Goal: Task Accomplishment & Management: Use online tool/utility

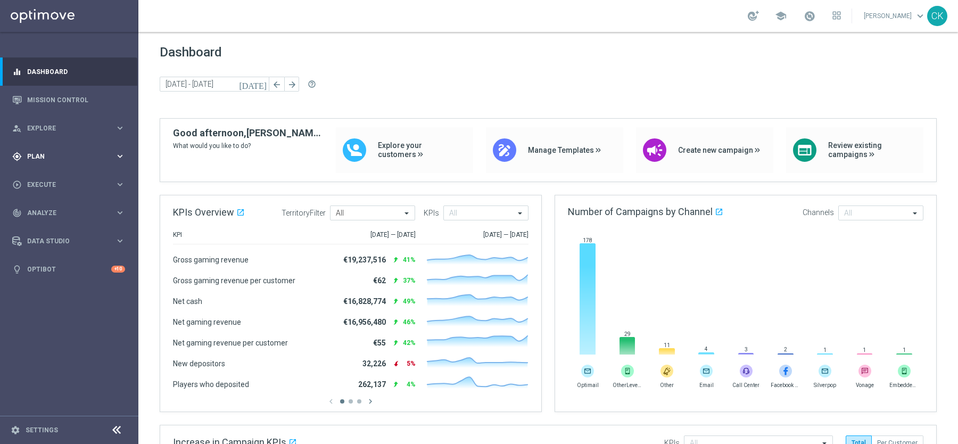
click at [31, 155] on span "Plan" at bounding box center [71, 156] width 88 height 6
click at [40, 211] on span "Templates" at bounding box center [66, 210] width 76 height 6
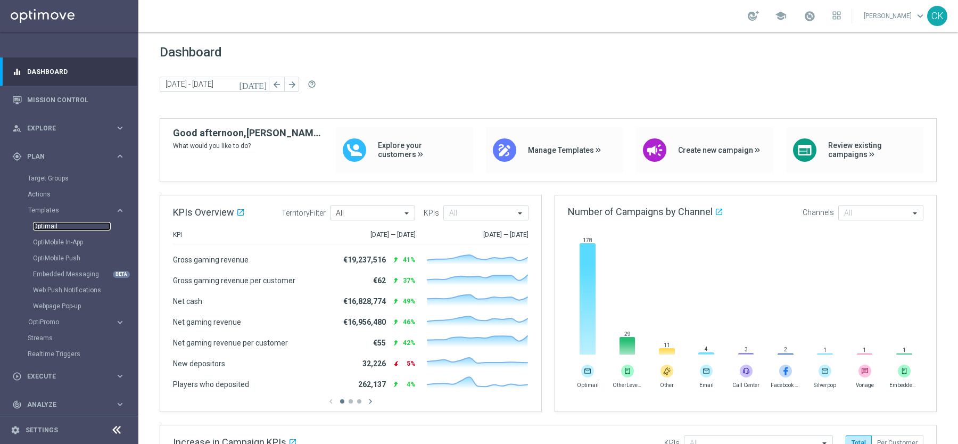
click at [42, 224] on link "Optimail" at bounding box center [72, 226] width 78 height 9
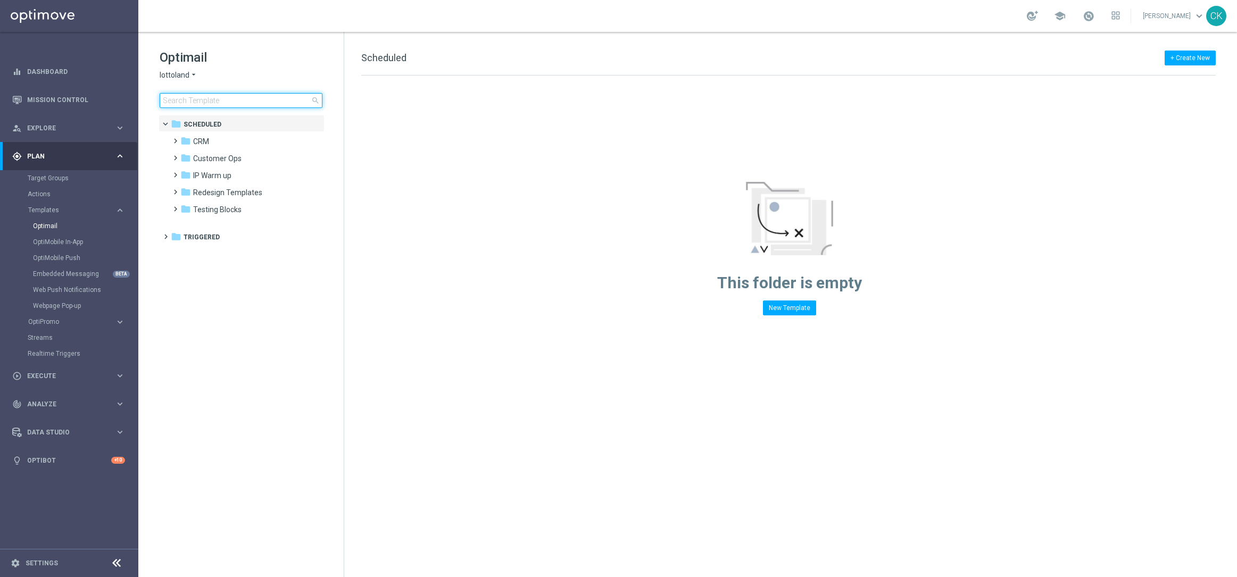
click at [234, 102] on input at bounding box center [241, 100] width 163 height 15
type input "0526"
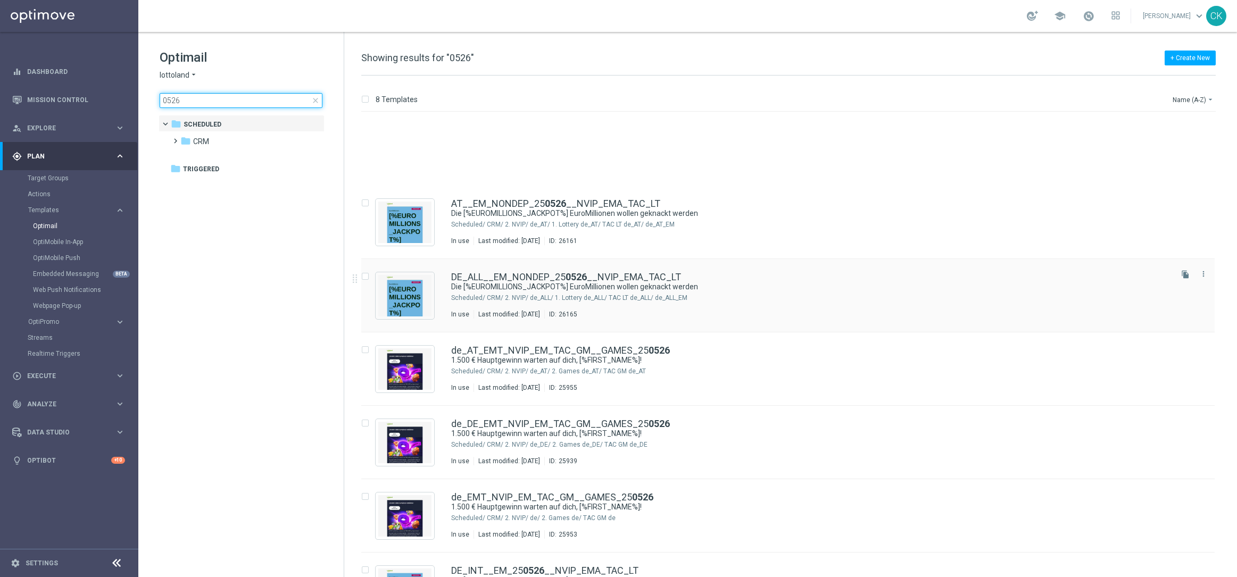
scroll to position [122, 0]
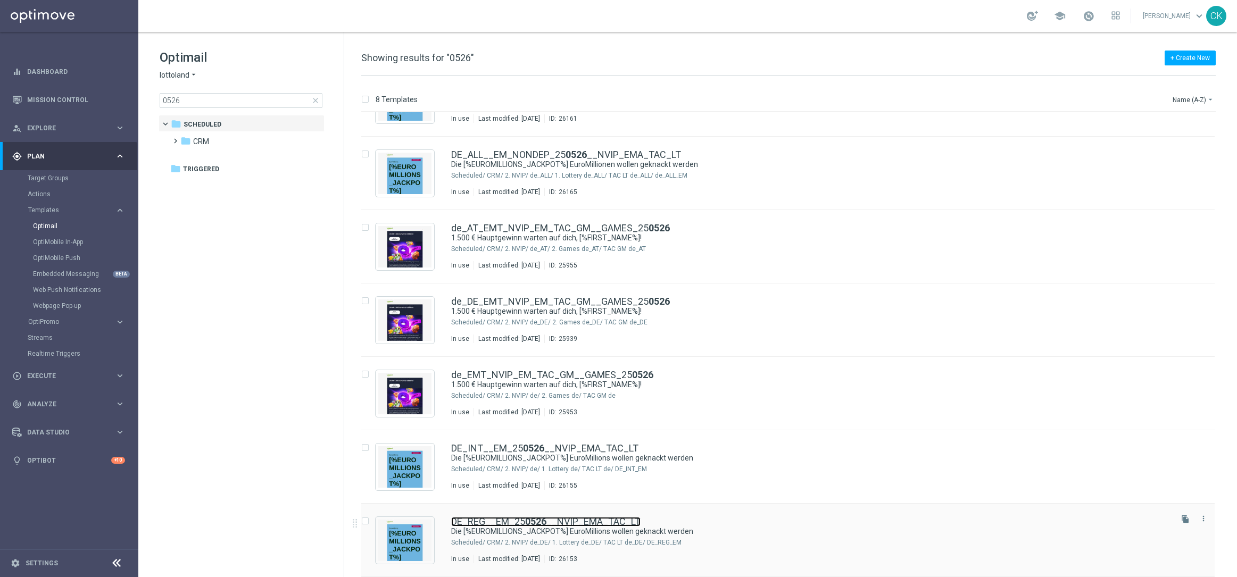
click at [525, 443] on b "0526" at bounding box center [535, 521] width 21 height 11
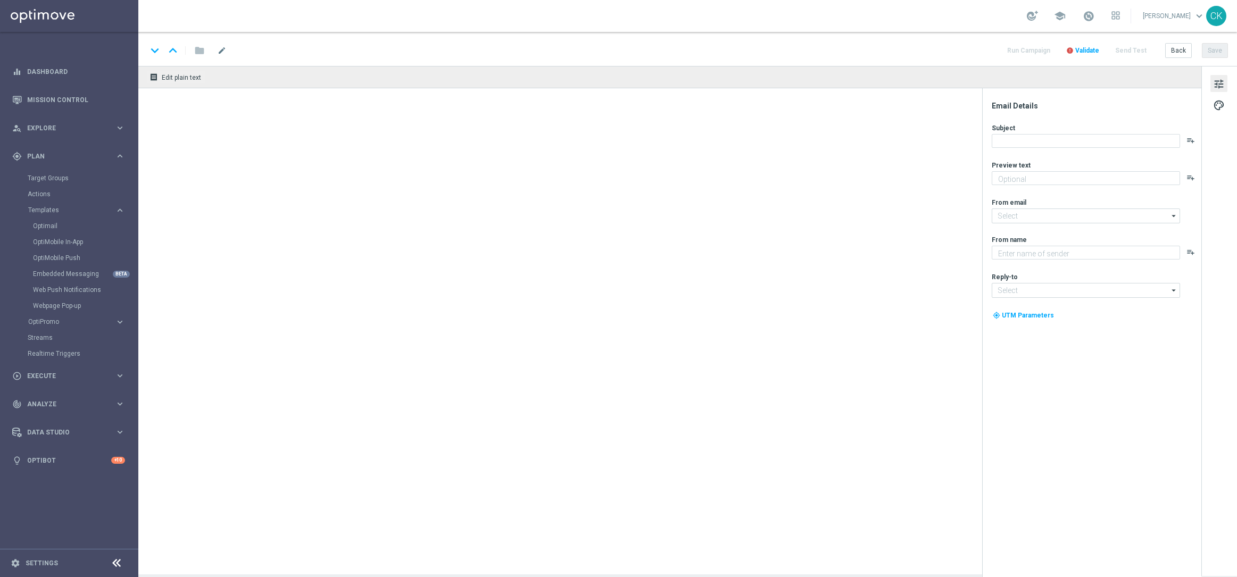
type textarea "20 % Rabatt auf exklusive Gewinnchancen."
type textarea "Lottoland"
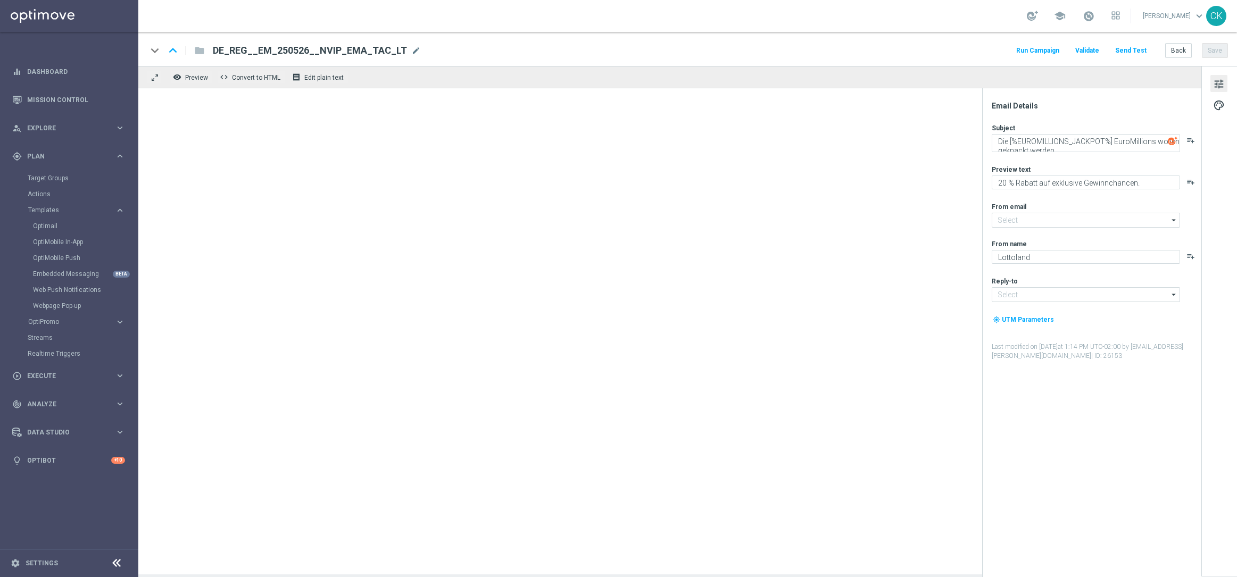
type input "mail@crm.lottoland.com"
type input "service@lottoland.com"
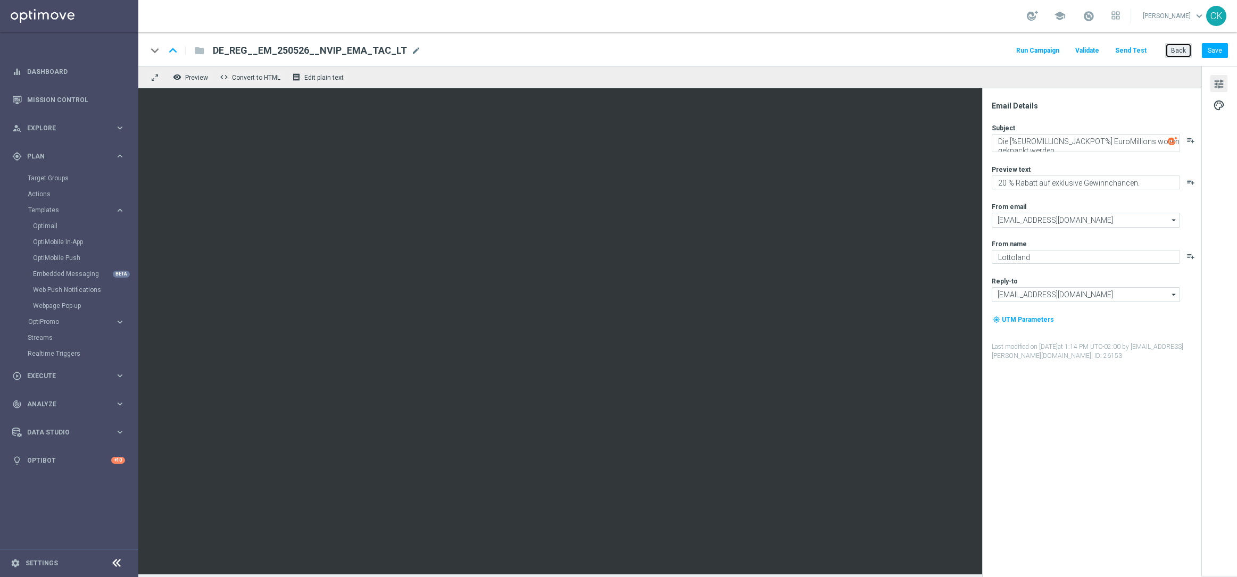
click at [957, 54] on button "Back" at bounding box center [1178, 50] width 27 height 15
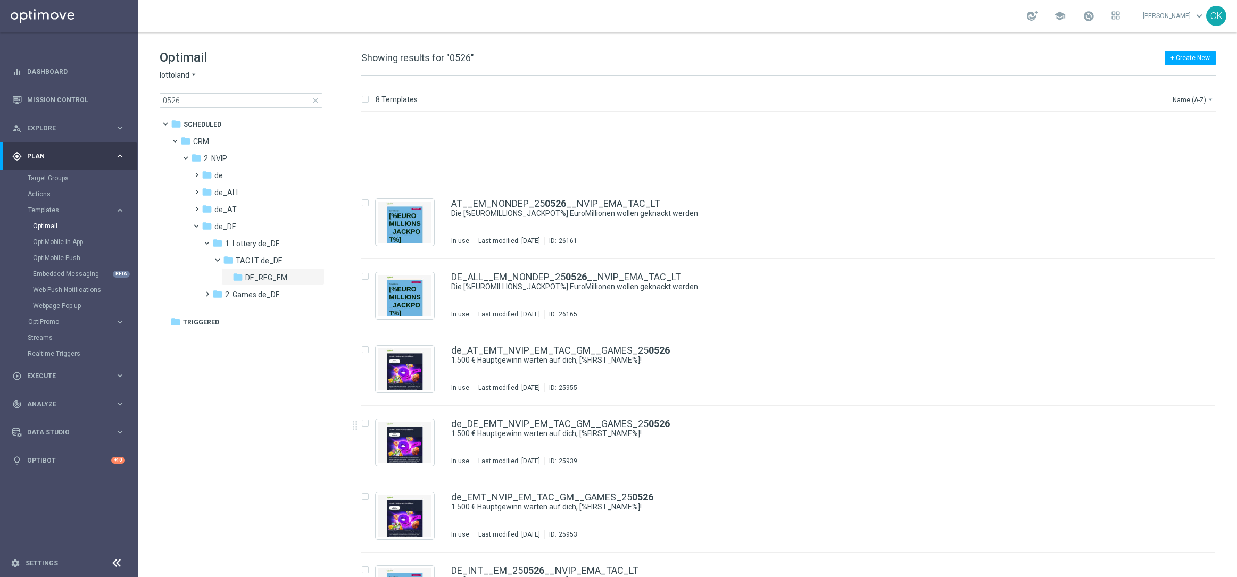
scroll to position [122, 0]
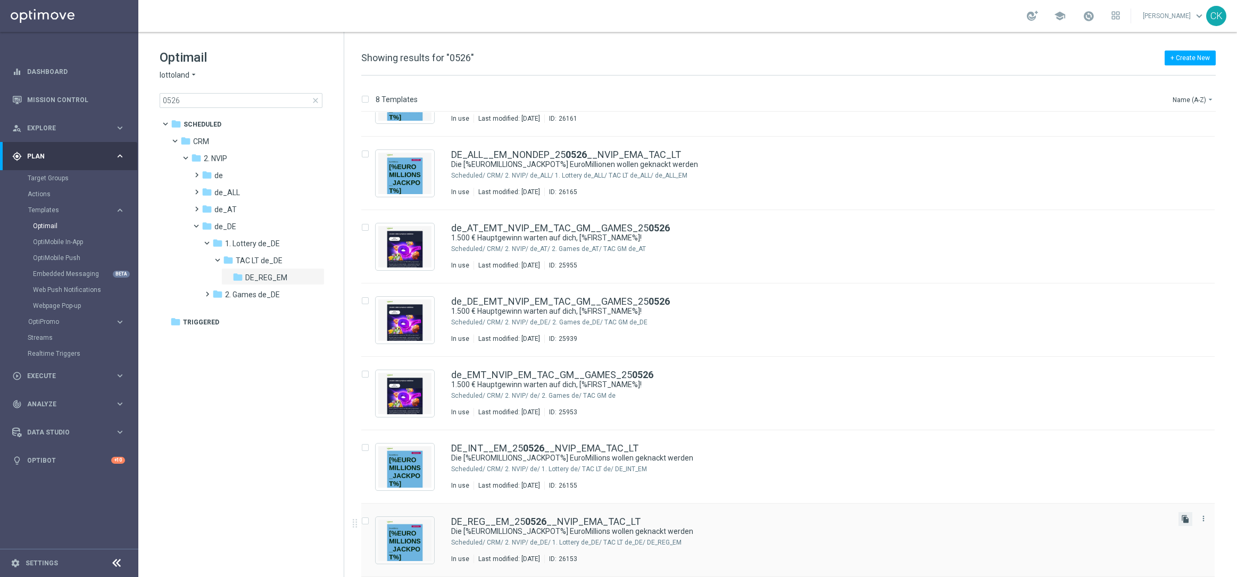
click at [957, 443] on icon "file_copy" at bounding box center [1185, 519] width 9 height 9
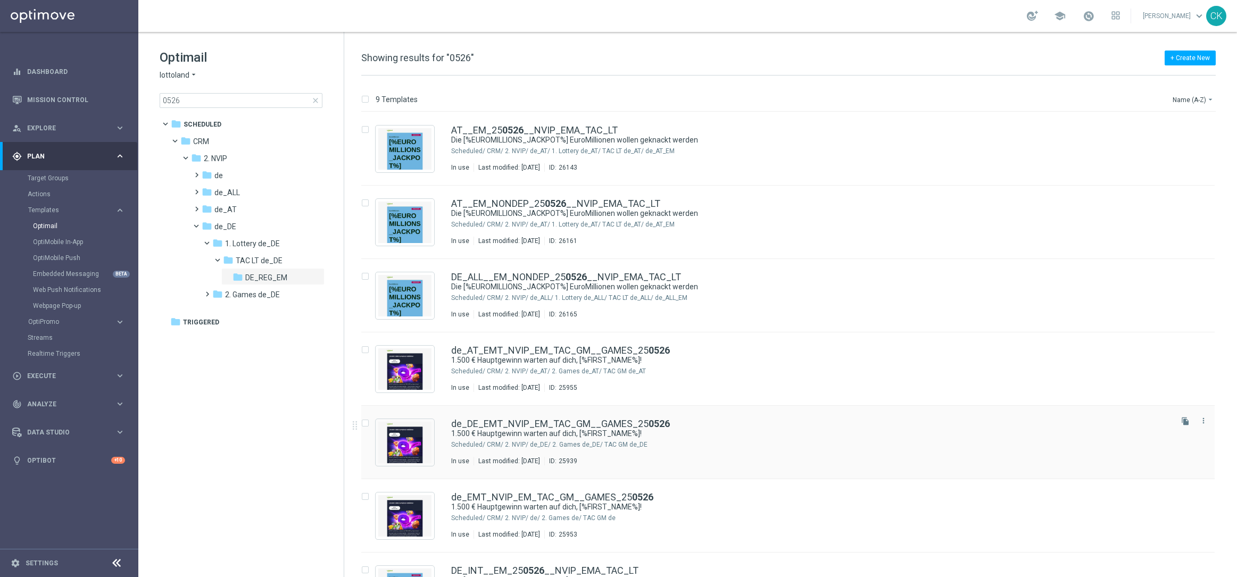
scroll to position [196, 0]
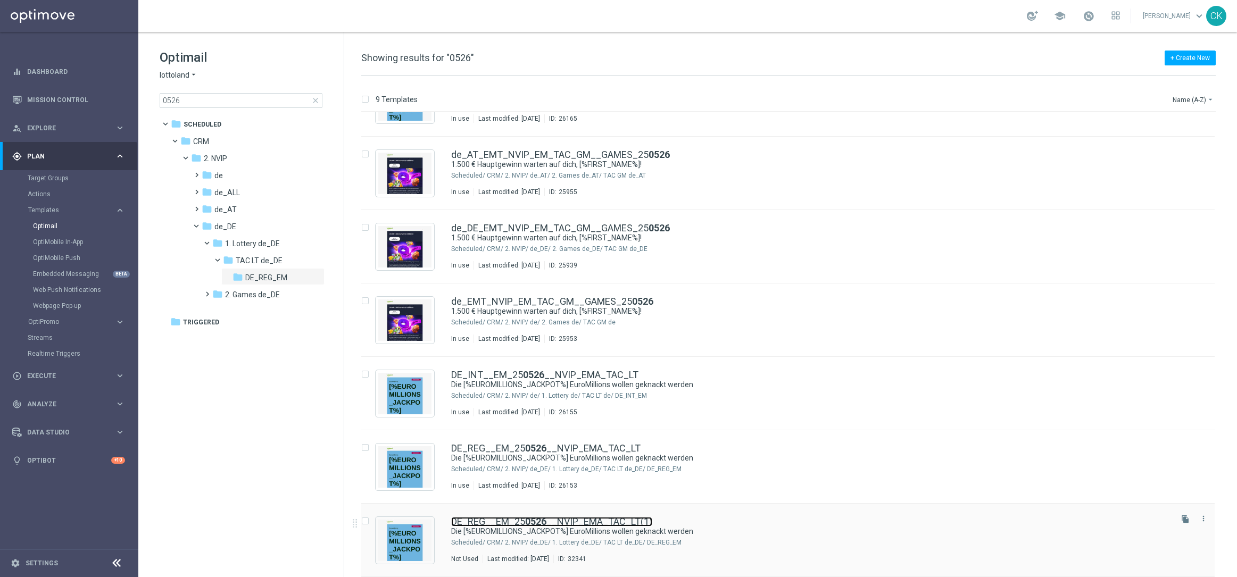
click at [546, 443] on link "DE_REG__EM_25 0526 __NVIP_EMA_TAC_LT(1)" at bounding box center [551, 522] width 201 height 10
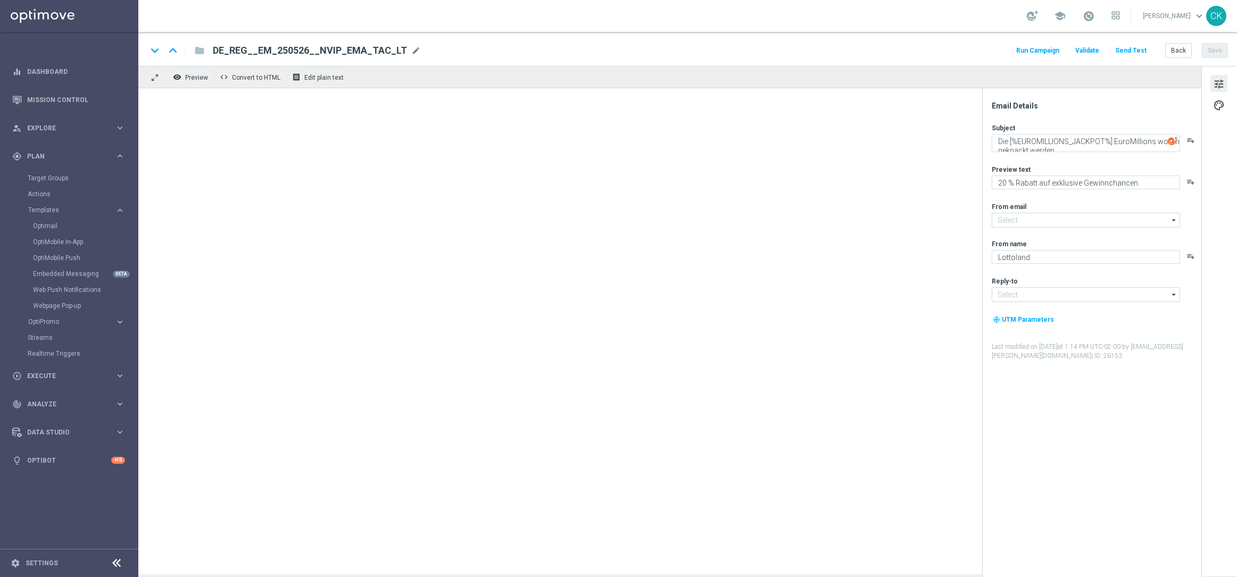
type input "mail@crm.lottoland.com"
type input "service@lottoland.com"
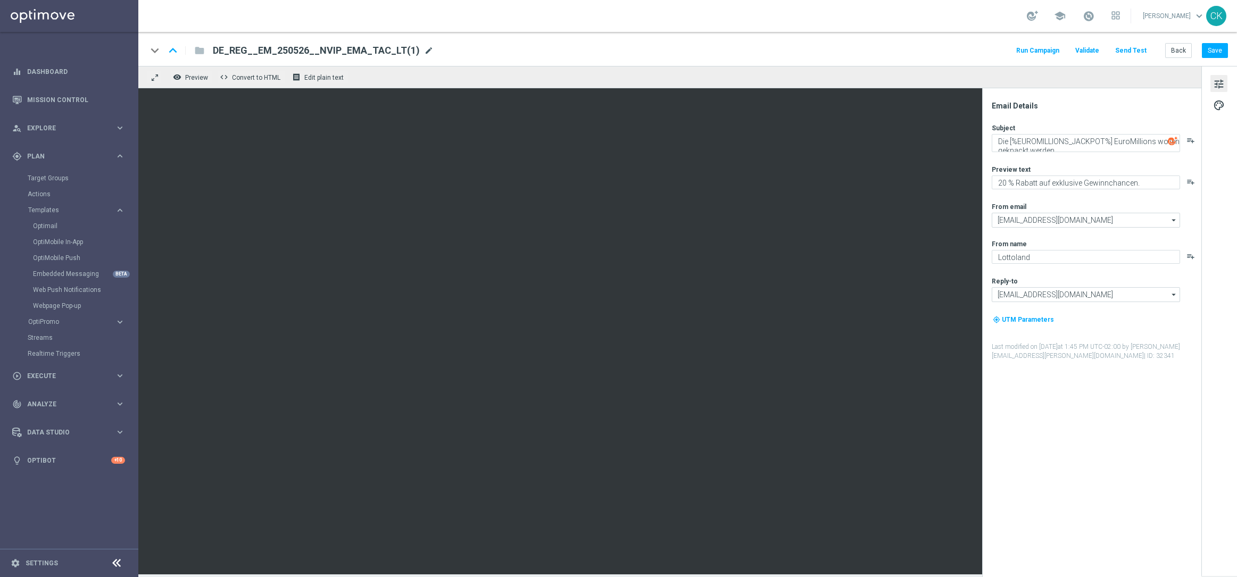
click at [424, 53] on span "mode_edit" at bounding box center [429, 51] width 10 height 10
click at [410, 53] on input "DE_REG__EM_250526__NVIP_EMA_TAC_LT(1)" at bounding box center [345, 51] width 264 height 14
paste input "812__NVIP_EMA_TAC_LT"
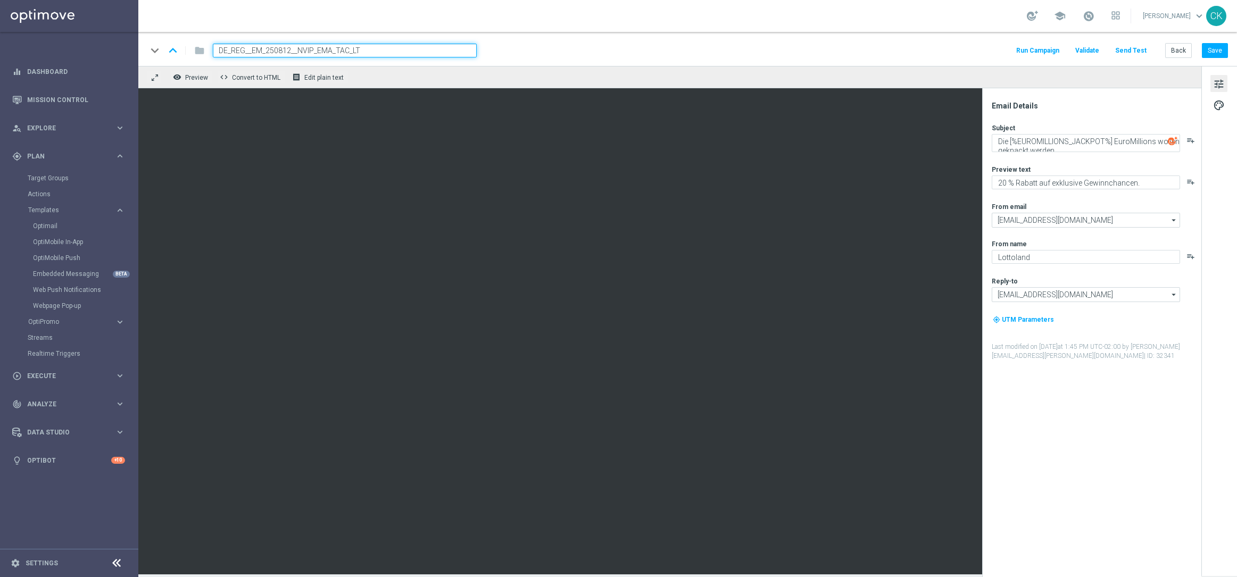
type input "DE_REG__EM_250812__NVIP_EMA_TAC_LT"
click at [632, 46] on div "keyboard_arrow_down keyboard_arrow_up folder DE_REG__EM_250812__NVIP_EMA_TAC_LT…" at bounding box center [687, 51] width 1081 height 14
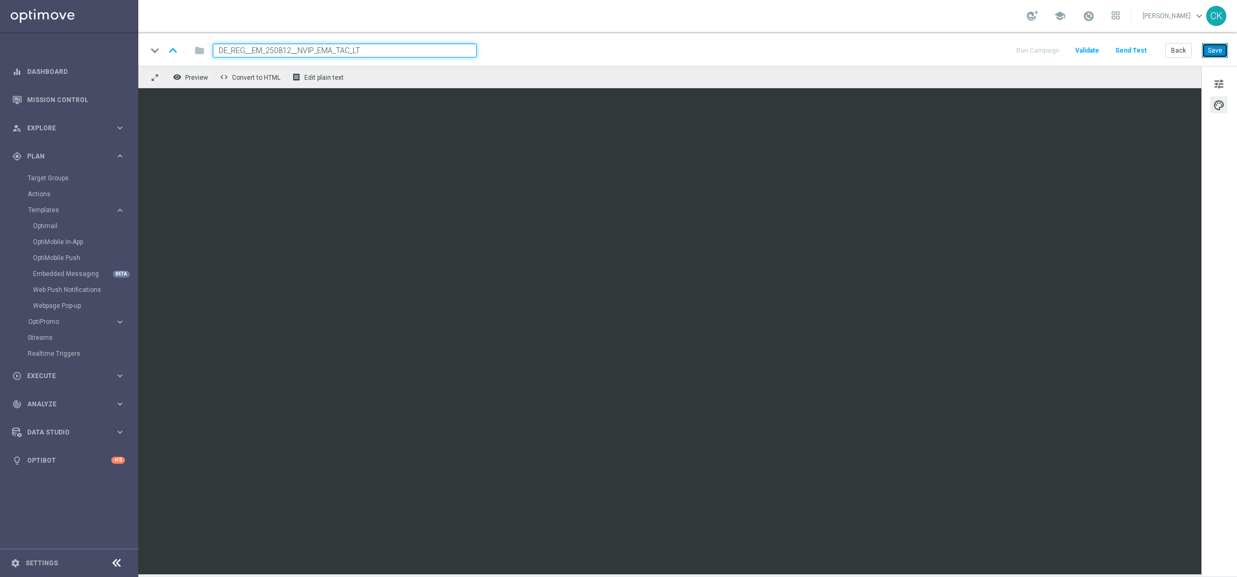
click at [957, 52] on button "Save" at bounding box center [1215, 50] width 26 height 15
click at [957, 55] on button "Save" at bounding box center [1215, 50] width 26 height 15
click at [957, 83] on span "tune" at bounding box center [1219, 84] width 12 height 14
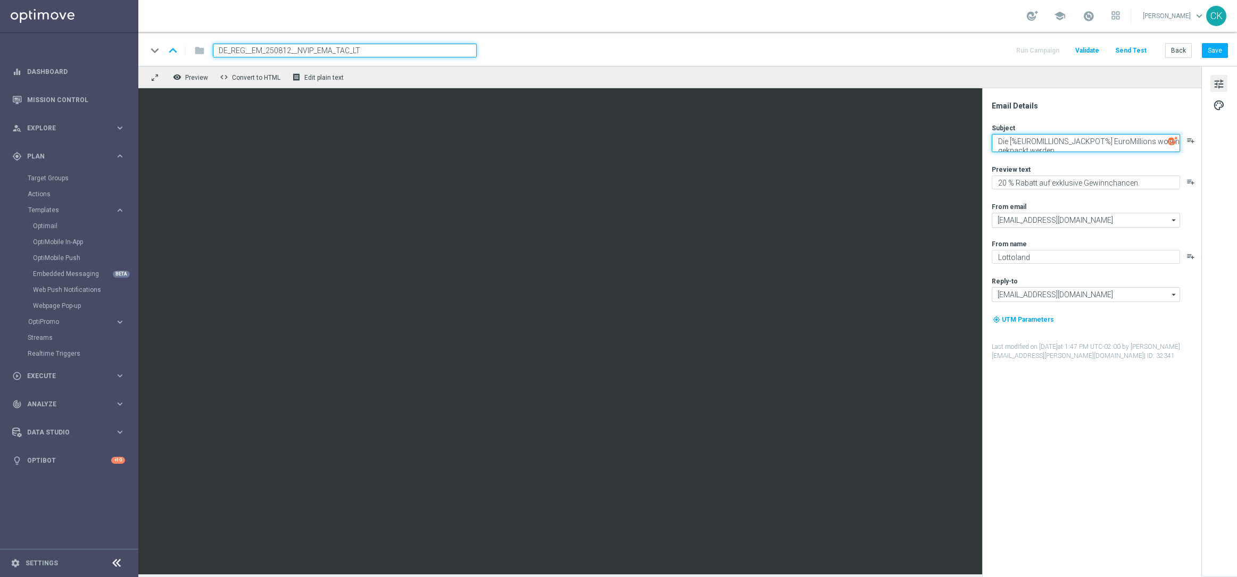
click at [957, 134] on textarea "Die [%EUROMILLIONS_JACKPOT%] EuroMillions wollen geknackt werden" at bounding box center [1086, 143] width 188 height 18
click at [957, 51] on button "Save" at bounding box center [1215, 50] width 26 height 15
click at [957, 50] on button "Save" at bounding box center [1215, 50] width 26 height 15
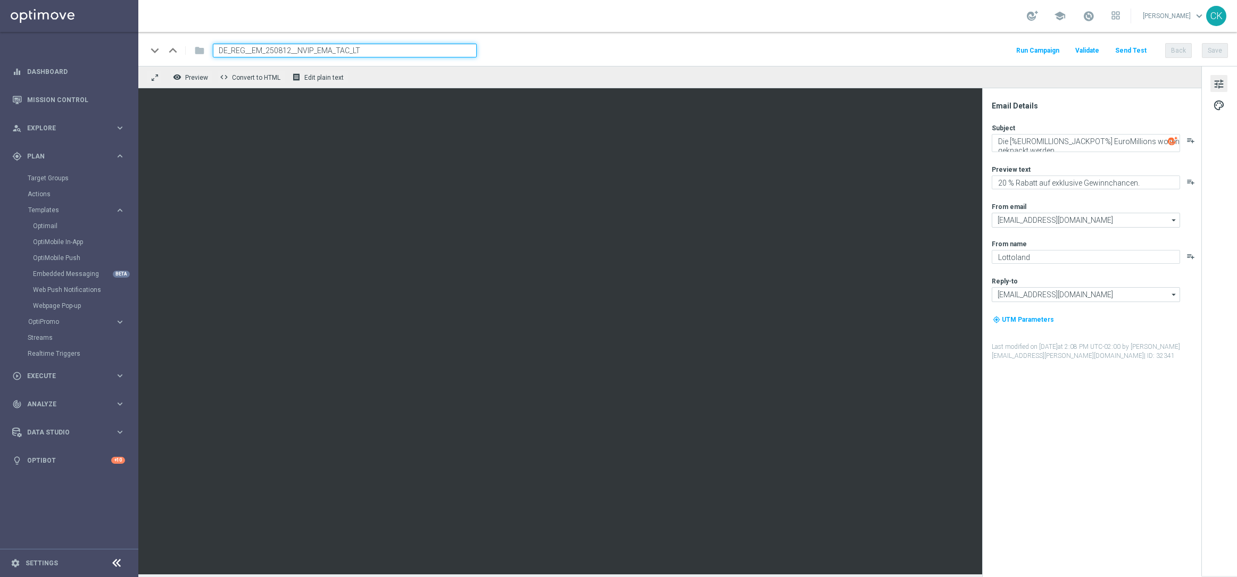
click at [957, 48] on button "Send Test" at bounding box center [1131, 51] width 35 height 14
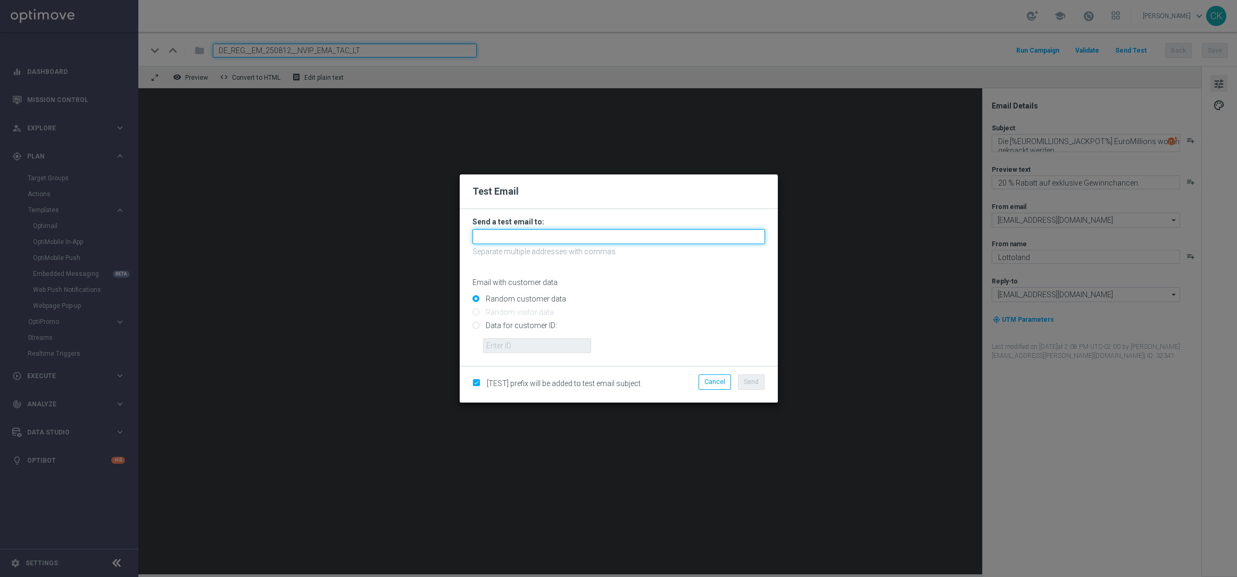
click at [511, 236] on input "text" at bounding box center [618, 236] width 293 height 15
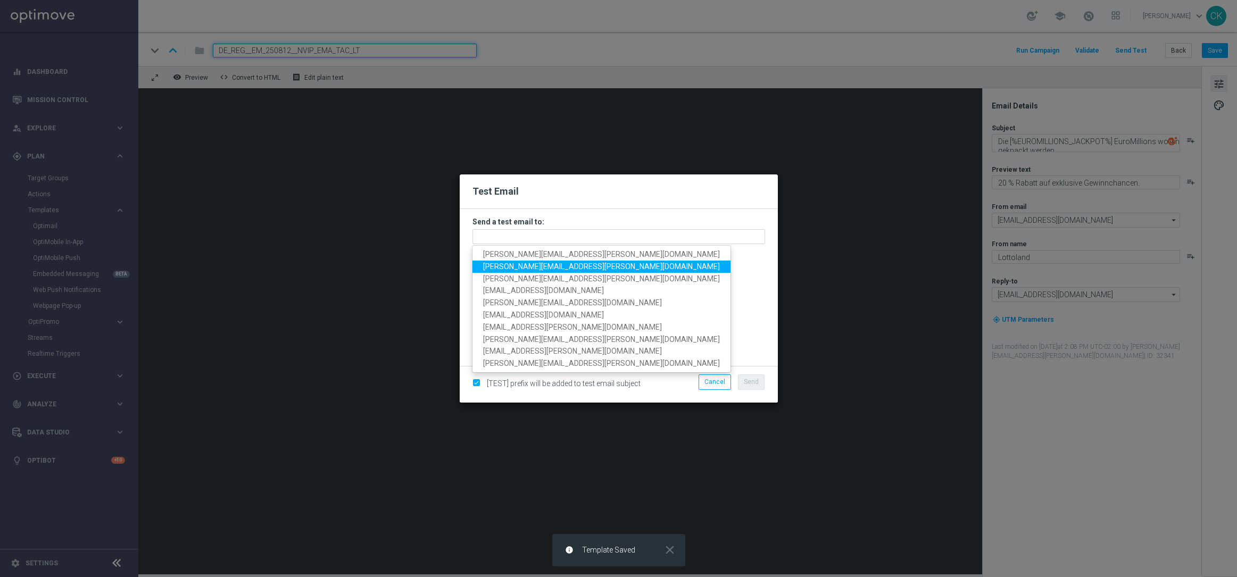
click at [512, 261] on link "michaela.weinmann@lottoland.com" at bounding box center [601, 267] width 258 height 12
type input "michaela.weinmann@lottoland.com"
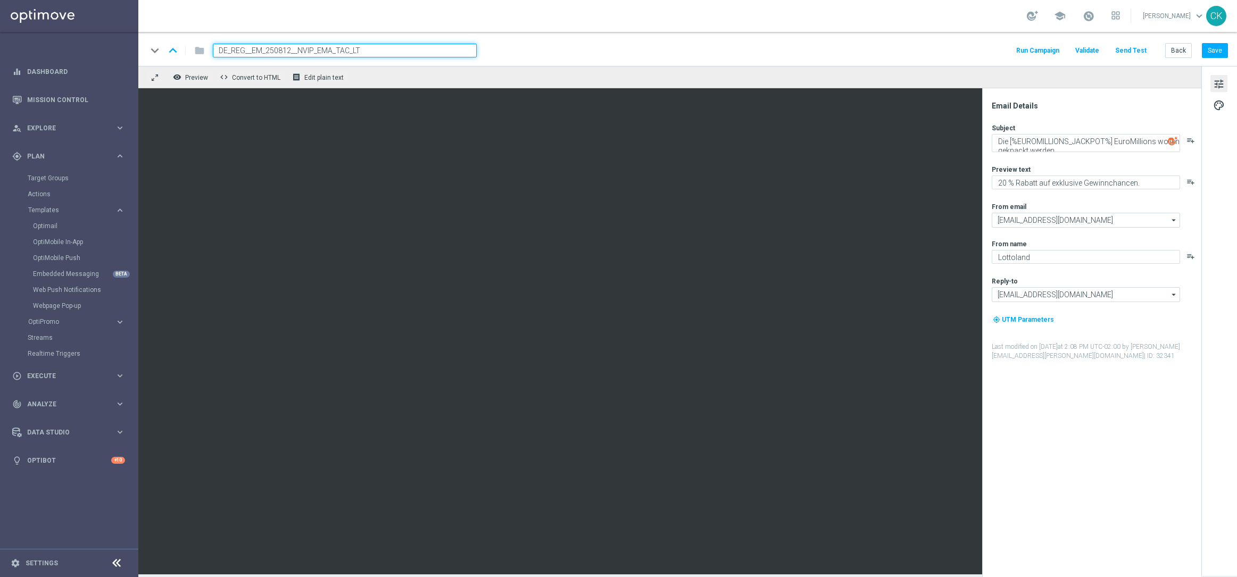
click at [957, 40] on div "keyboard_arrow_down keyboard_arrow_up folder DE_REG__EM_250812__NVIP_EMA_TAC_LT…" at bounding box center [687, 49] width 1099 height 34
click at [957, 51] on button "Send Test" at bounding box center [1131, 51] width 35 height 14
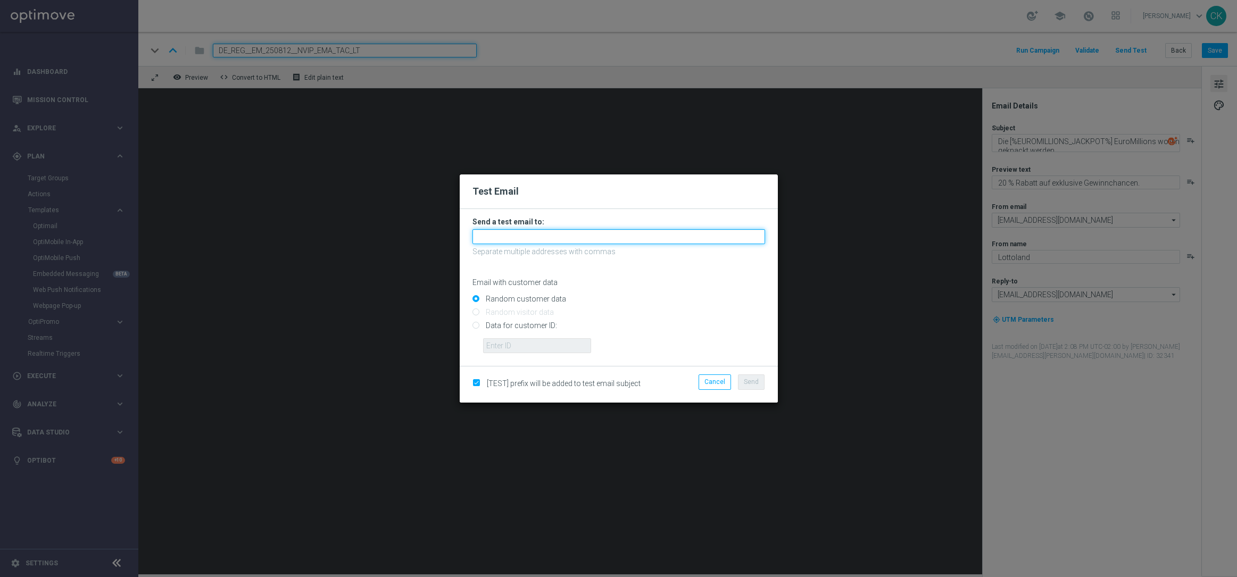
click at [564, 231] on input "text" at bounding box center [618, 236] width 293 height 15
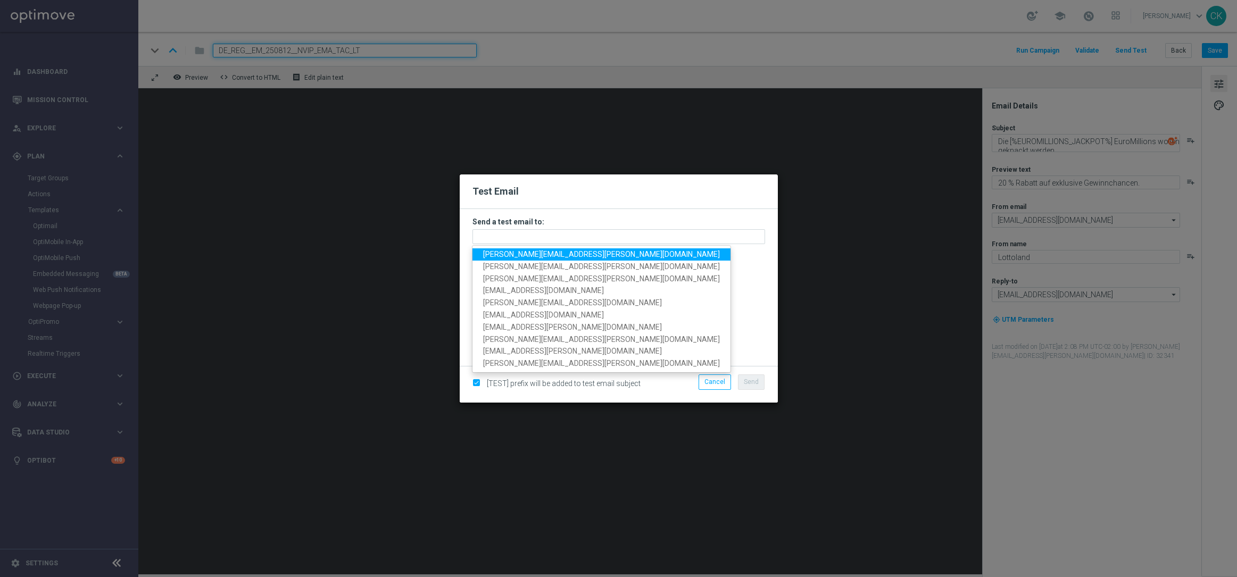
click at [527, 255] on span "charlotte.kammeyer@lottoland.com" at bounding box center [601, 254] width 237 height 9
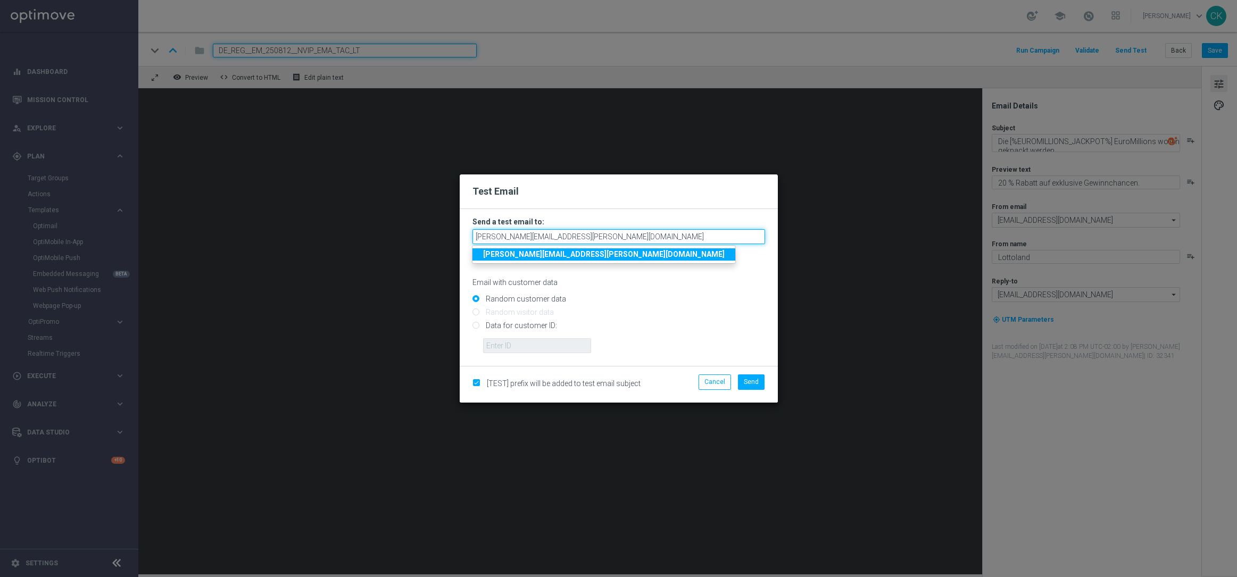
click at [626, 236] on input "charlotte.kammeyer@lottoland.com" at bounding box center [618, 236] width 293 height 15
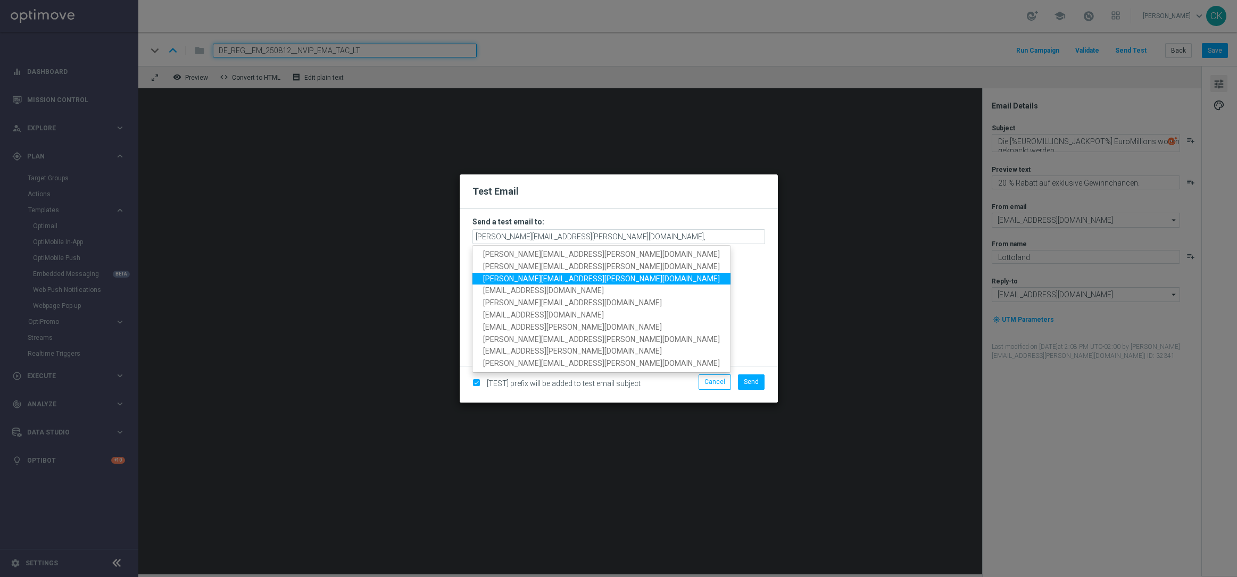
click at [580, 283] on span "alexander.huber@lottoland.com" at bounding box center [601, 279] width 237 height 9
type input "charlotte.kammeyer@lottoland.com,alexander.huber@lottoland.com"
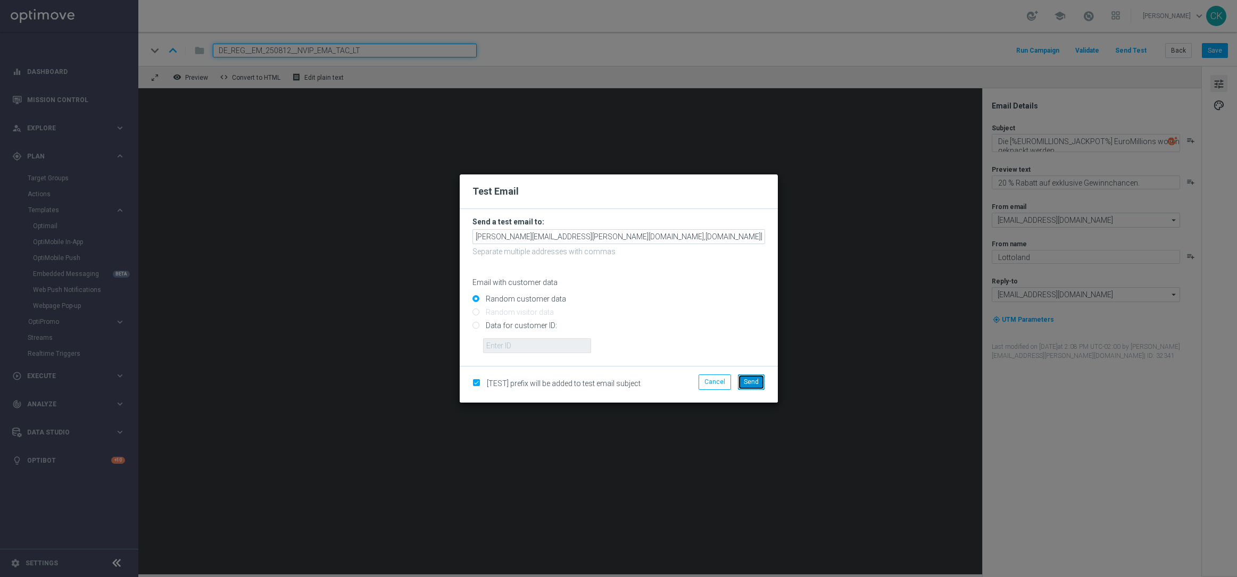
click at [755, 381] on span "Send" at bounding box center [751, 381] width 15 height 7
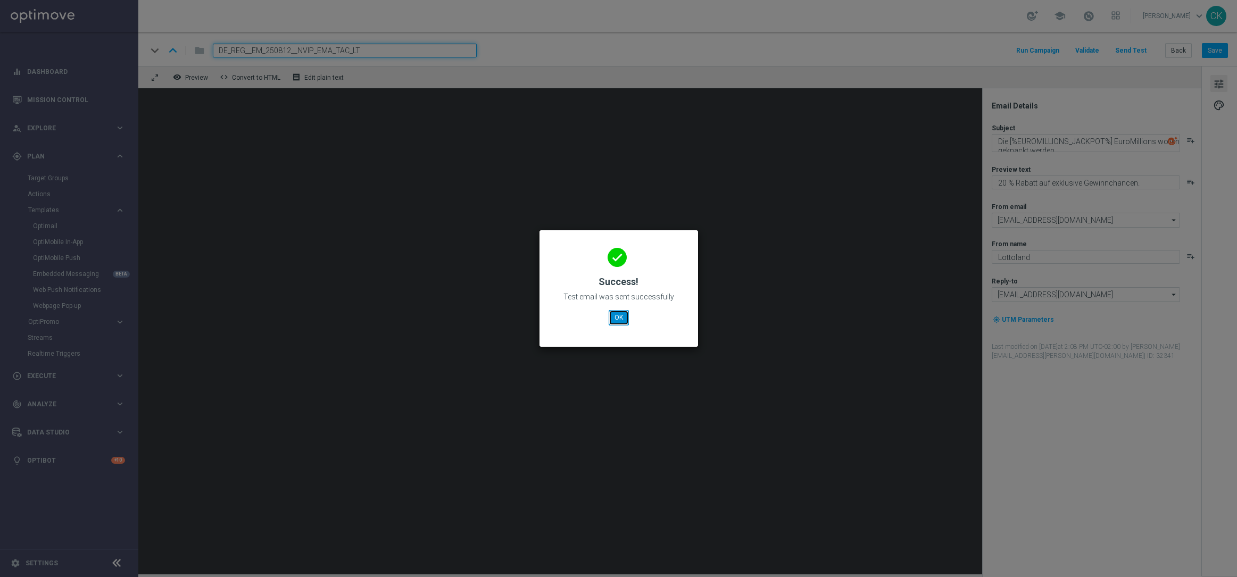
click at [617, 314] on button "OK" at bounding box center [619, 317] width 20 height 15
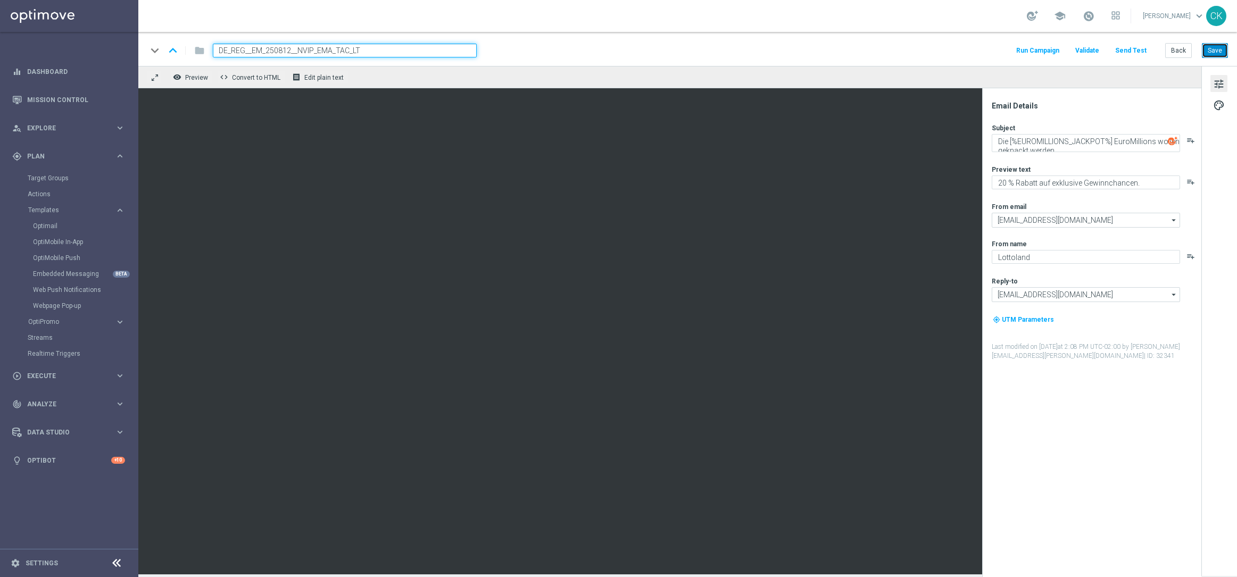
click at [957, 51] on button "Save" at bounding box center [1215, 50] width 26 height 15
click at [957, 52] on button "Back" at bounding box center [1178, 50] width 27 height 15
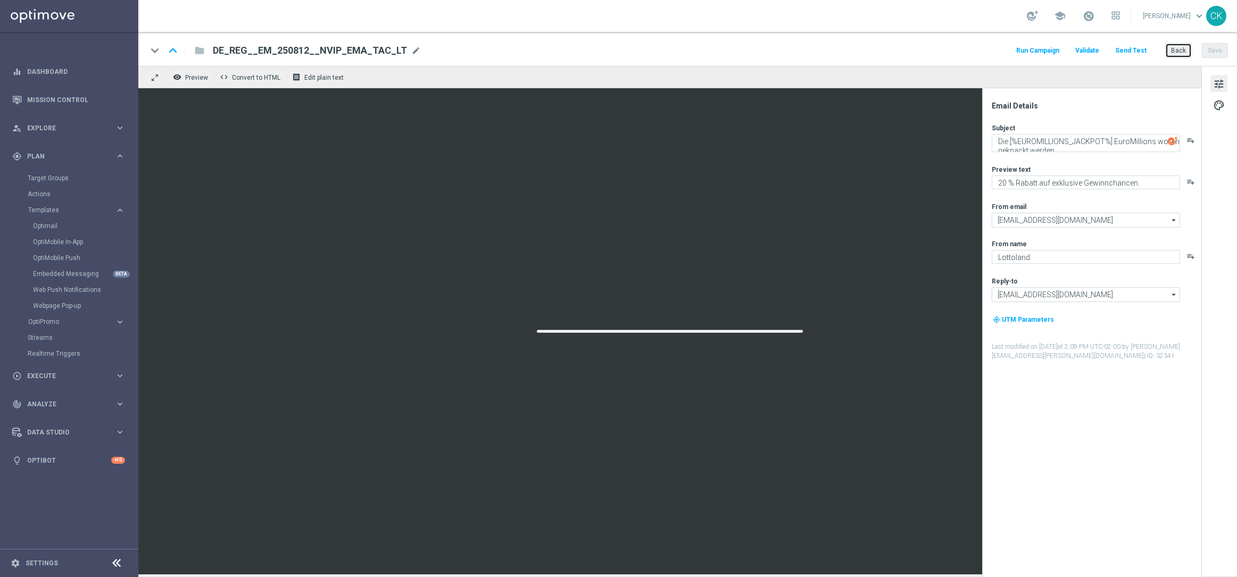
click at [957, 46] on button "Back" at bounding box center [1178, 50] width 27 height 15
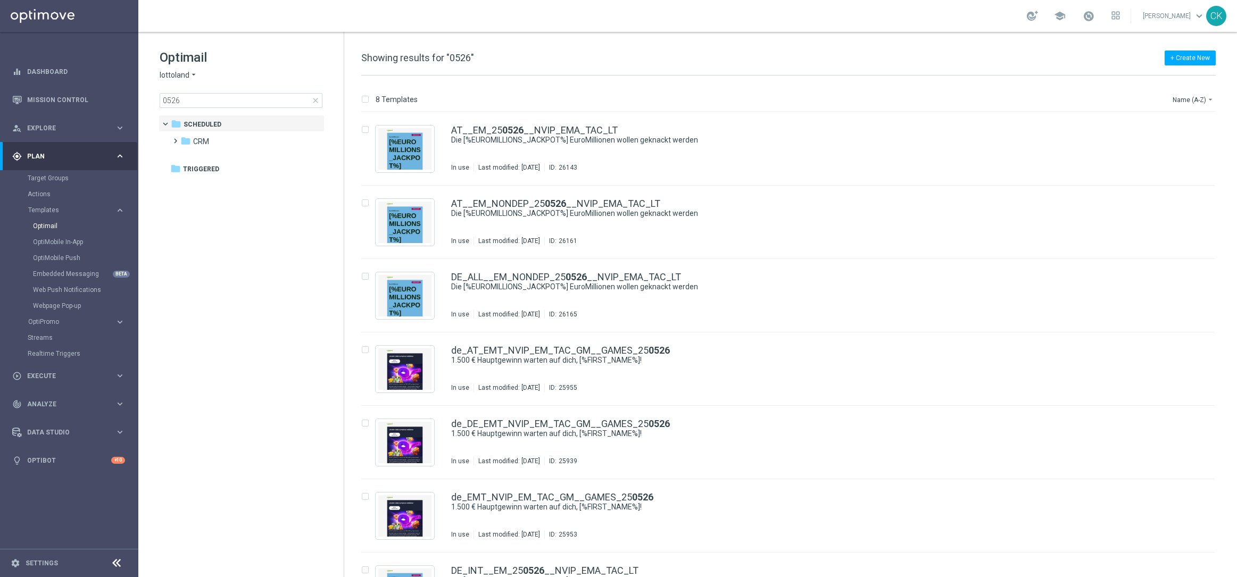
click at [315, 99] on span "close" at bounding box center [315, 100] width 9 height 9
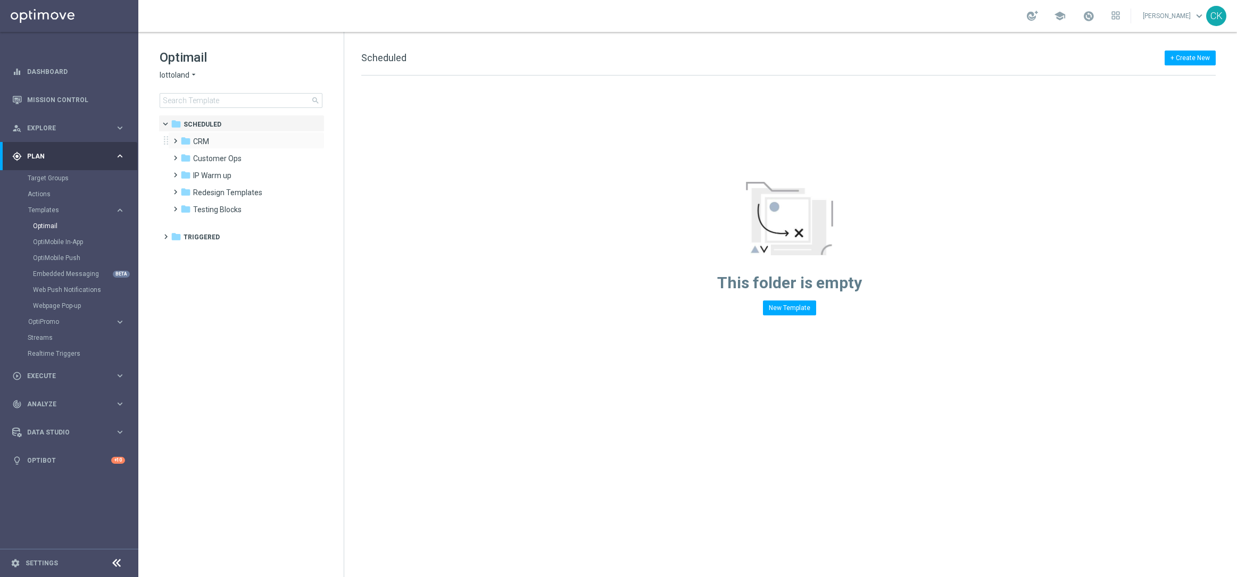
click at [176, 137] on span at bounding box center [173, 136] width 5 height 4
click at [184, 172] on span at bounding box center [183, 170] width 5 height 4
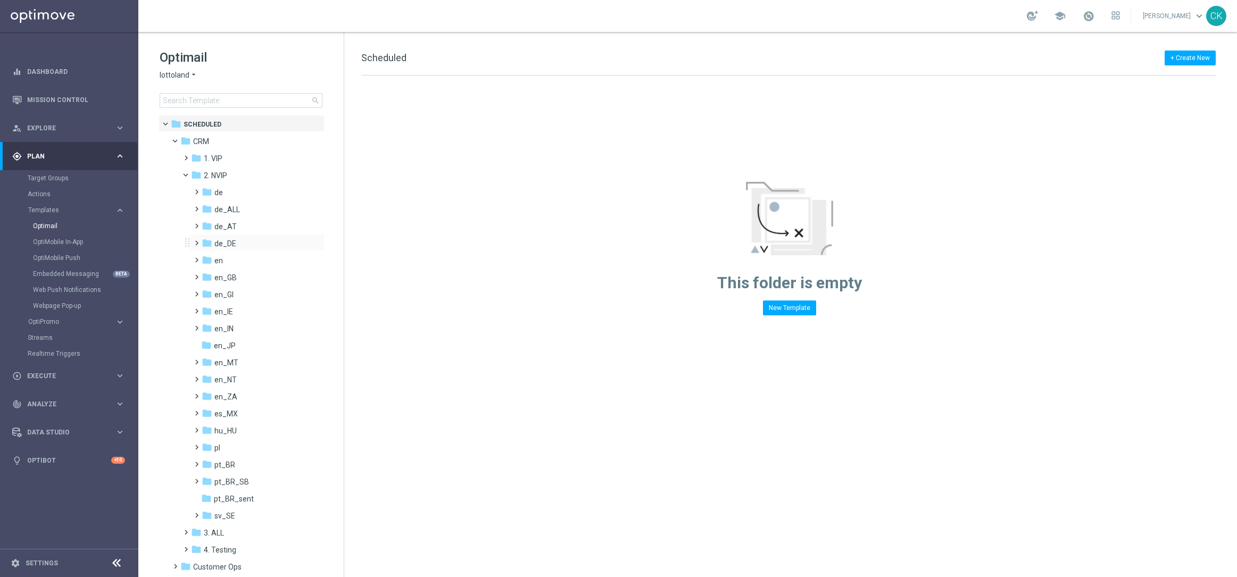
click at [195, 240] on span at bounding box center [194, 238] width 5 height 4
click at [207, 256] on span at bounding box center [205, 255] width 5 height 4
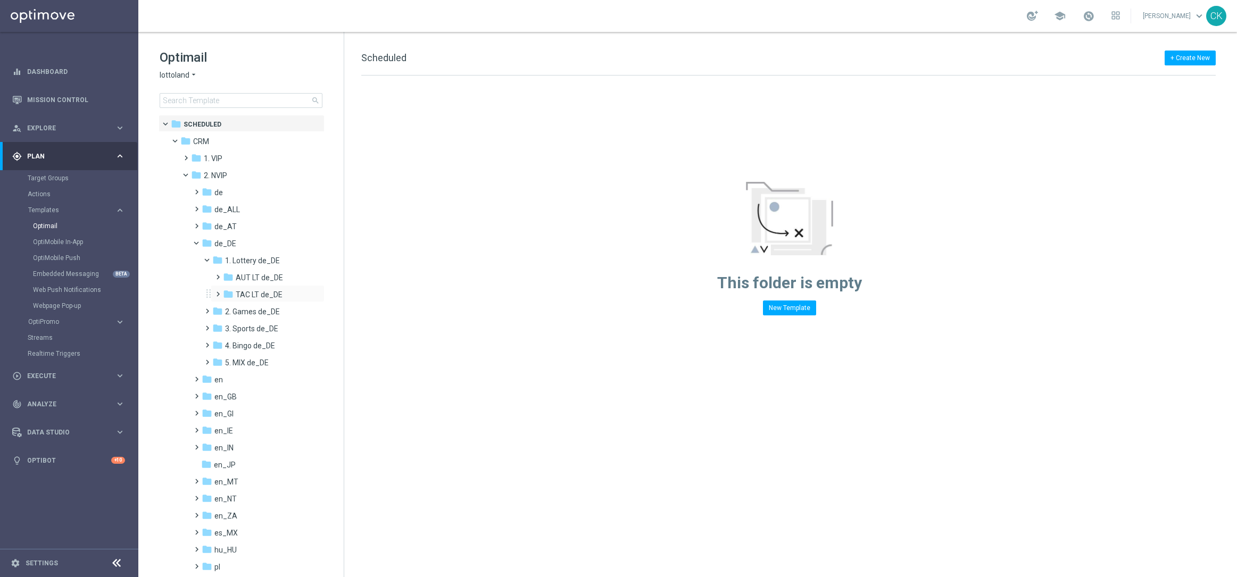
click at [218, 292] on span at bounding box center [215, 289] width 5 height 4
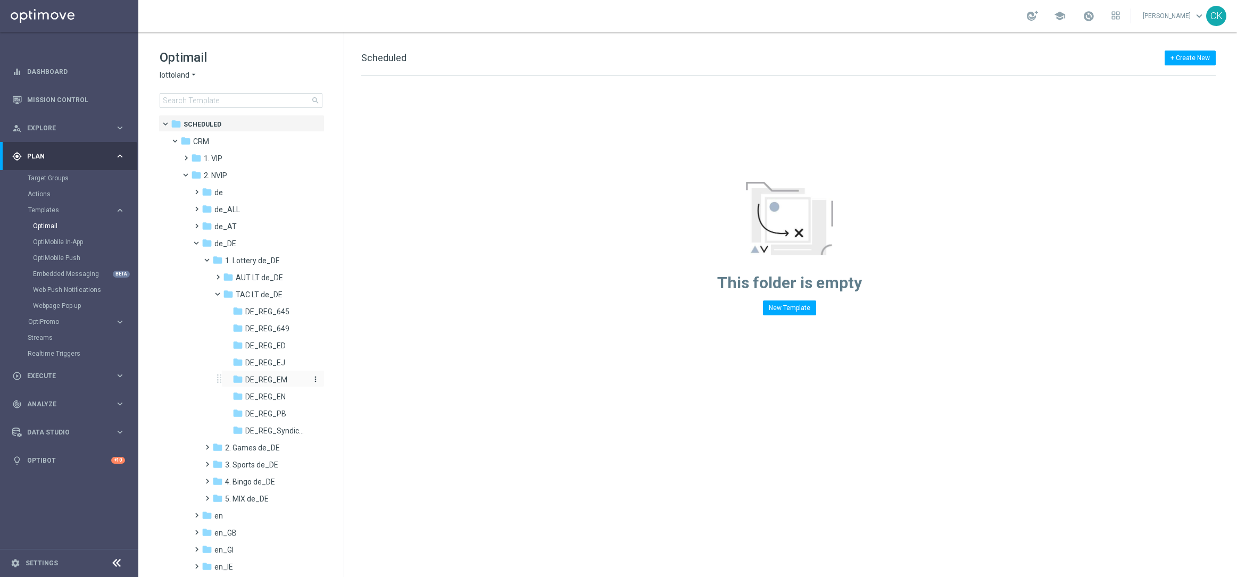
click at [268, 378] on span "DE_REG_EM" at bounding box center [266, 380] width 42 height 10
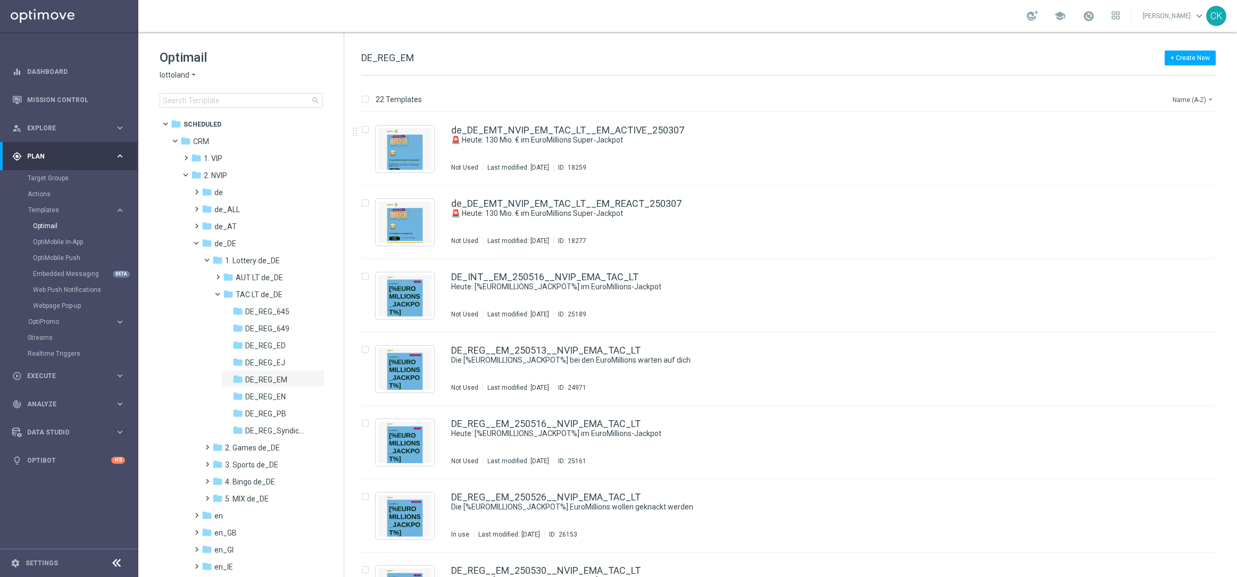
click at [957, 103] on button "Name (A-Z) arrow_drop_down" at bounding box center [1194, 99] width 44 height 13
click at [957, 145] on span "Date Modified (Newest)" at bounding box center [1174, 147] width 71 height 7
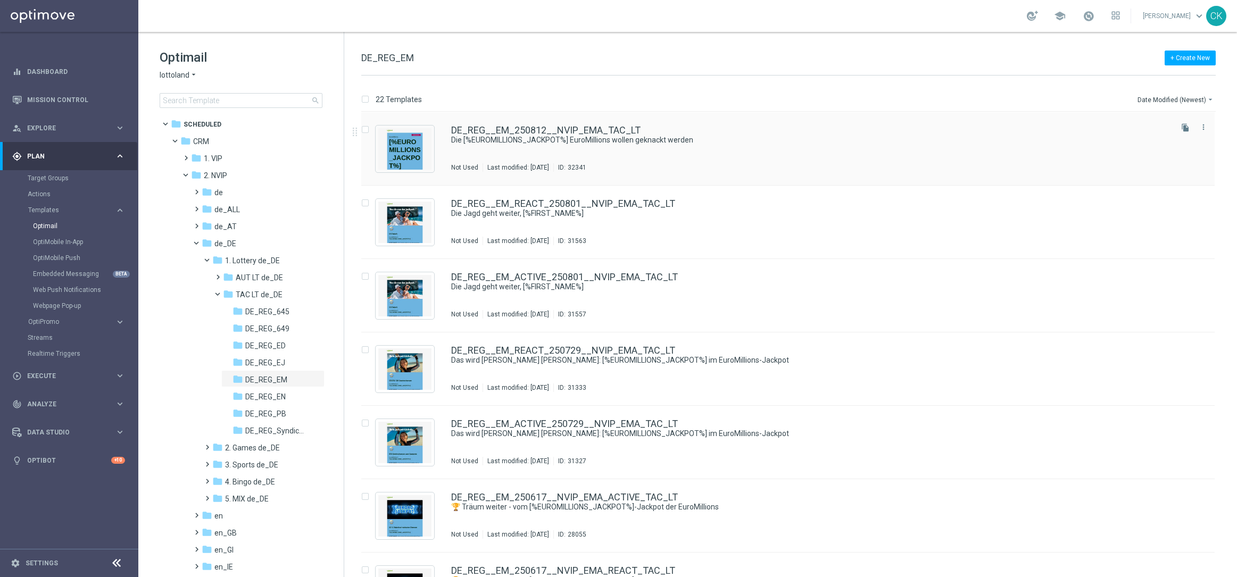
click at [513, 116] on div "DE_REG__EM_250812__NVIP_EMA_TAC_LT Die [%EUROMILLIONS_JACKPOT%] EuroMillions wo…" at bounding box center [787, 148] width 853 height 73
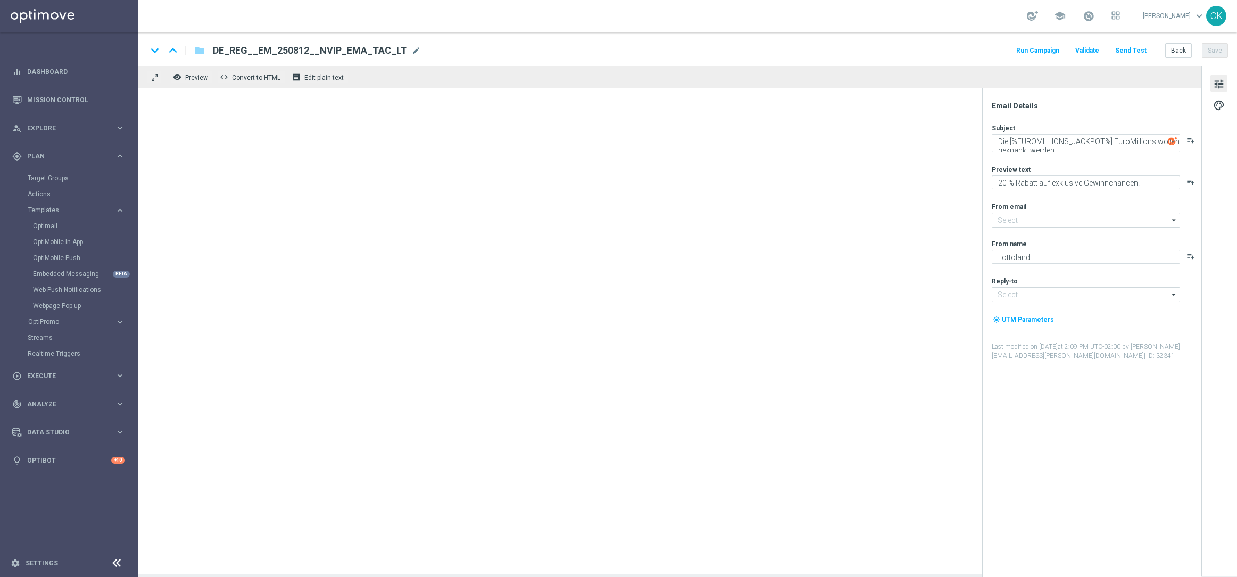
type input "mail@crm.lottoland.com"
type input "service@lottoland.com"
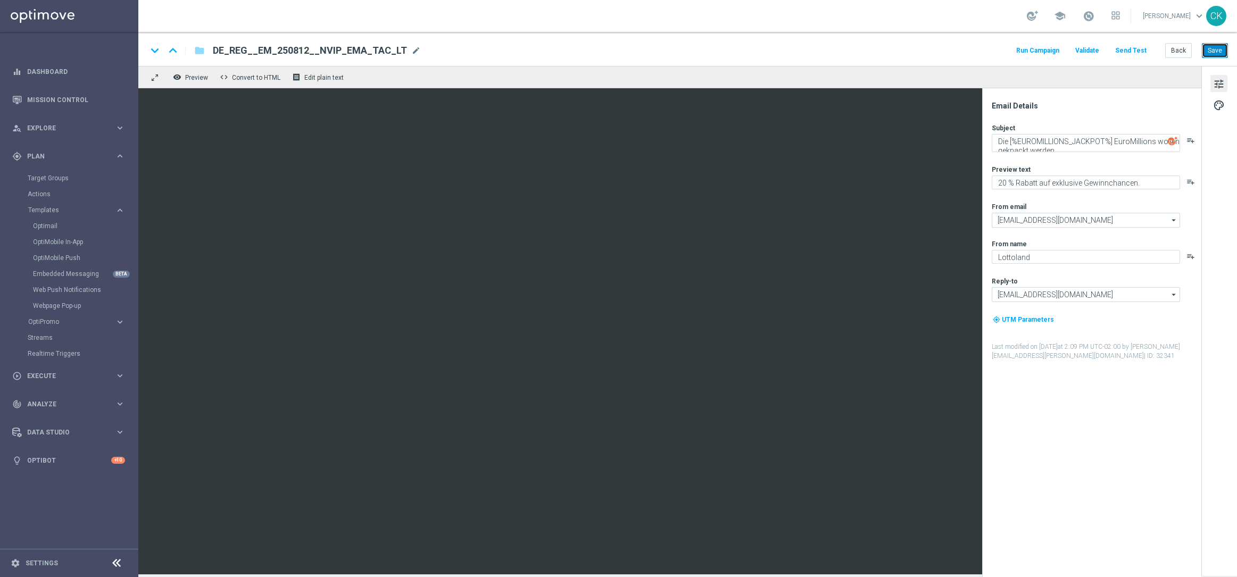
click at [957, 48] on button "Save" at bounding box center [1215, 50] width 26 height 15
click at [957, 49] on button "Send Test" at bounding box center [1131, 51] width 35 height 14
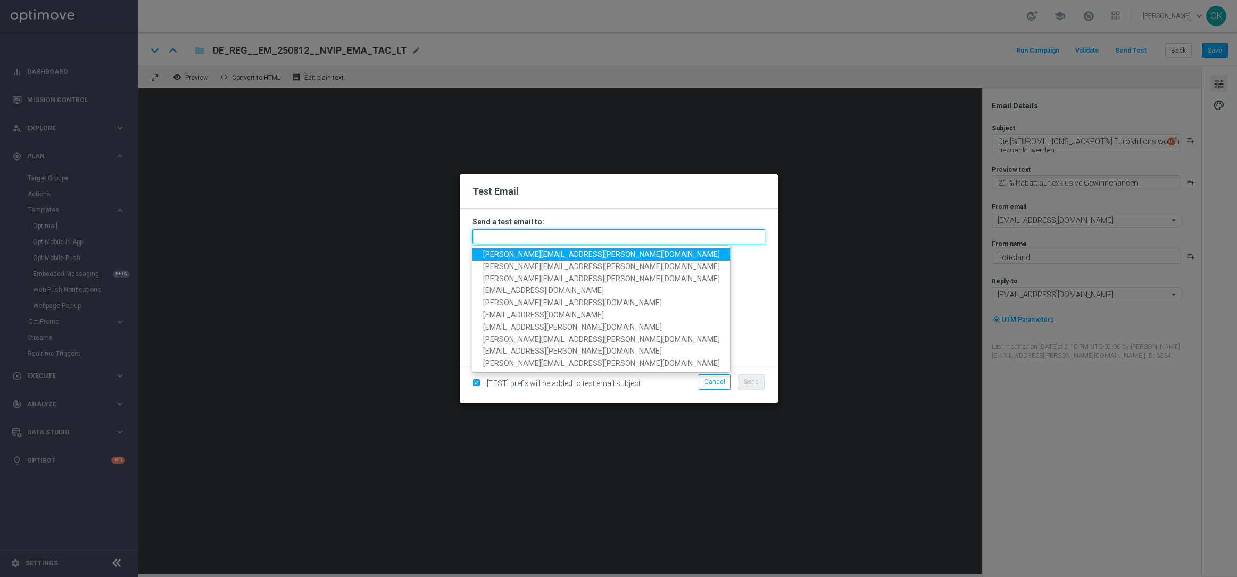
click at [539, 239] on input "text" at bounding box center [618, 236] width 293 height 15
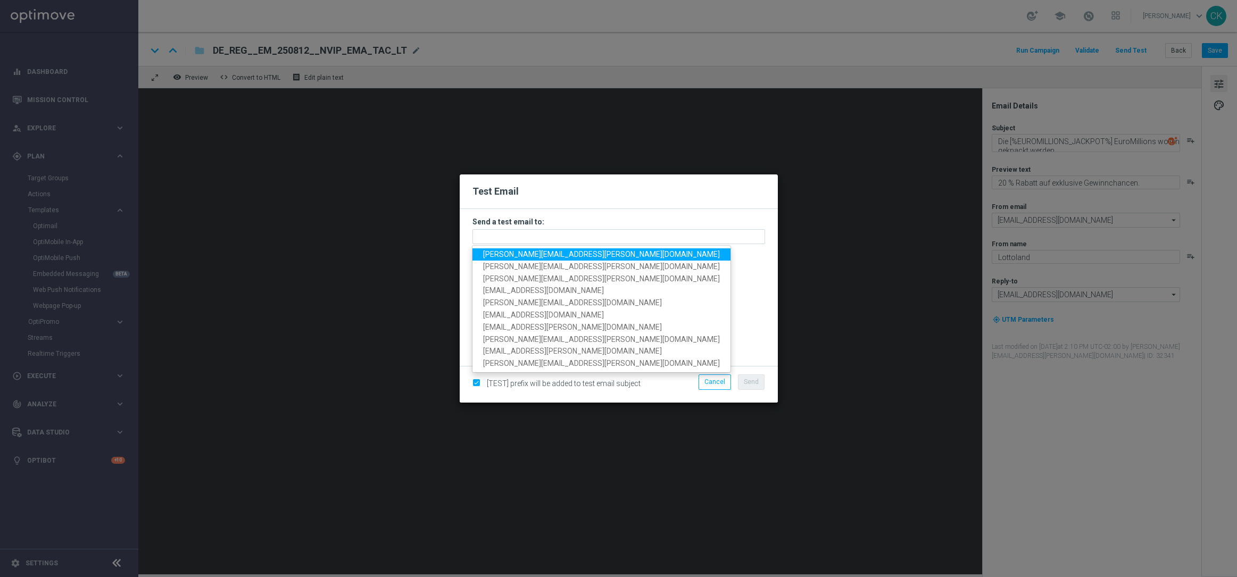
click at [539, 256] on span "charlotte.kammeyer@lottoland.com" at bounding box center [601, 254] width 237 height 9
type input "charlotte.kammeyer@lottoland.com"
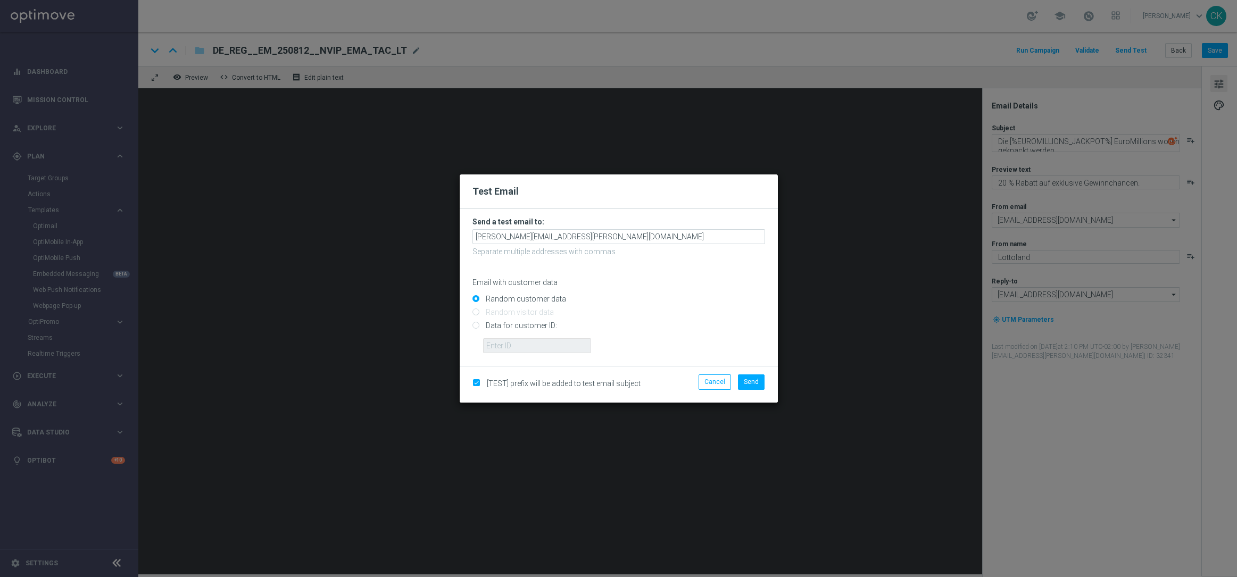
click at [517, 325] on input "Data for customer ID:" at bounding box center [618, 330] width 293 height 15
radio input "true"
click at [517, 345] on input "text" at bounding box center [537, 345] width 108 height 15
type input "14586067"
click at [751, 378] on span "Send" at bounding box center [751, 381] width 15 height 7
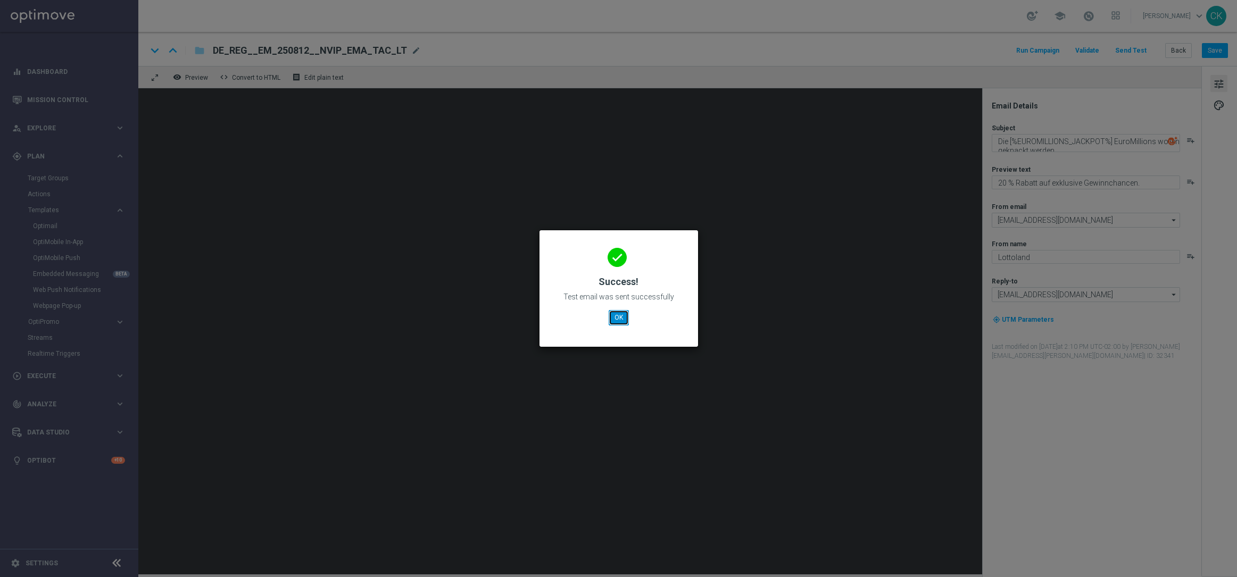
click at [618, 314] on button "OK" at bounding box center [619, 317] width 20 height 15
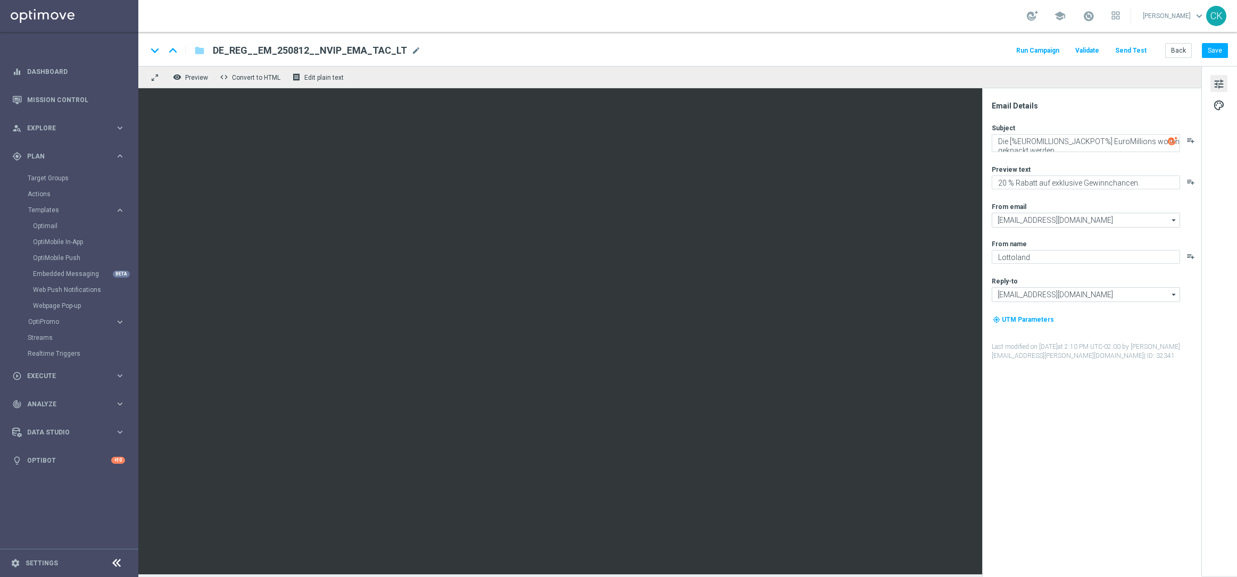
click at [957, 60] on div "keyboard_arrow_down keyboard_arrow_up folder DE_REG__EM_250812__NVIP_EMA_TAC_LT…" at bounding box center [687, 49] width 1099 height 34
click at [957, 47] on button "Save" at bounding box center [1215, 50] width 26 height 15
click at [957, 49] on button "Back" at bounding box center [1178, 50] width 27 height 15
click at [957, 45] on button "Back" at bounding box center [1178, 50] width 27 height 15
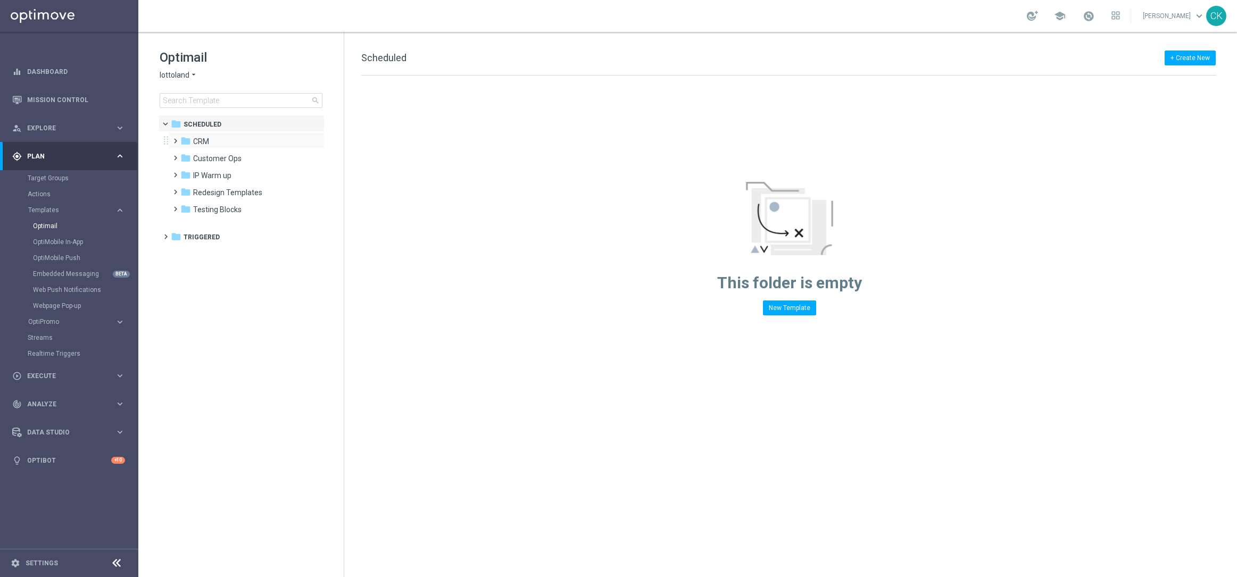
click at [172, 138] on span at bounding box center [173, 136] width 5 height 4
click at [184, 172] on span at bounding box center [183, 170] width 5 height 4
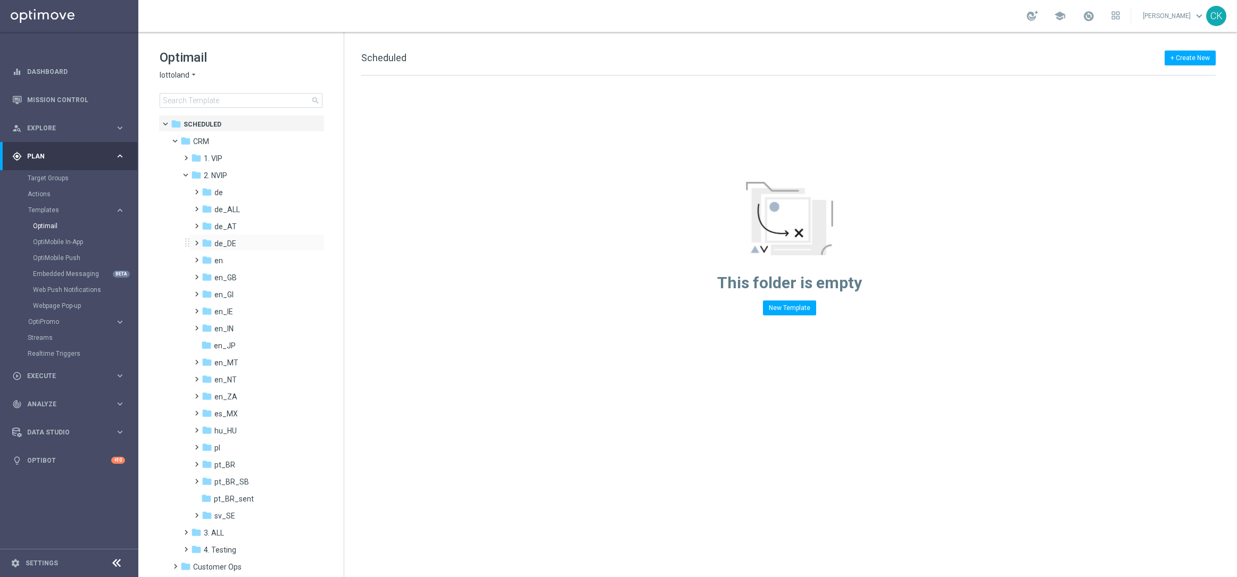
click at [197, 240] on span at bounding box center [194, 238] width 5 height 4
click at [206, 257] on span at bounding box center [205, 255] width 5 height 4
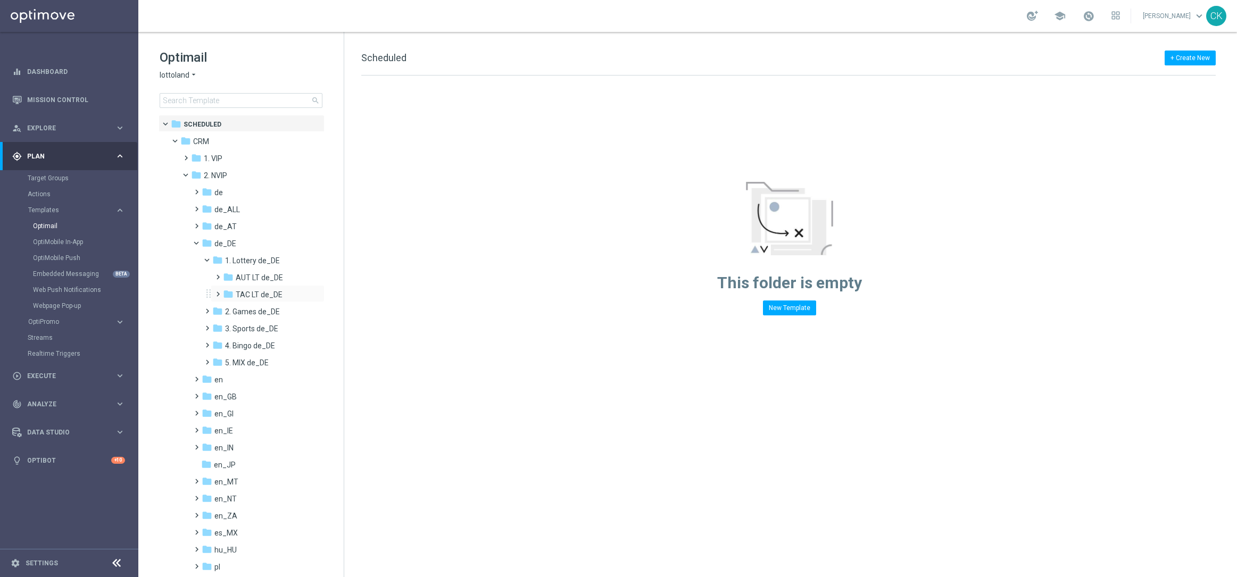
click at [217, 292] on span at bounding box center [215, 289] width 5 height 4
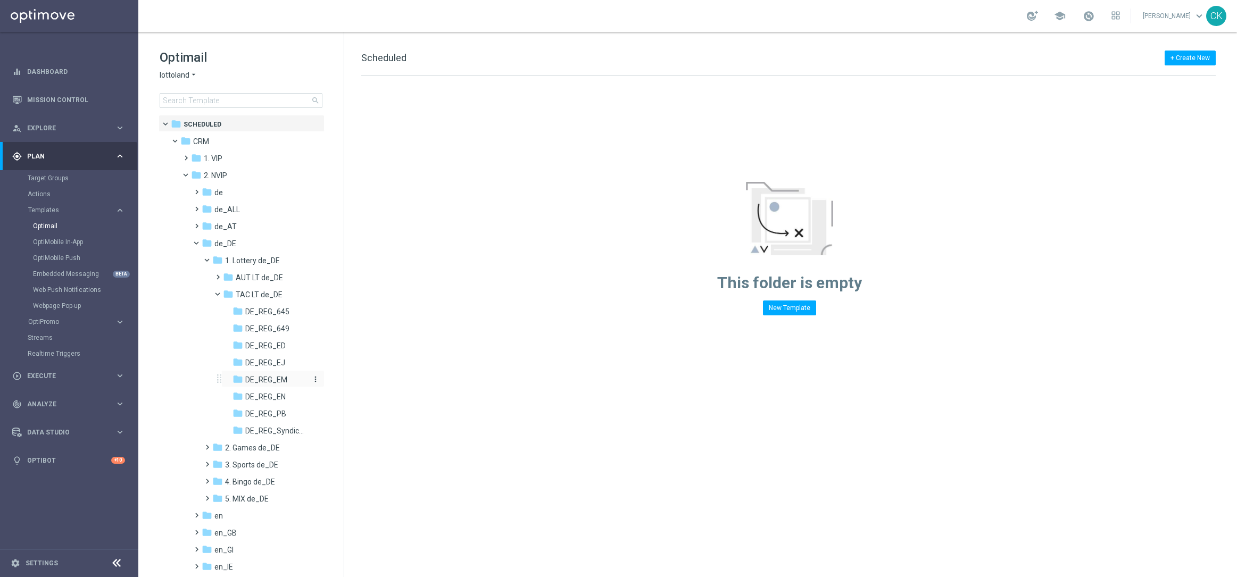
click at [281, 376] on span "DE_REG_EM" at bounding box center [266, 380] width 42 height 10
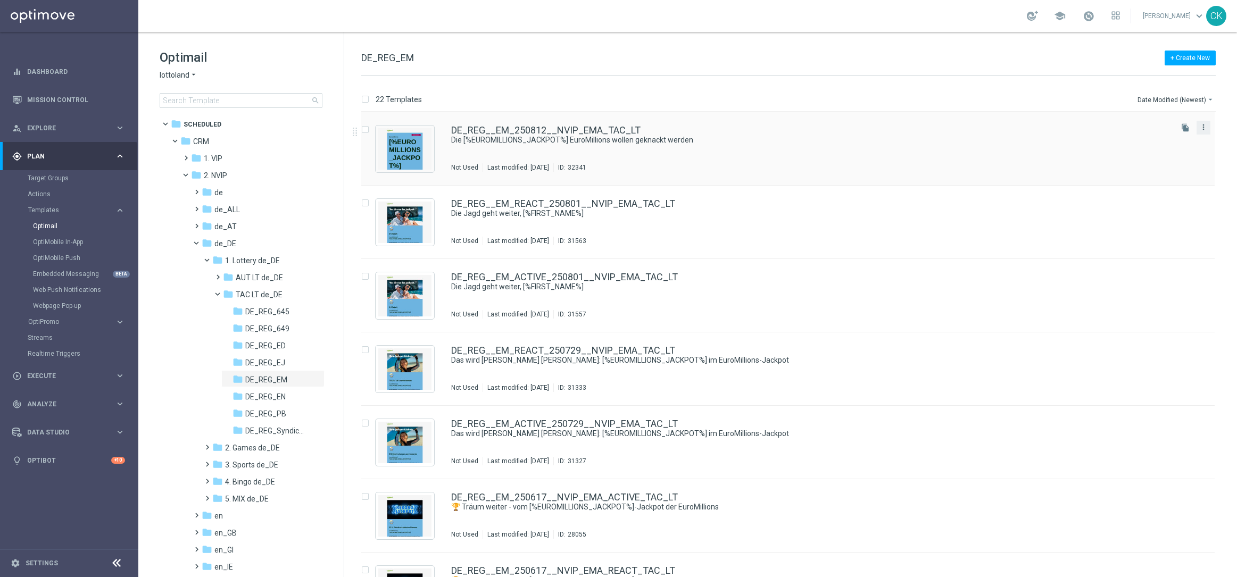
click at [957, 126] on icon "more_vert" at bounding box center [1203, 127] width 9 height 9
click at [957, 153] on div "Copy To" at bounding box center [1159, 153] width 64 height 7
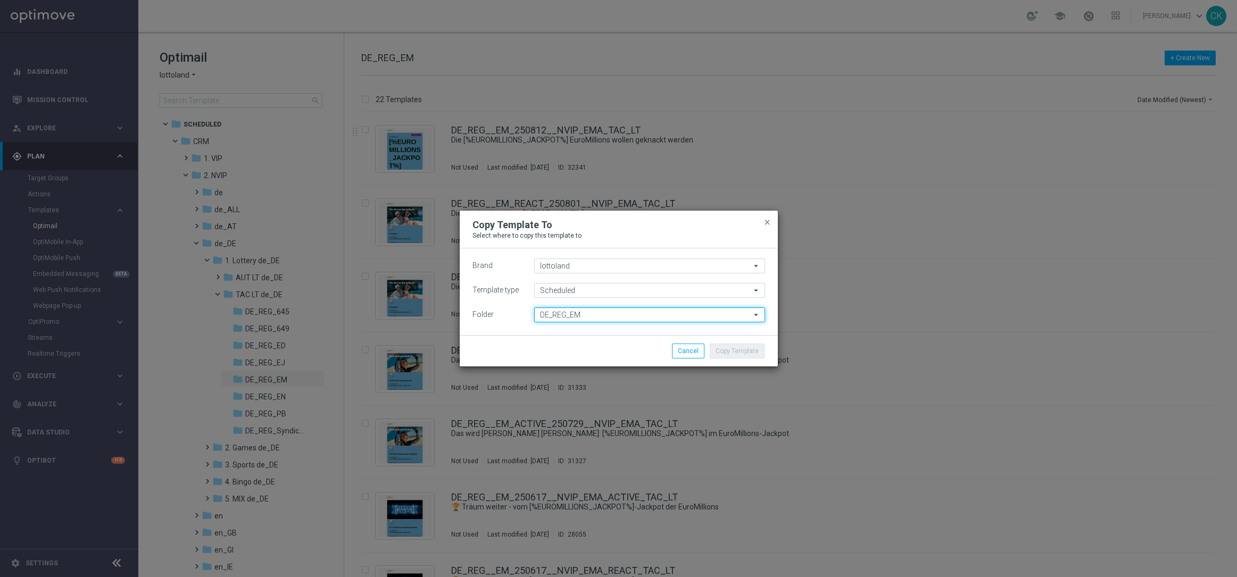
click at [602, 315] on input "DE_REG_EM" at bounding box center [649, 315] width 231 height 15
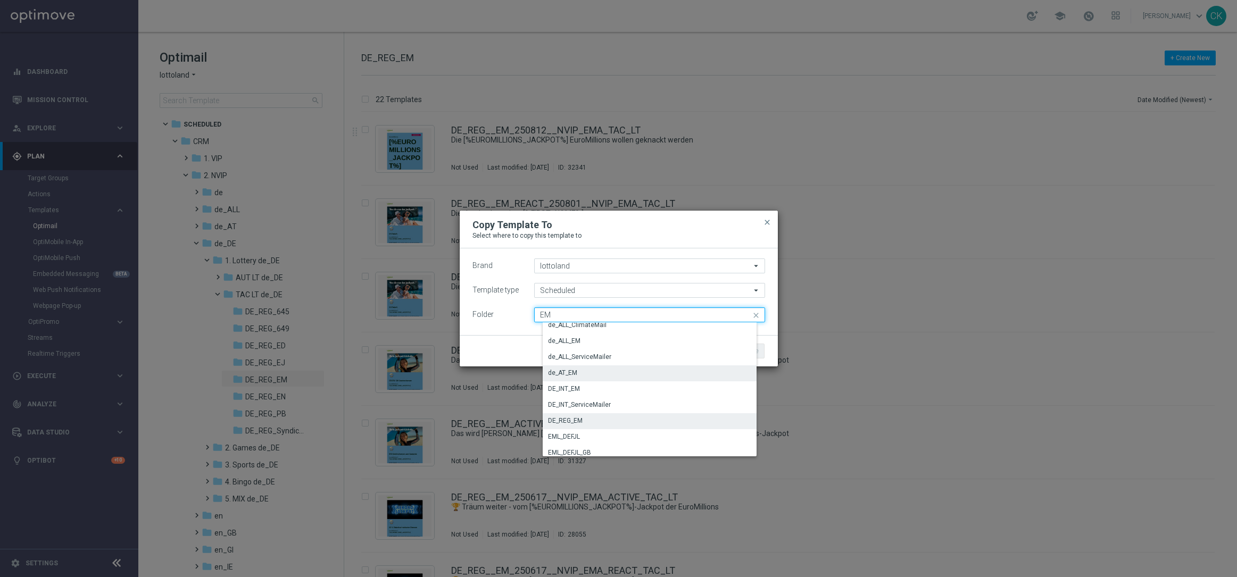
scroll to position [70, 0]
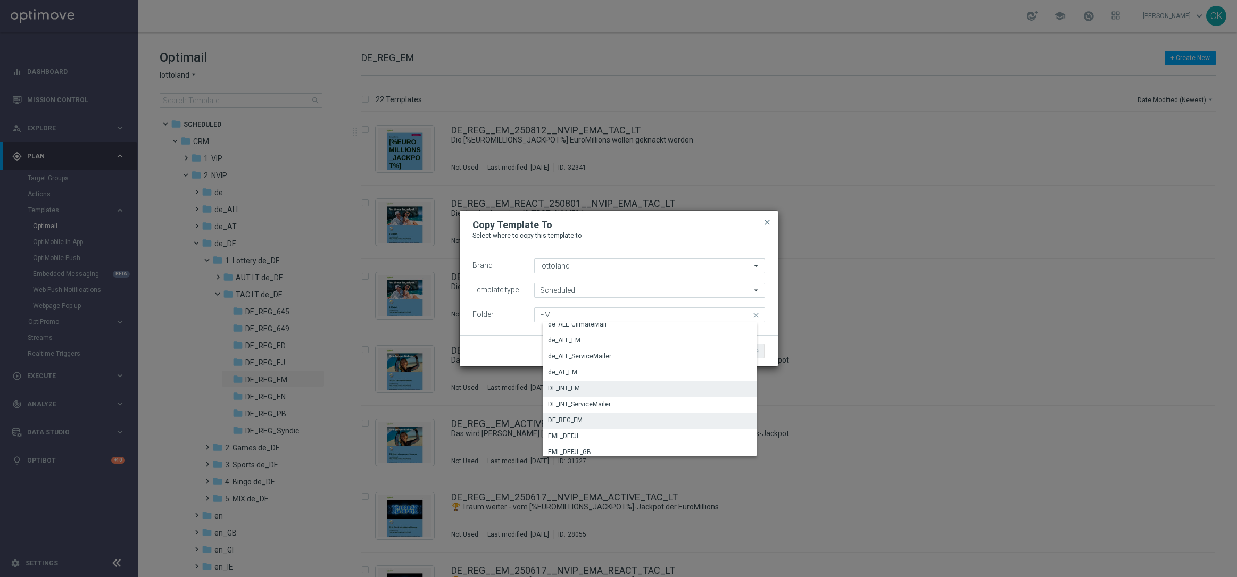
click at [571, 387] on div "DE_INT_EM" at bounding box center [564, 389] width 32 height 10
type input "DE_INT_EM"
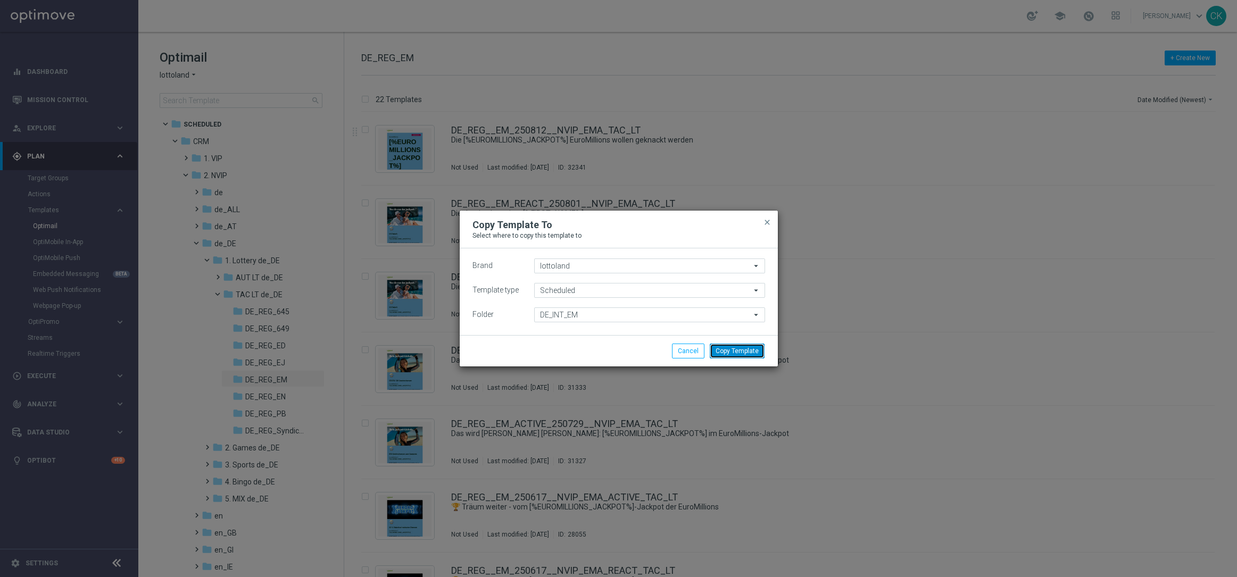
click at [727, 347] on button "Copy Template" at bounding box center [737, 351] width 55 height 15
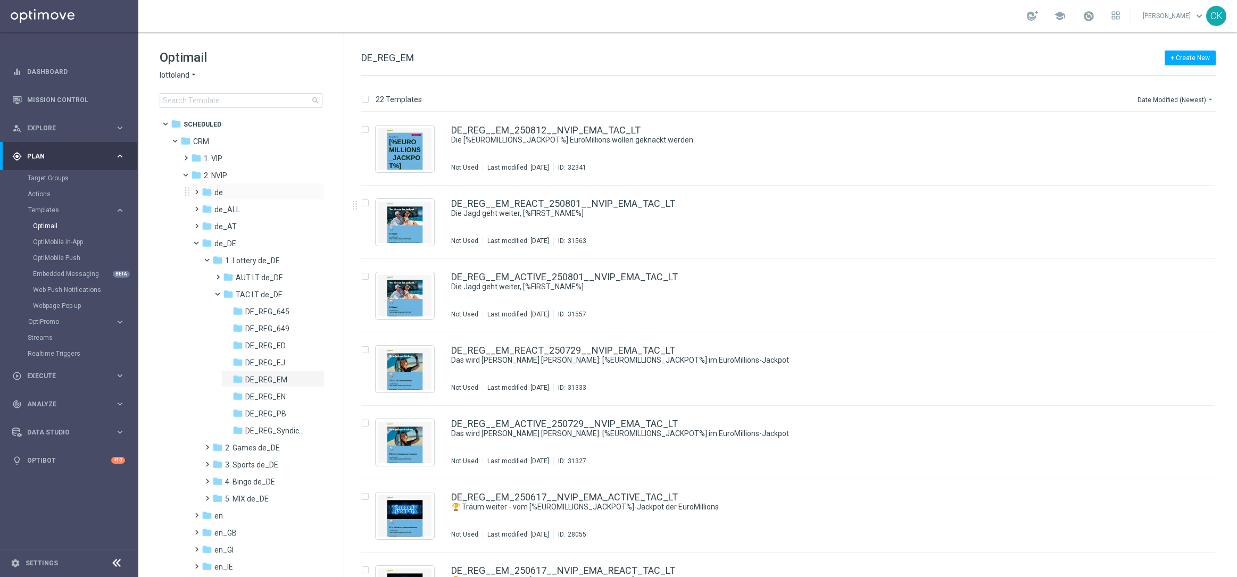
click at [193, 189] on span at bounding box center [194, 187] width 5 height 4
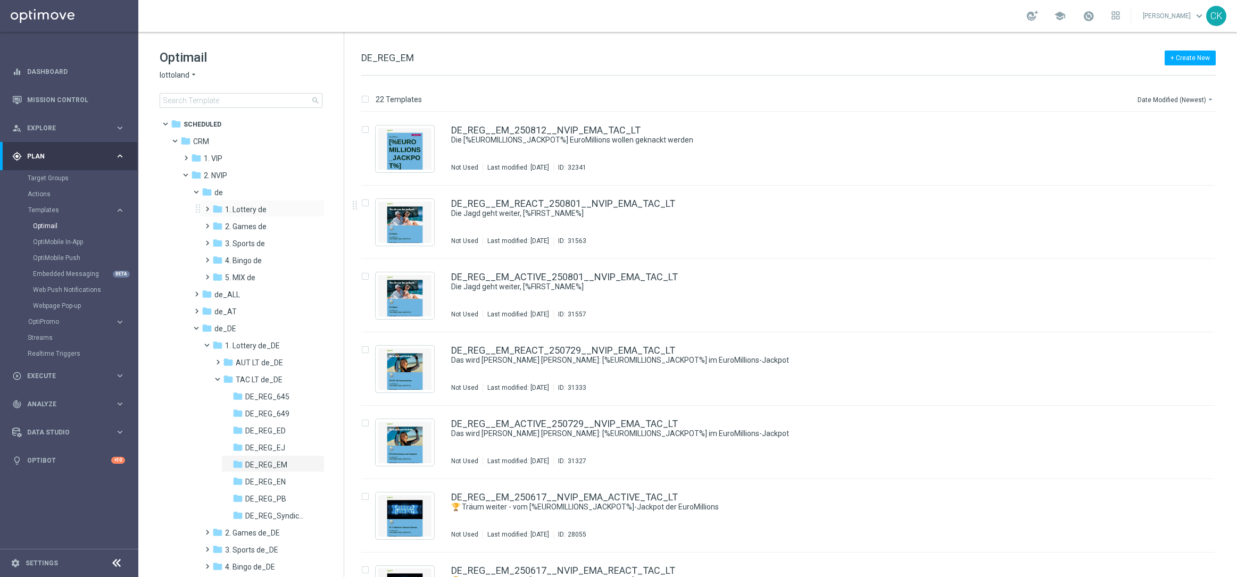
click at [207, 205] on span at bounding box center [205, 204] width 5 height 4
click at [215, 240] on span at bounding box center [215, 238] width 5 height 4
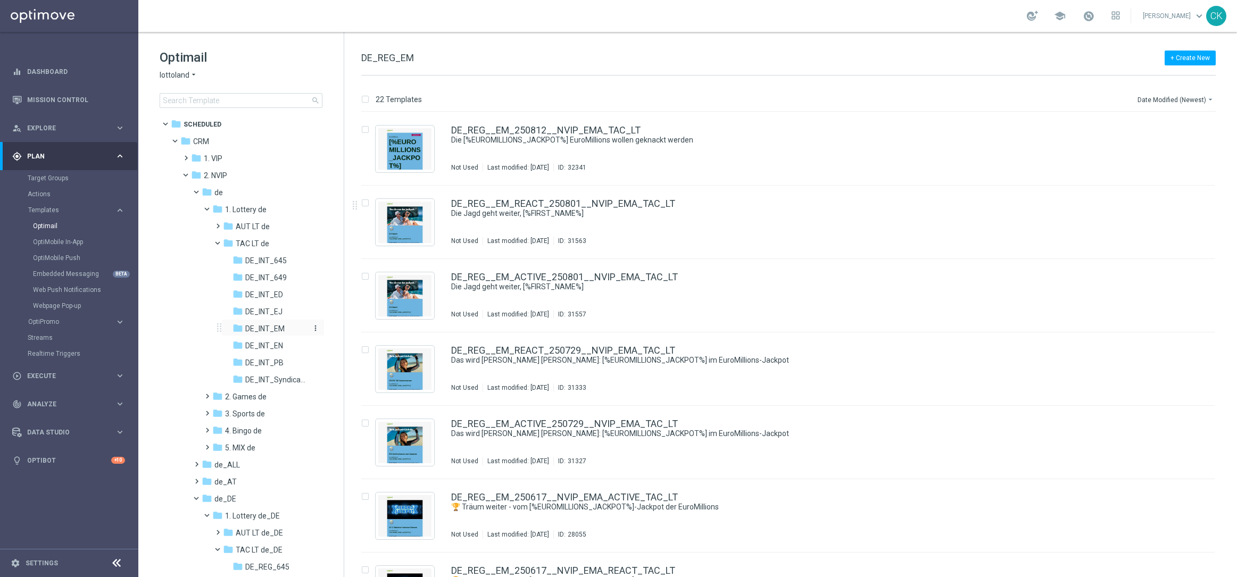
click at [276, 328] on span "DE_INT_EM" at bounding box center [264, 329] width 39 height 10
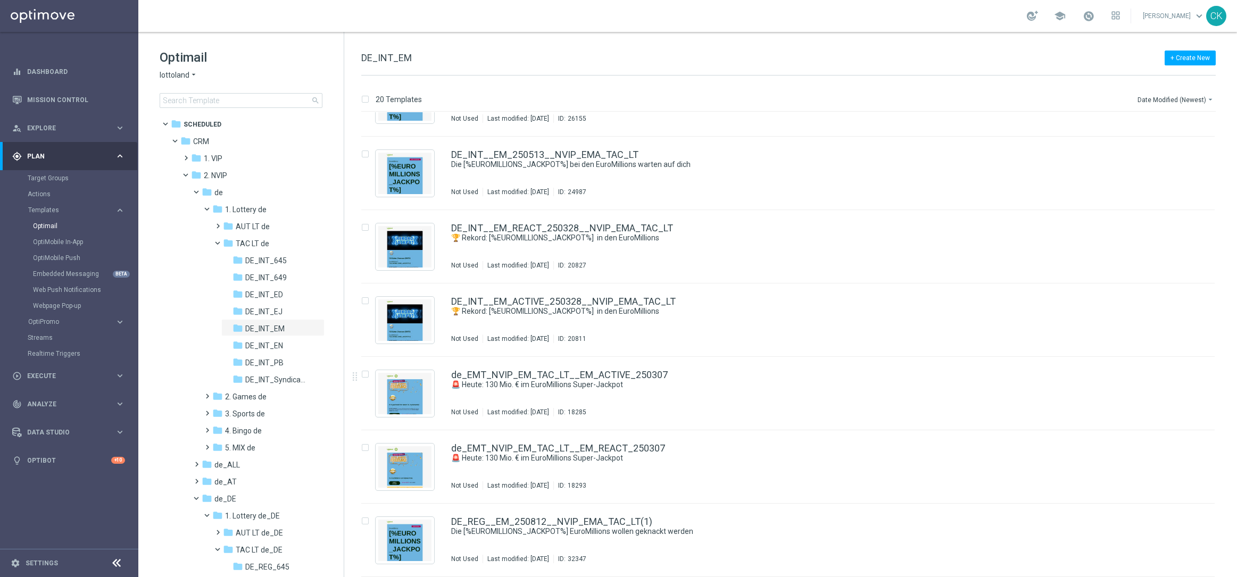
scroll to position [1003, 0]
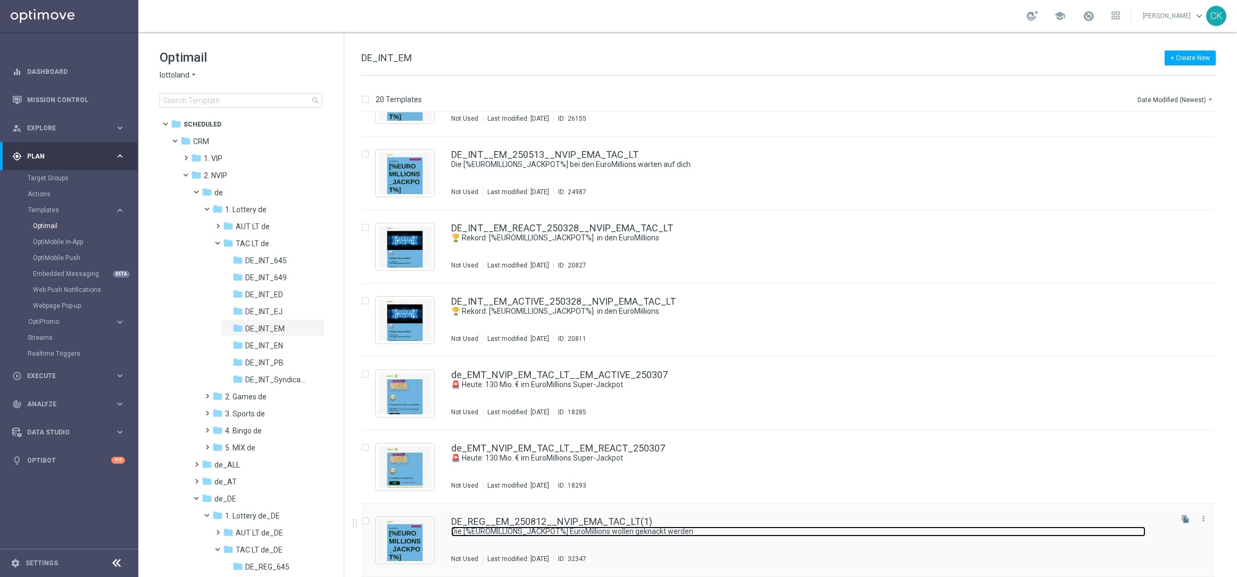
click at [503, 443] on link "Die [%EUROMILLIONS_JACKPOT%] EuroMillions wollen geknackt werden" at bounding box center [798, 532] width 694 height 10
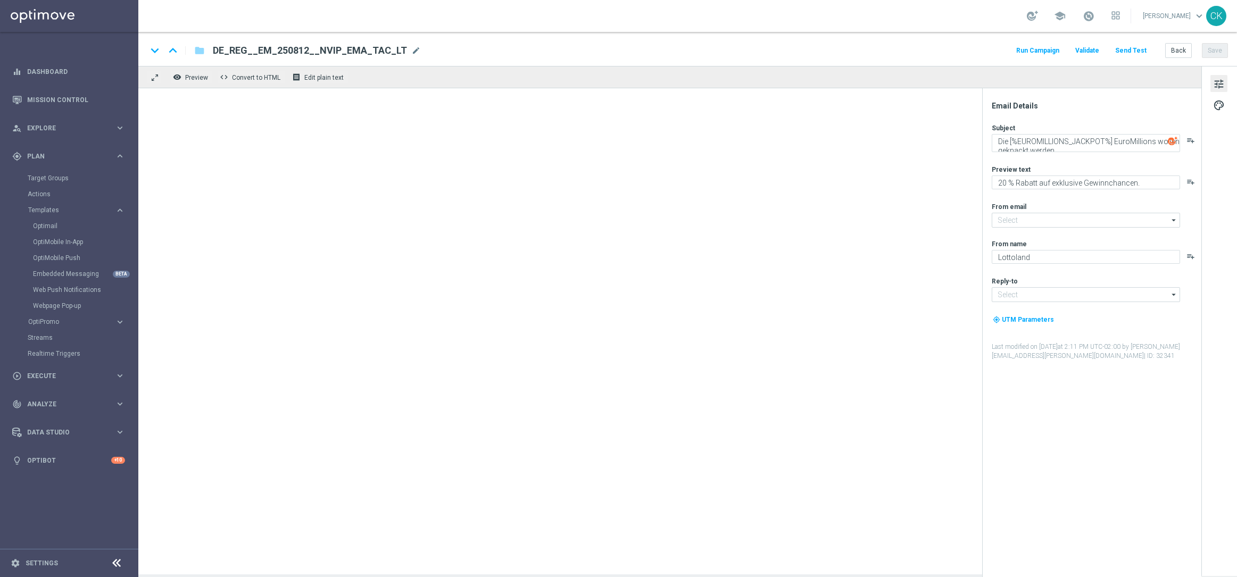
type input "mail@crm.lottoland.com"
type input "service@lottoland.com"
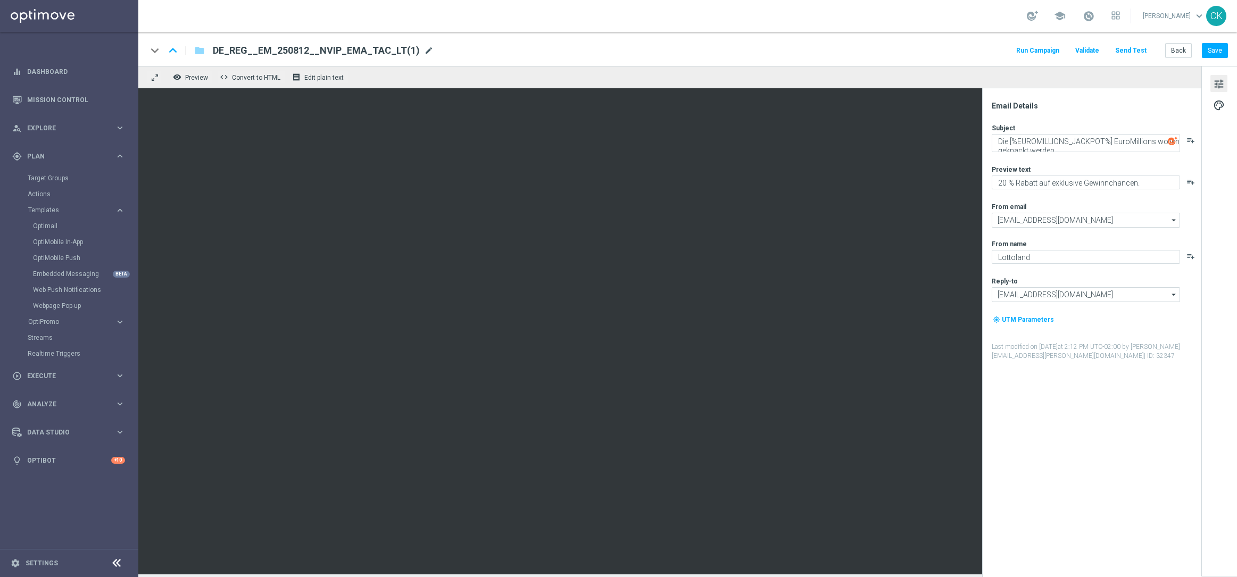
click at [424, 48] on span "mode_edit" at bounding box center [429, 51] width 10 height 10
click at [399, 48] on input "DE_REG__EM_250812__NVIP_EMA_TAC_LT(1)" at bounding box center [345, 51] width 264 height 14
paste input "INT__EM_250812__NVIP_EMA_TAC_LT"
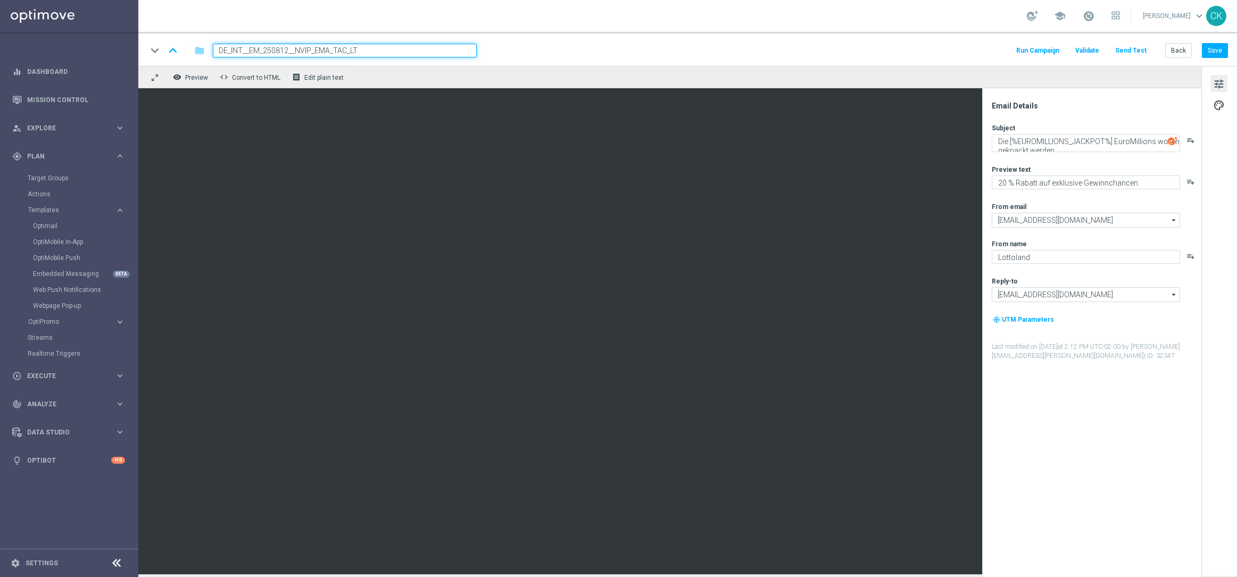
type input "DE_INT__EM_250812__NVIP_EMA_TAC_LT"
click at [604, 53] on div "keyboard_arrow_down keyboard_arrow_up folder DE_INT__EM_250812__NVIP_EMA_TAC_LT…" at bounding box center [687, 51] width 1081 height 14
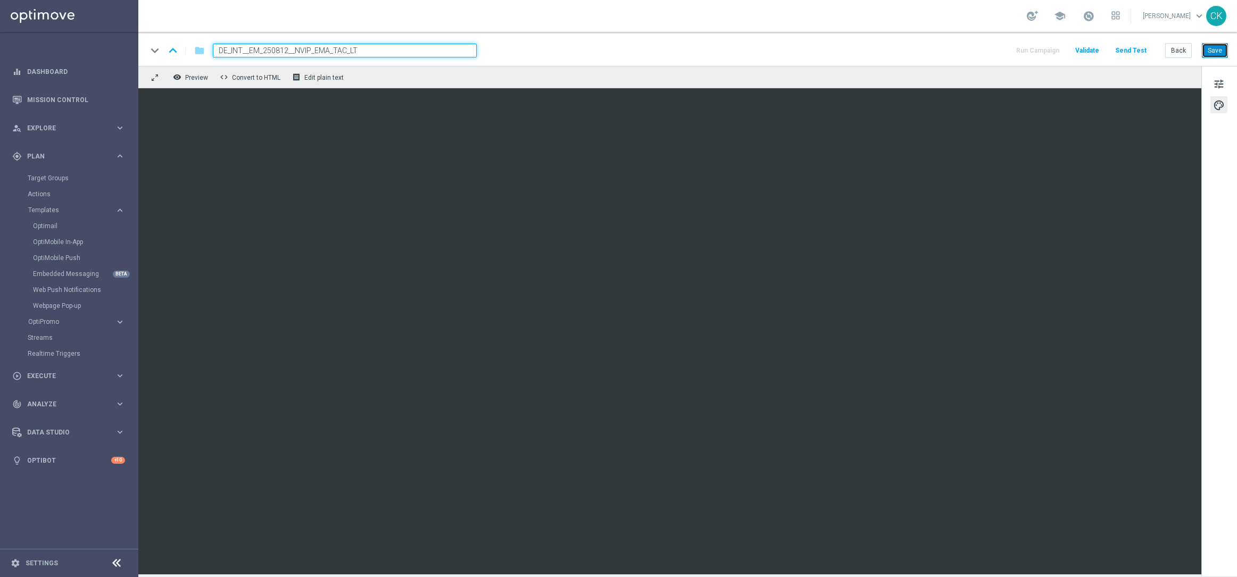
click at [957, 47] on button "Save" at bounding box center [1215, 50] width 26 height 15
click at [957, 47] on button "Send Test" at bounding box center [1131, 51] width 35 height 14
click at [957, 44] on button "Send Test" at bounding box center [1131, 51] width 35 height 14
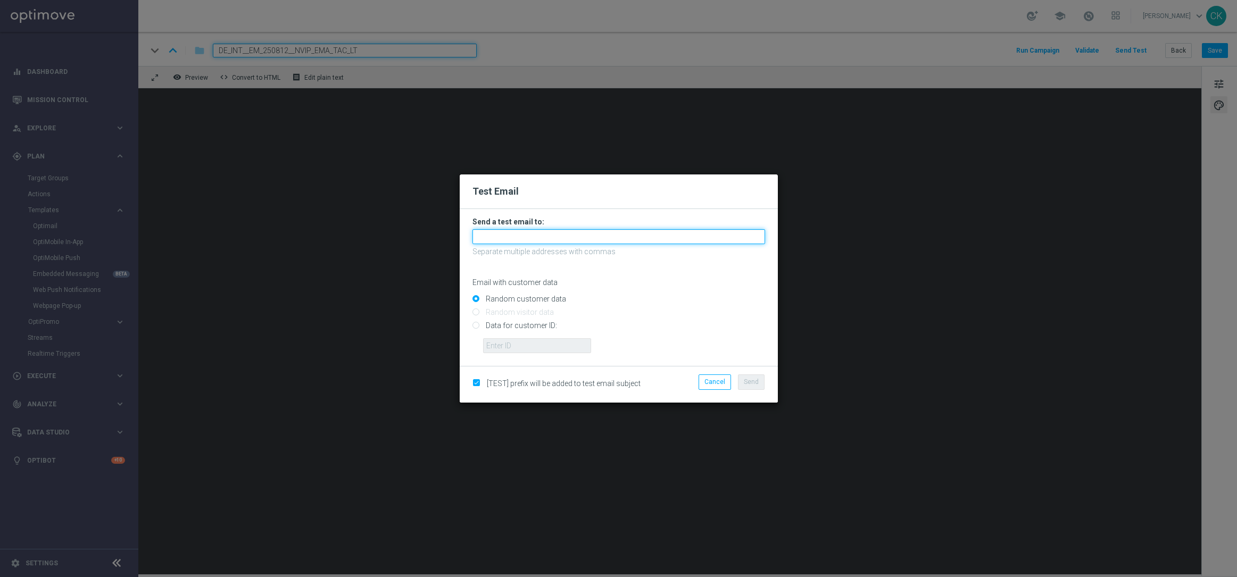
click at [514, 244] on input "text" at bounding box center [618, 236] width 293 height 15
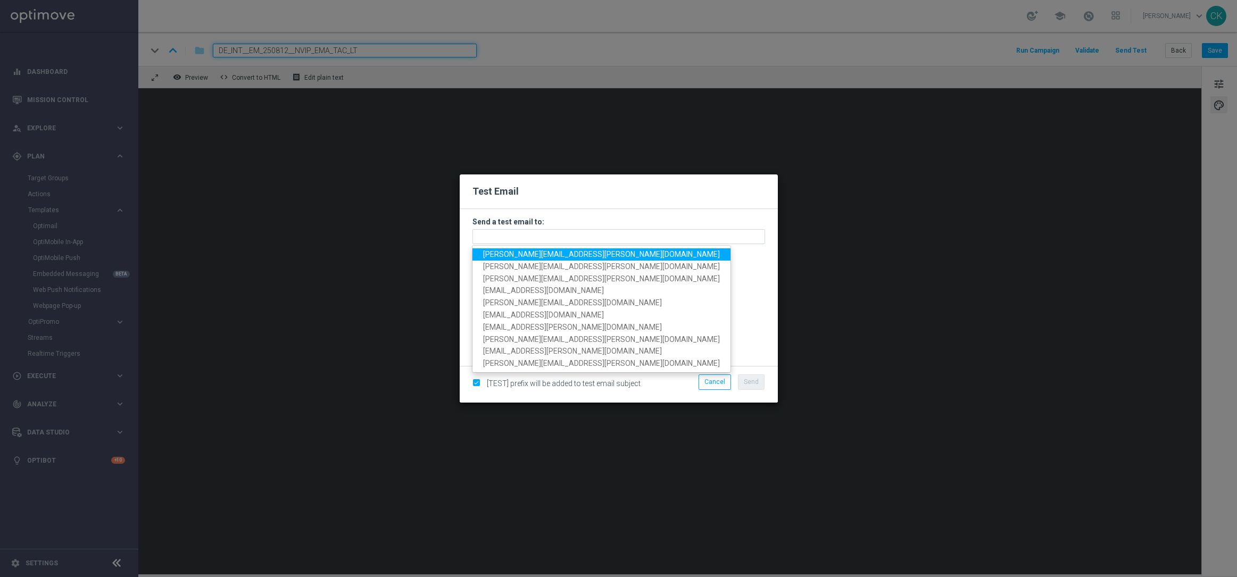
click at [562, 250] on span "charlotte.kammeyer@lottoland.com" at bounding box center [601, 254] width 237 height 9
type input "charlotte.kammeyer@lottoland.com"
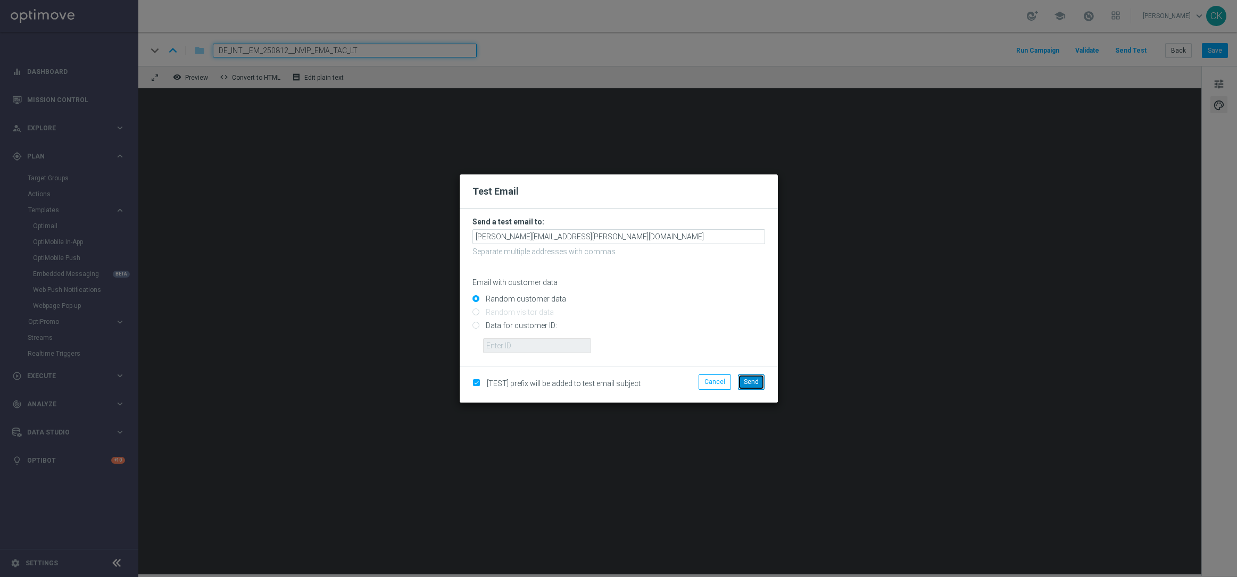
click at [751, 379] on span "Send" at bounding box center [751, 381] width 15 height 7
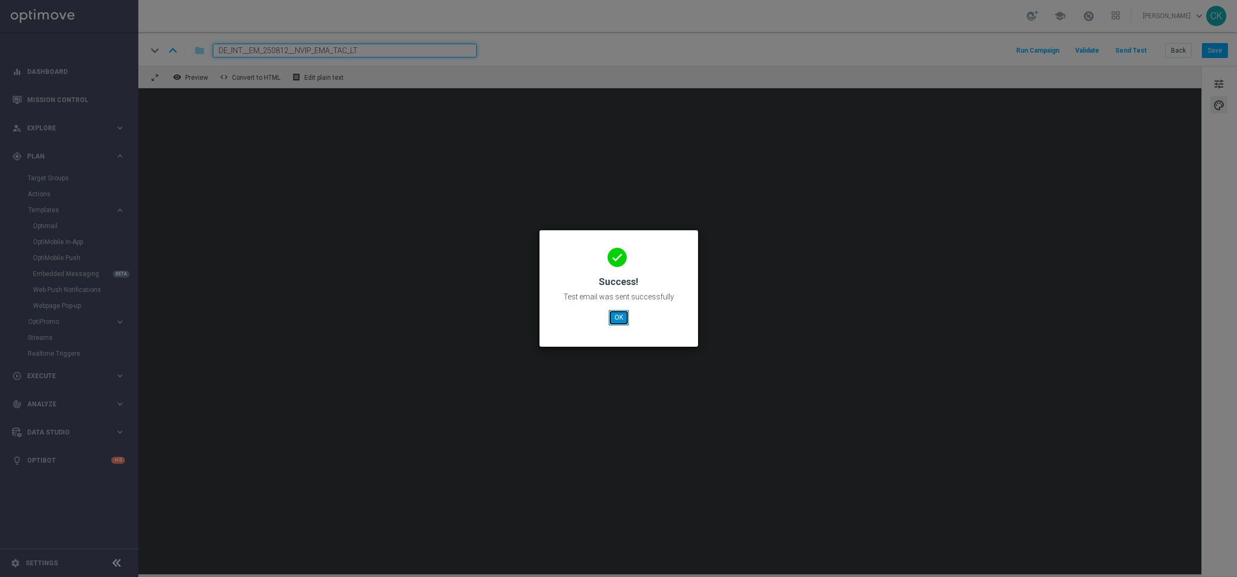
click at [615, 319] on button "OK" at bounding box center [619, 317] width 20 height 15
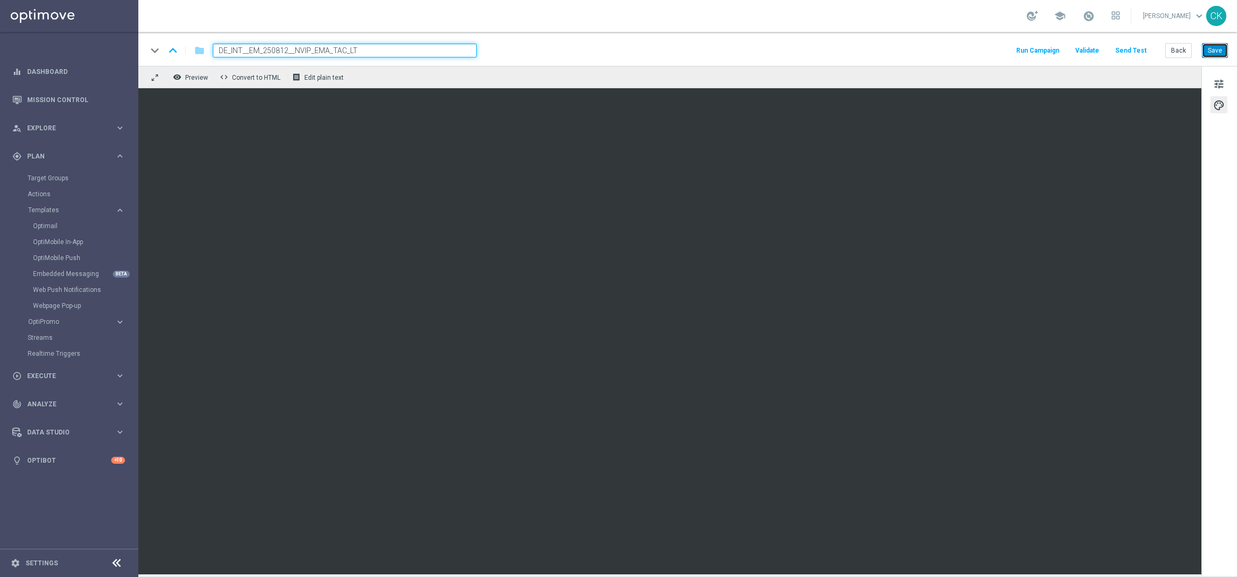
click at [957, 49] on button "Save" at bounding box center [1215, 50] width 26 height 15
click at [957, 52] on button "Save" at bounding box center [1215, 50] width 26 height 15
click at [957, 52] on button "Back" at bounding box center [1178, 50] width 27 height 15
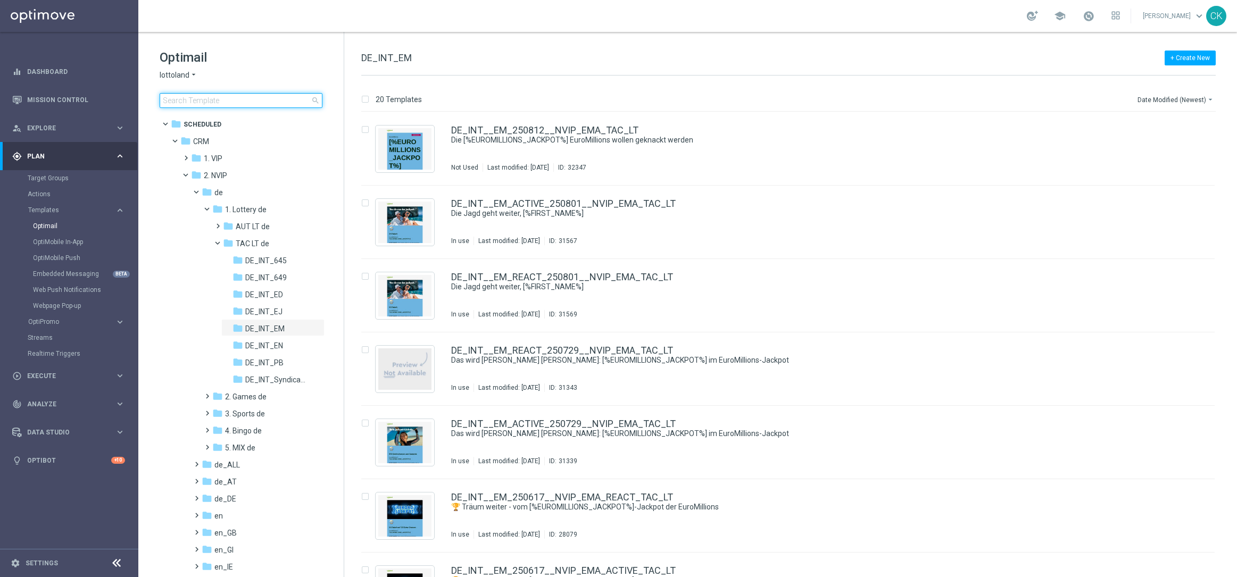
click at [210, 98] on input at bounding box center [241, 100] width 163 height 15
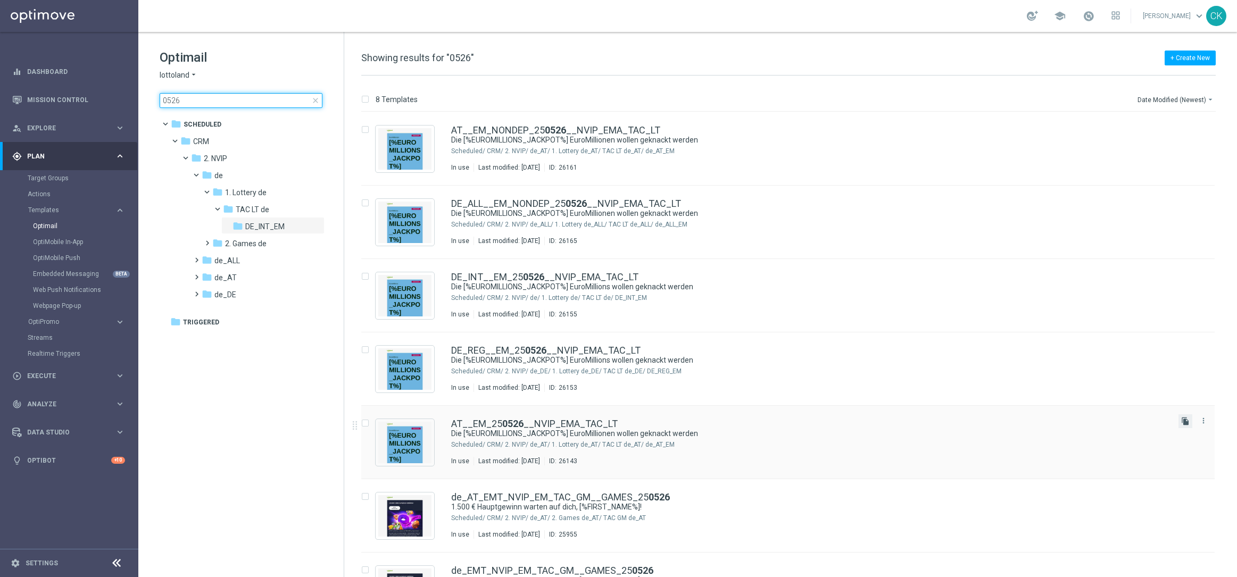
type input "0526"
click at [957, 420] on icon "file_copy" at bounding box center [1185, 421] width 9 height 9
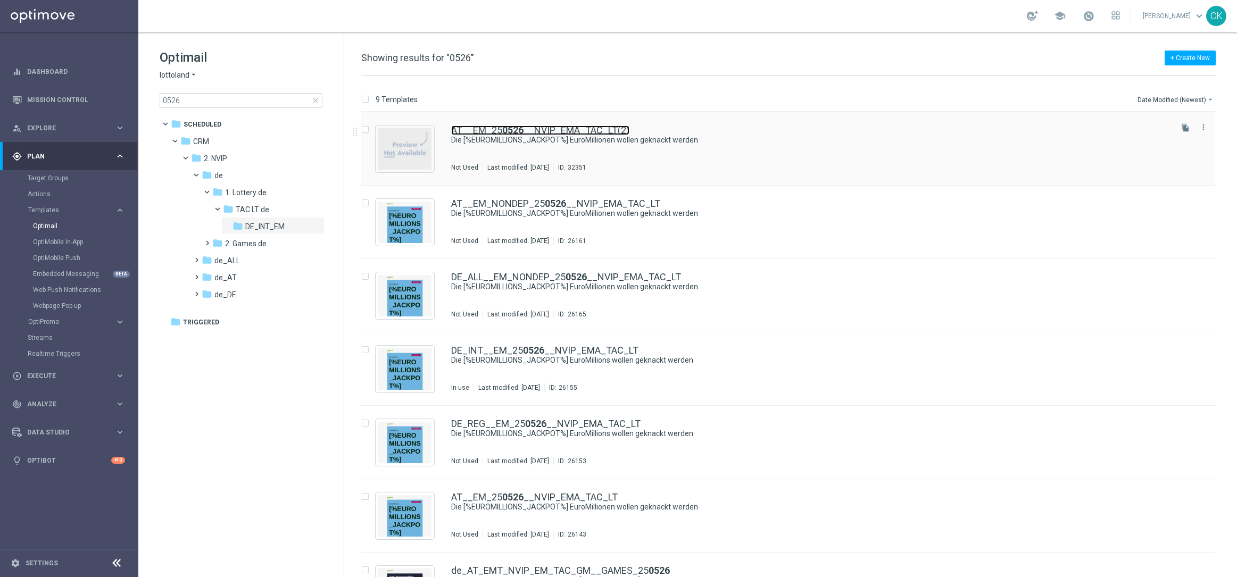
click at [528, 134] on link "AT__EM_25 0526 __NVIP_EMA_TAC_LT(2)" at bounding box center [540, 131] width 178 height 10
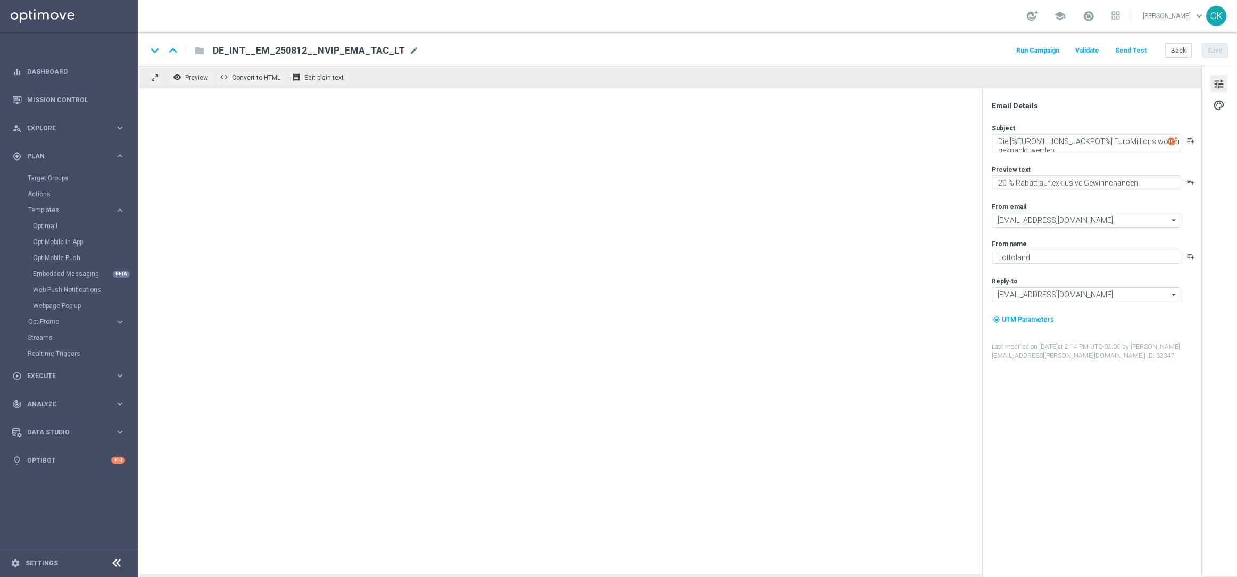
type textarea "Die [%EUROMILLIONS_JACKPOT%] EuroMillionen wollen geknackt werden"
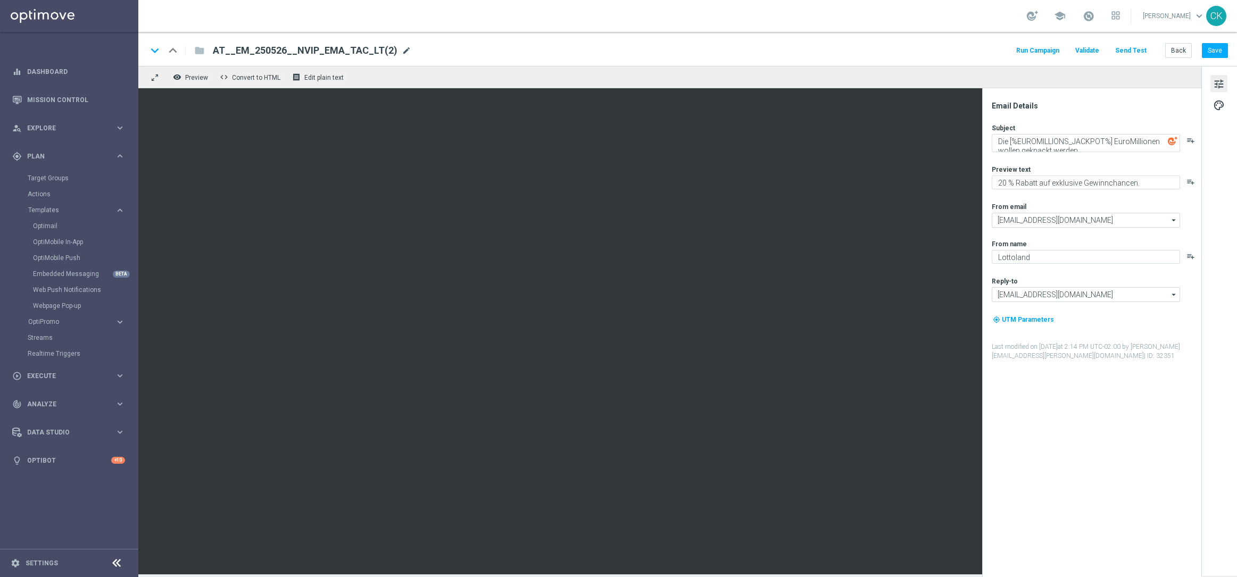
click at [402, 49] on span "mode_edit" at bounding box center [407, 51] width 10 height 10
click at [396, 49] on input "AT__EM_250526__NVIP_EMA_TAC_LT(2)" at bounding box center [345, 51] width 264 height 14
paste input "812__NVIP_EMA_TAC_LT"
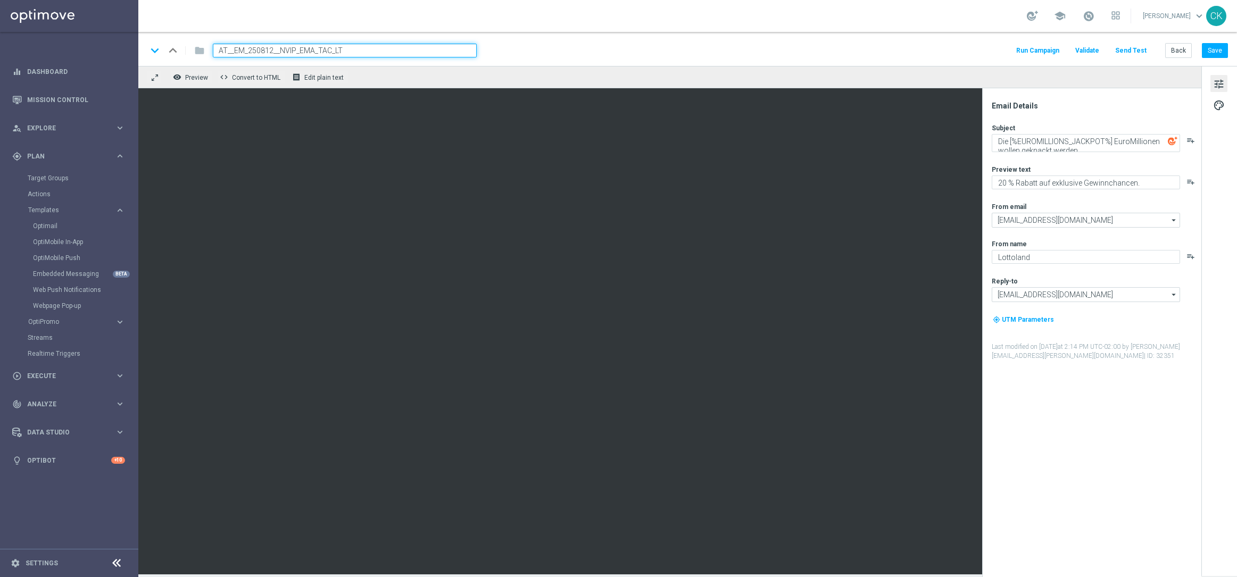
type input "AT__EM_250812__NVIP_EMA_TAC_LT"
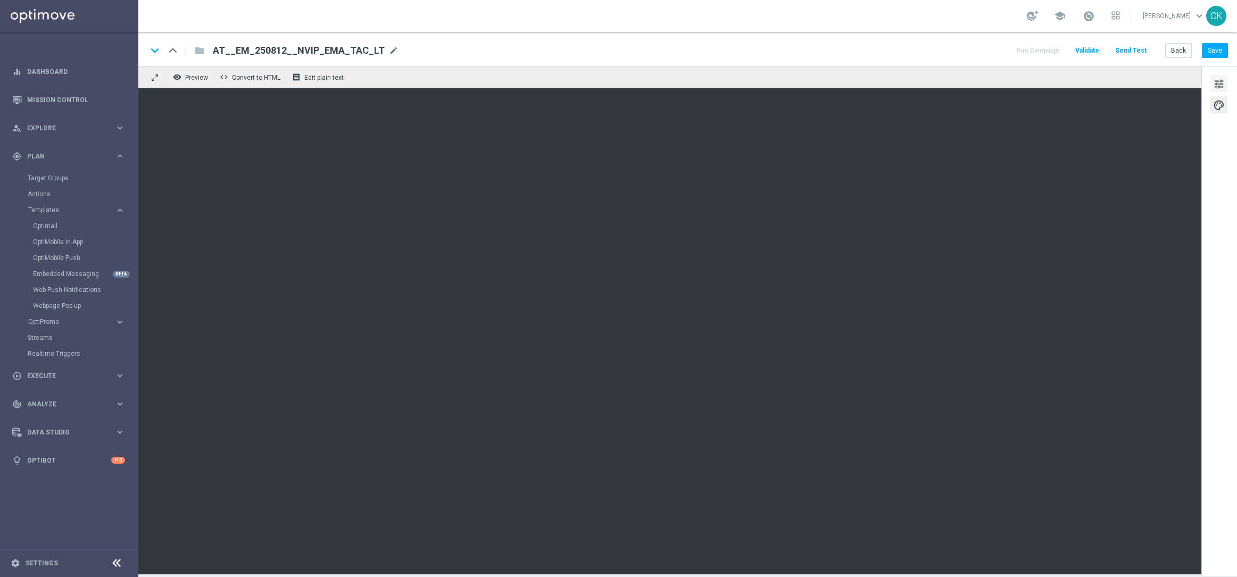
click at [957, 85] on span "tune" at bounding box center [1219, 84] width 12 height 14
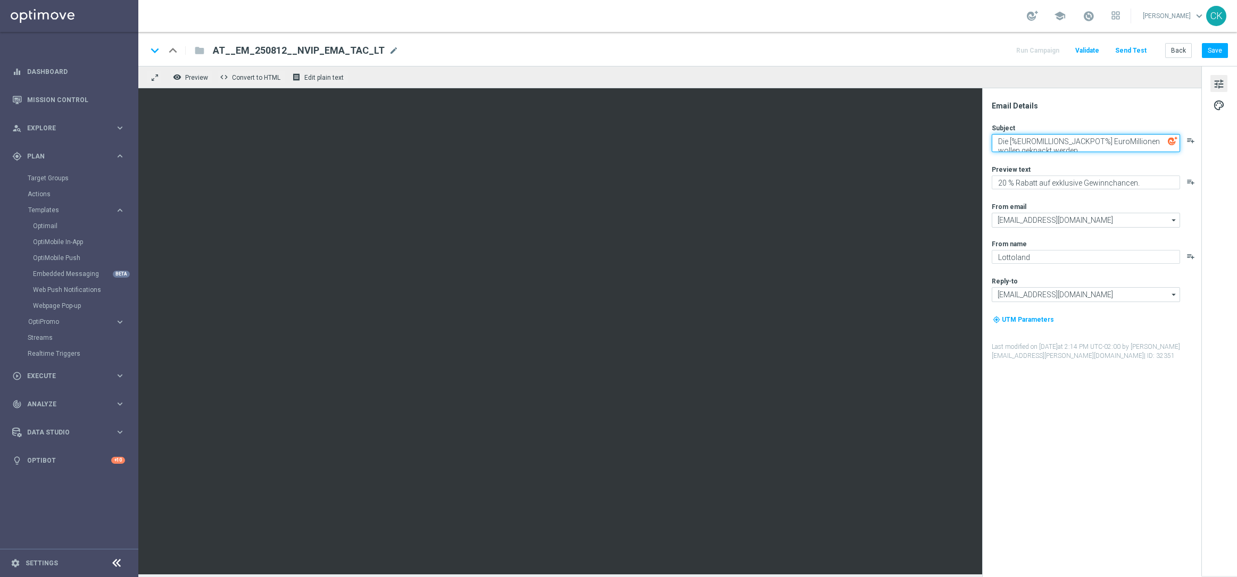
click at [957, 146] on textarea "Die [%EUROMILLIONS_JACKPOT%] EuroMillionen wollen geknackt werden" at bounding box center [1086, 143] width 188 height 18
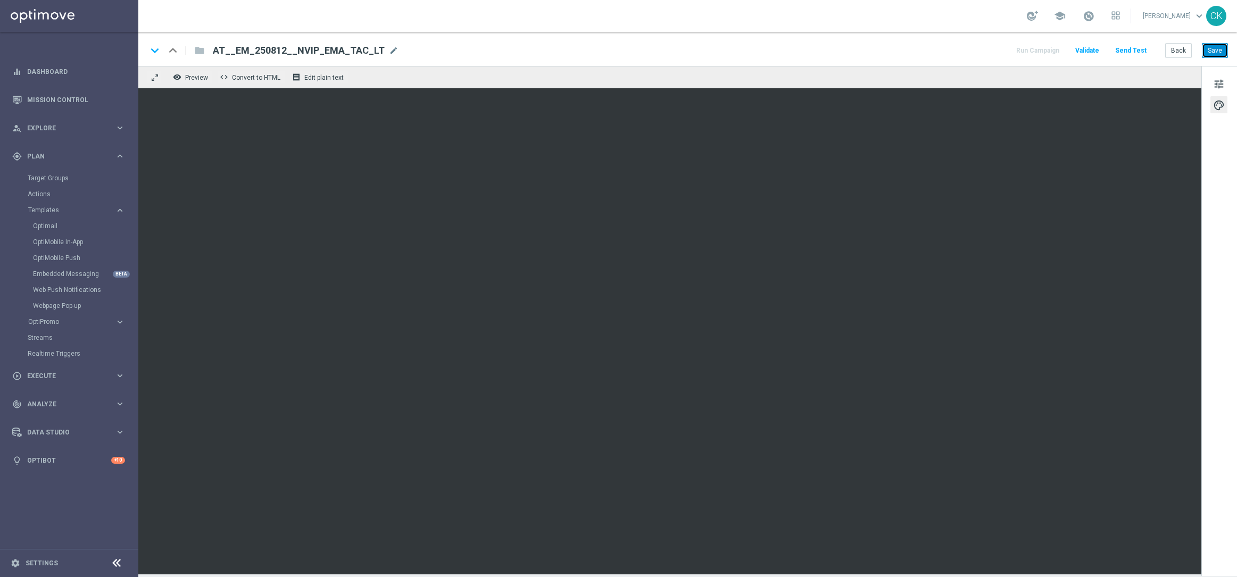
click at [957, 47] on button "Save" at bounding box center [1215, 50] width 26 height 15
click at [957, 50] on button "Save" at bounding box center [1215, 50] width 26 height 15
click at [957, 51] on button "Save" at bounding box center [1215, 50] width 26 height 15
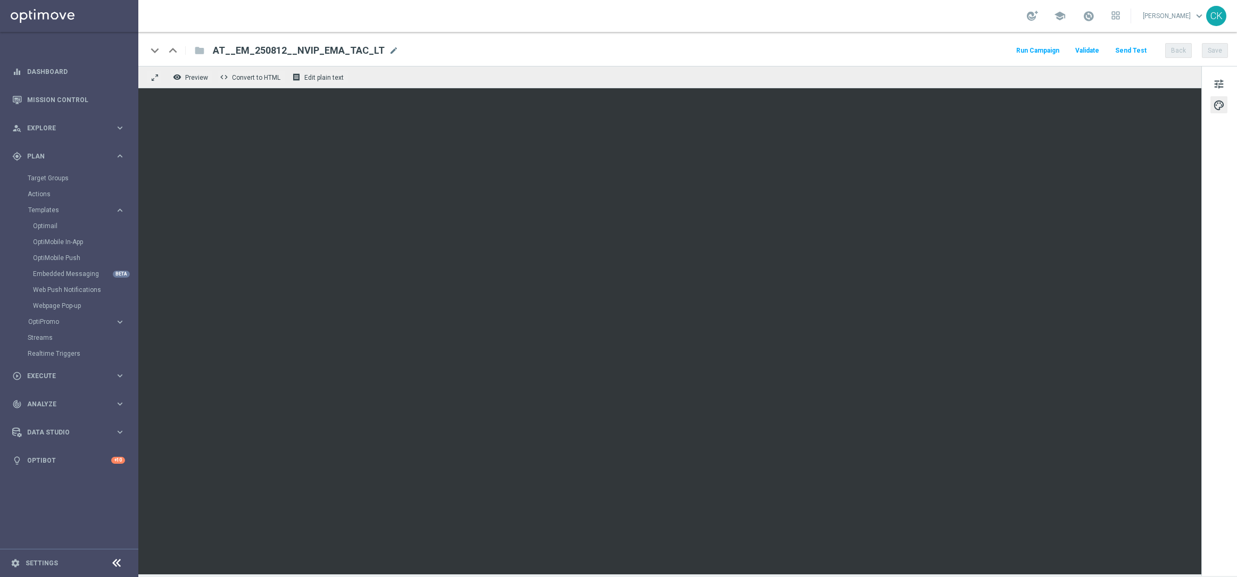
click at [957, 46] on button "Send Test" at bounding box center [1131, 51] width 35 height 14
click at [957, 45] on button "Send Test" at bounding box center [1131, 51] width 35 height 14
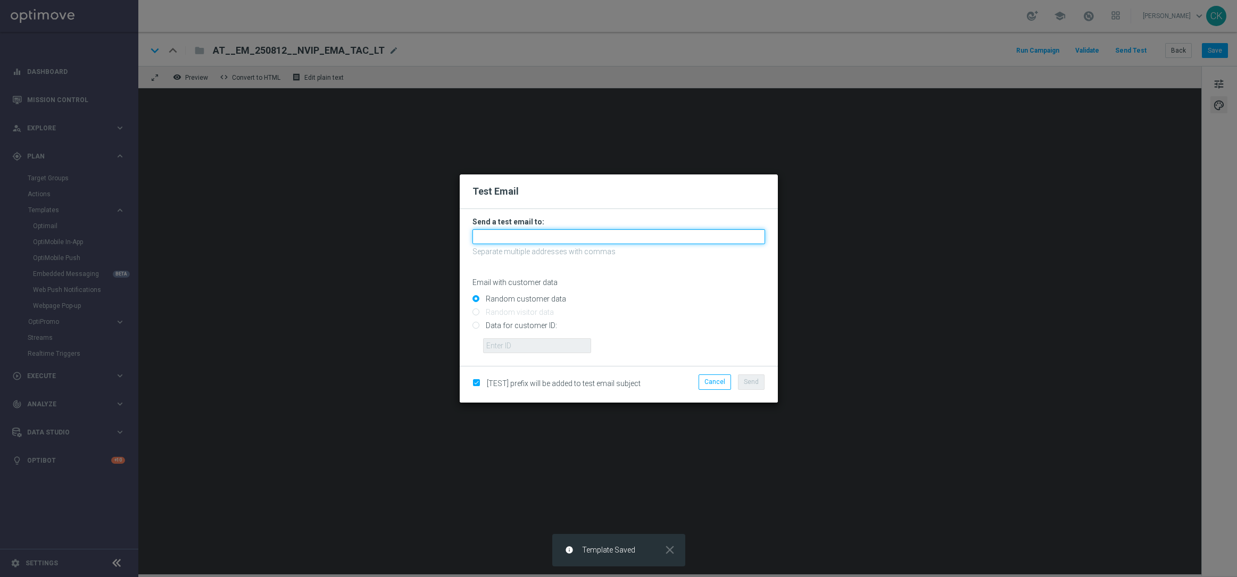
click at [585, 235] on input "text" at bounding box center [618, 236] width 293 height 15
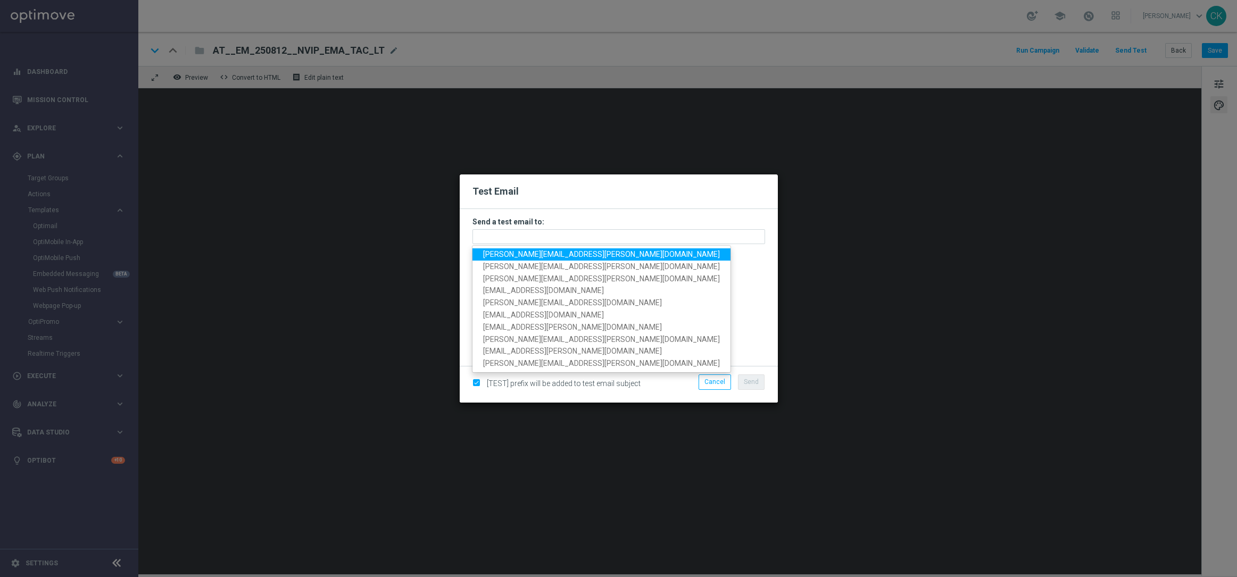
click at [562, 256] on span "charlotte.kammeyer@lottoland.com" at bounding box center [601, 254] width 237 height 9
type input "charlotte.kammeyer@lottoland.com"
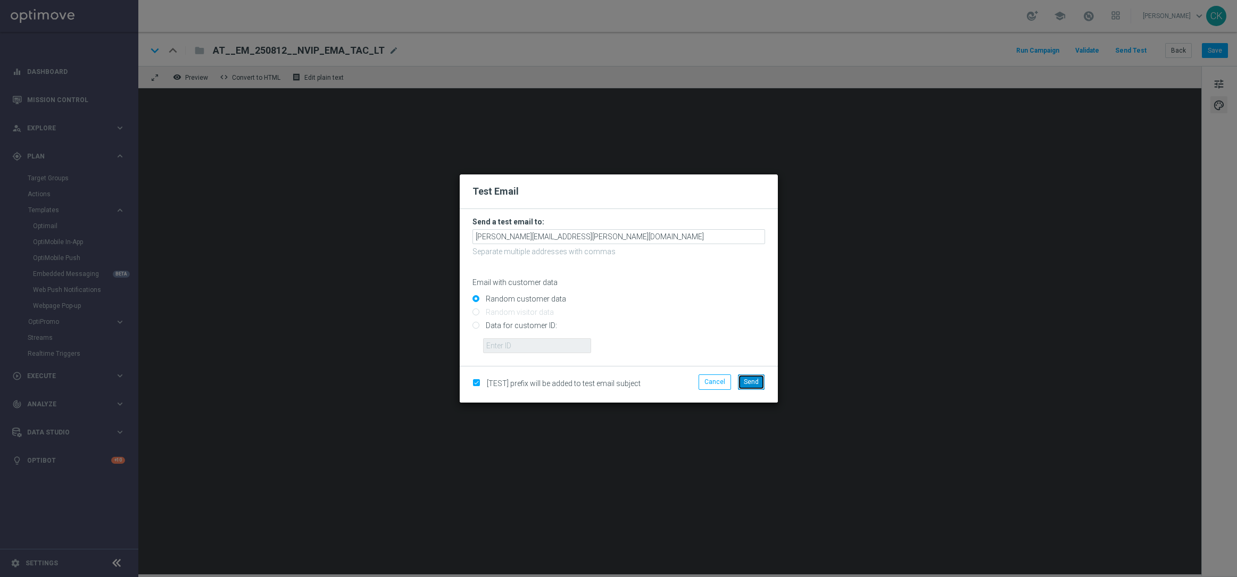
click at [757, 380] on span "Send" at bounding box center [751, 381] width 15 height 7
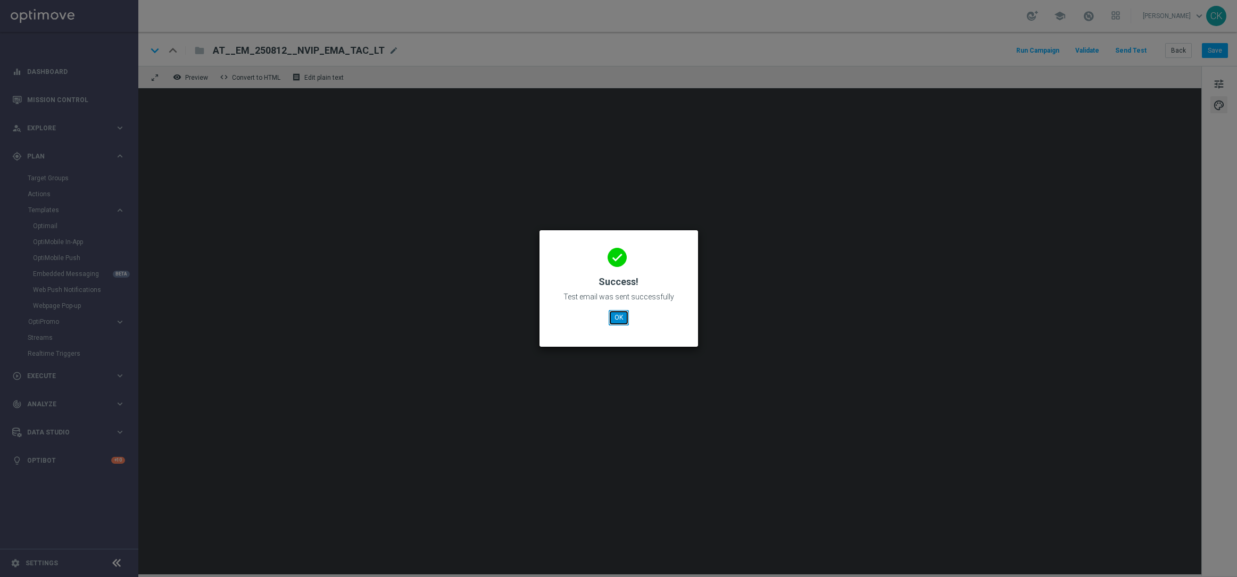
click at [621, 313] on button "OK" at bounding box center [619, 317] width 20 height 15
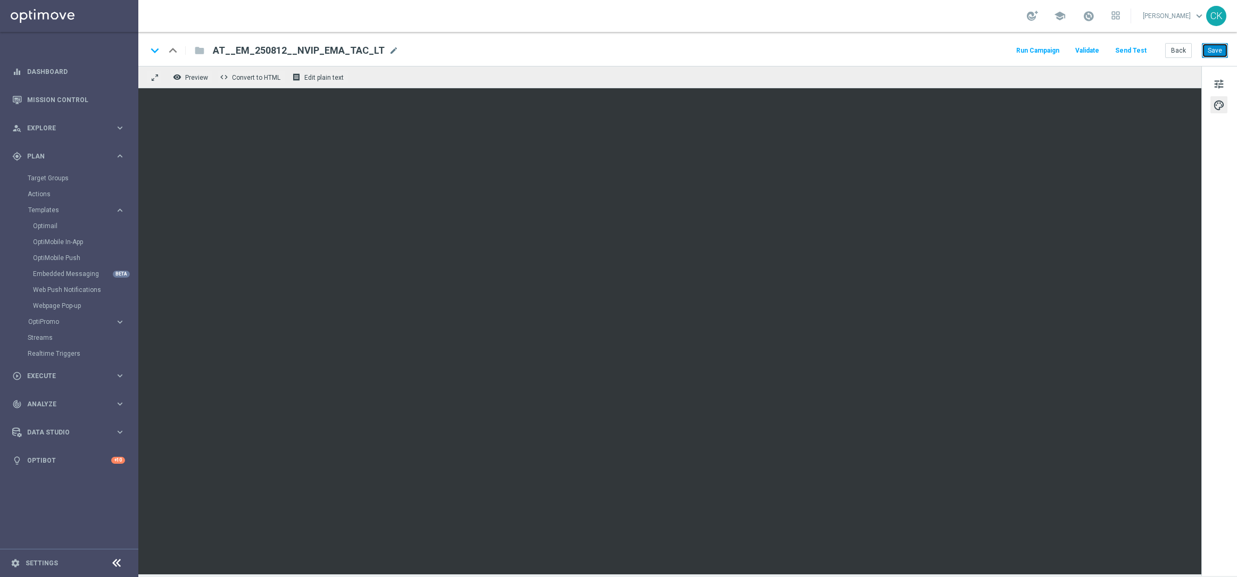
click at [957, 51] on button "Save" at bounding box center [1215, 50] width 26 height 15
click at [957, 49] on button "Back" at bounding box center [1178, 50] width 27 height 15
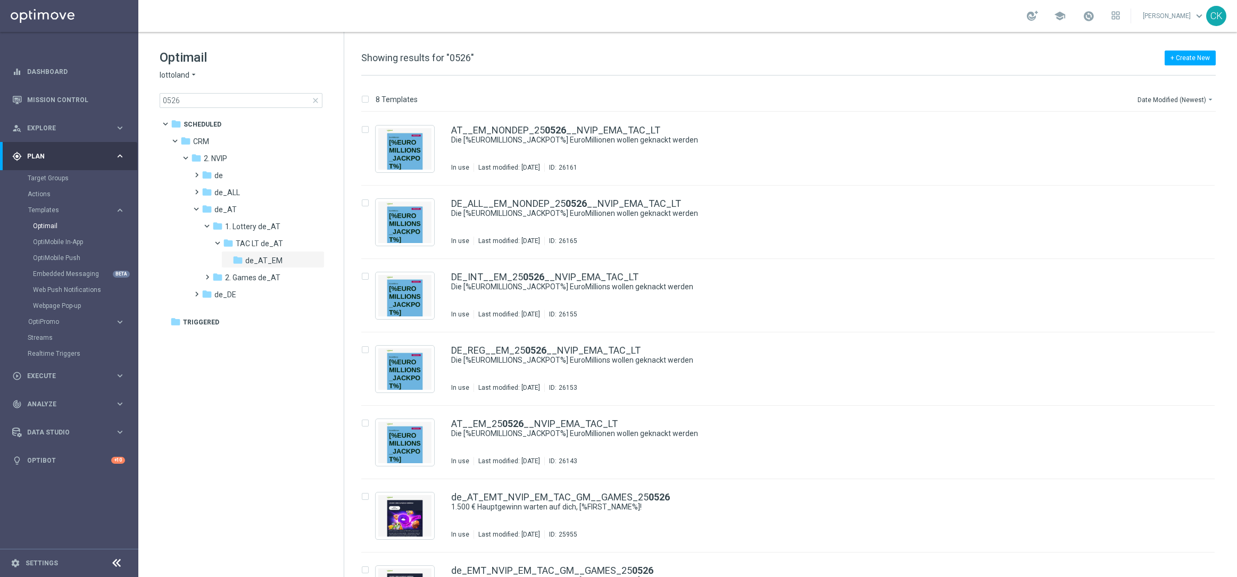
click at [316, 99] on span "close" at bounding box center [315, 100] width 9 height 9
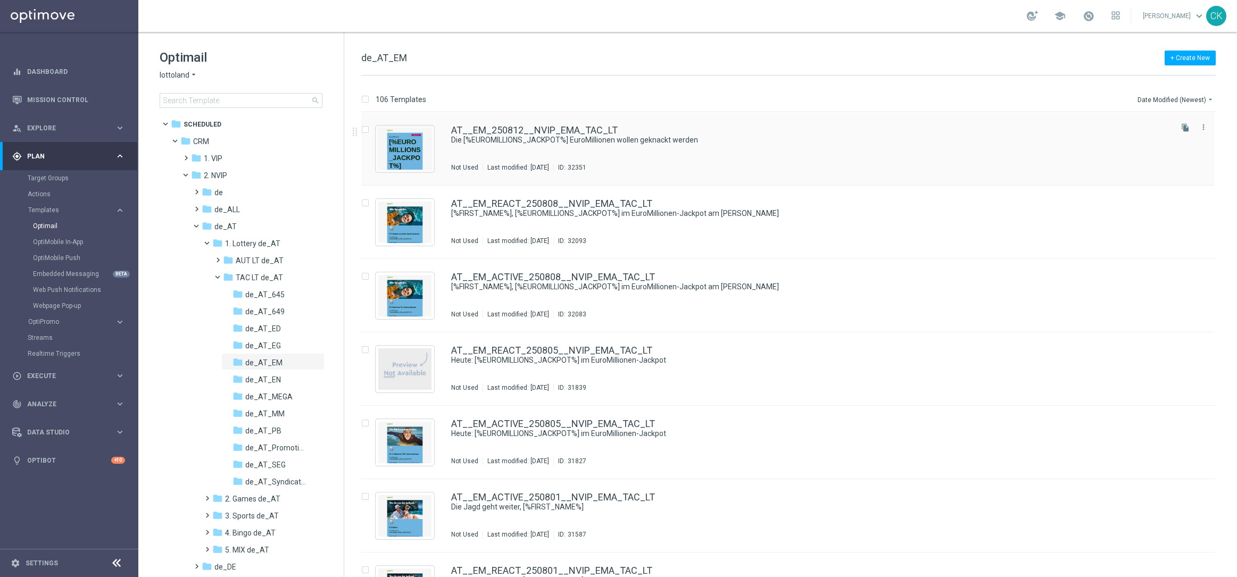
click at [570, 124] on div "AT__EM_250812__NVIP_EMA_TAC_LT Die [%EUROMILLIONS_JACKPOT%] EuroMillionen wolle…" at bounding box center [787, 148] width 853 height 73
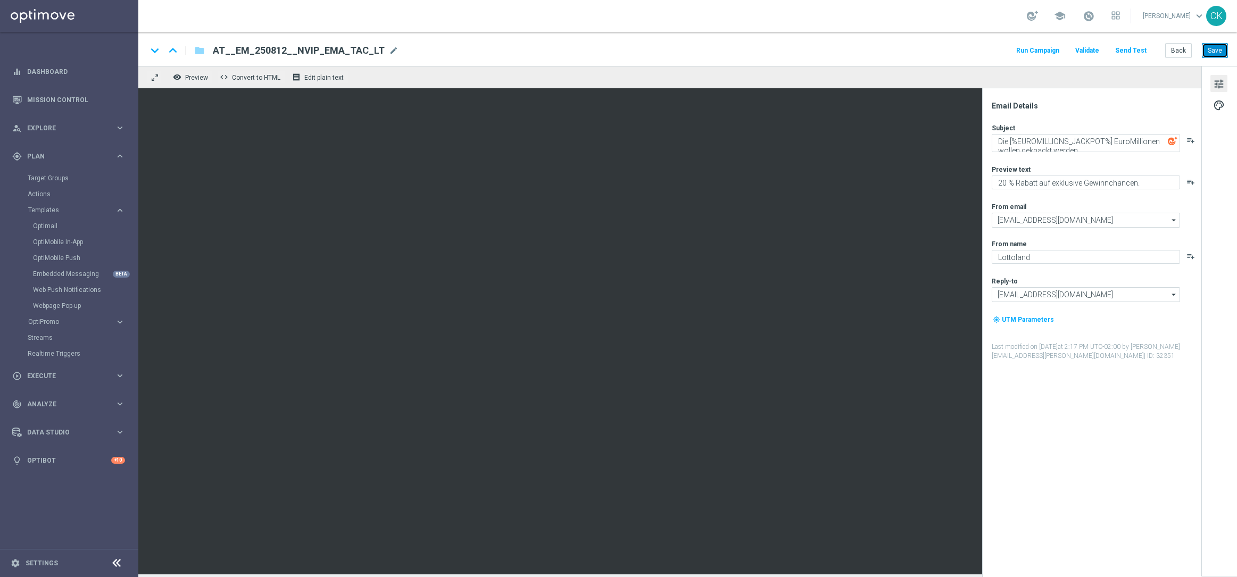
click at [957, 48] on button "Save" at bounding box center [1215, 50] width 26 height 15
click at [957, 50] on button "Send Test" at bounding box center [1131, 51] width 35 height 14
click at [957, 48] on button "Send Test" at bounding box center [1131, 51] width 35 height 14
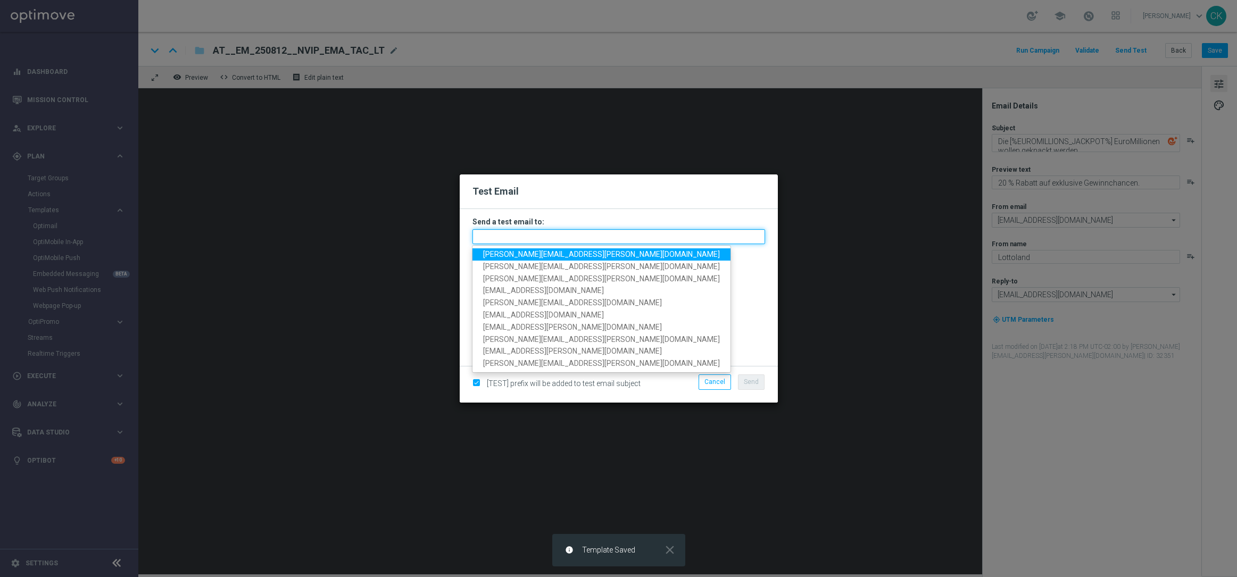
click at [519, 237] on input "text" at bounding box center [618, 236] width 293 height 15
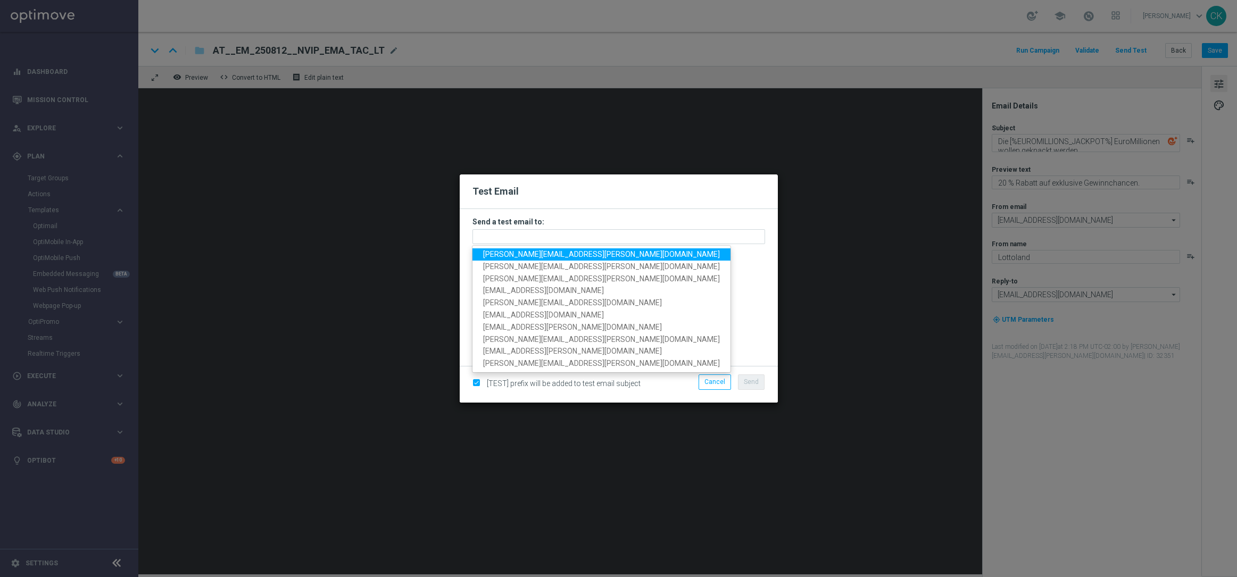
click at [516, 254] on span "charlotte.kammeyer@lottoland.com" at bounding box center [601, 254] width 237 height 9
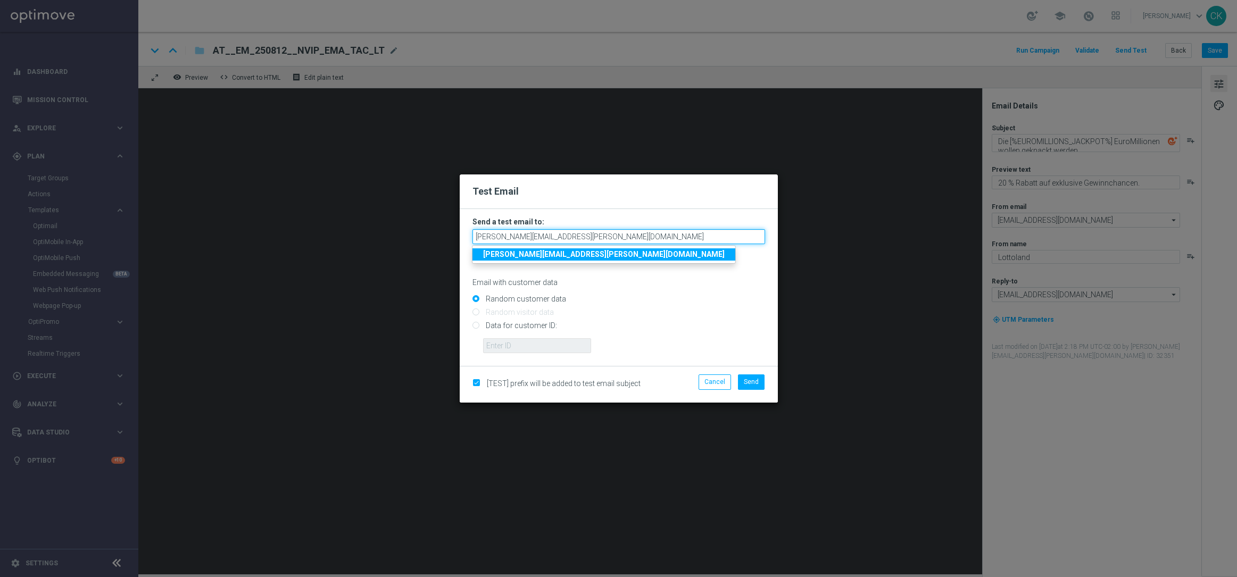
click at [617, 236] on input "charlotte.kammeyer@lottoland.com" at bounding box center [618, 236] width 293 height 15
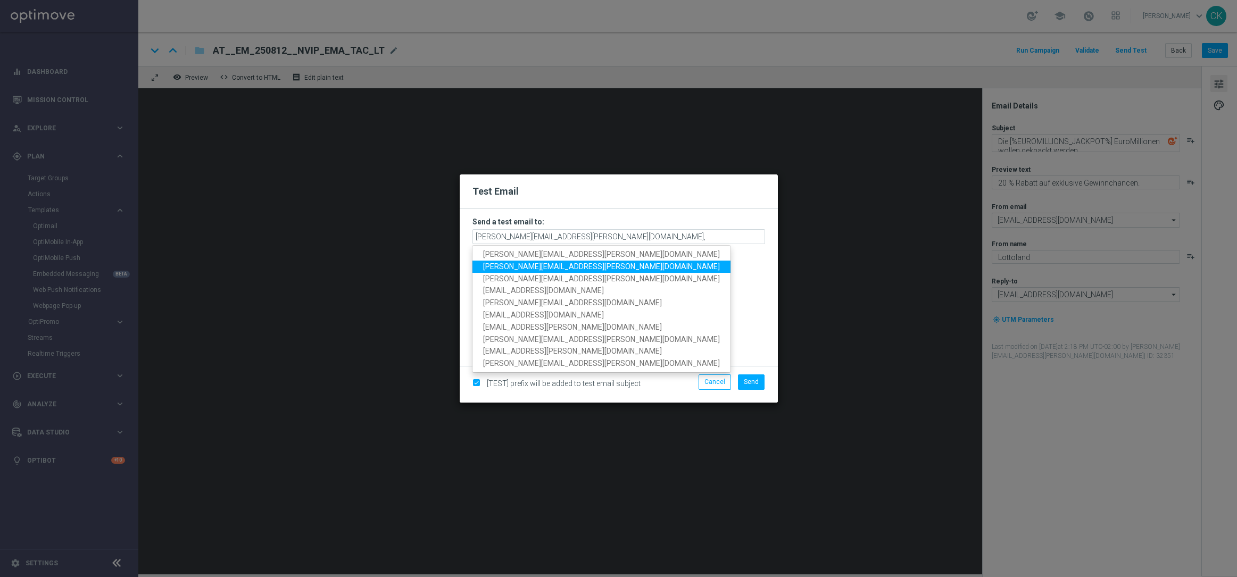
click at [543, 268] on span "alexander.huber@lottoland.com" at bounding box center [601, 266] width 237 height 9
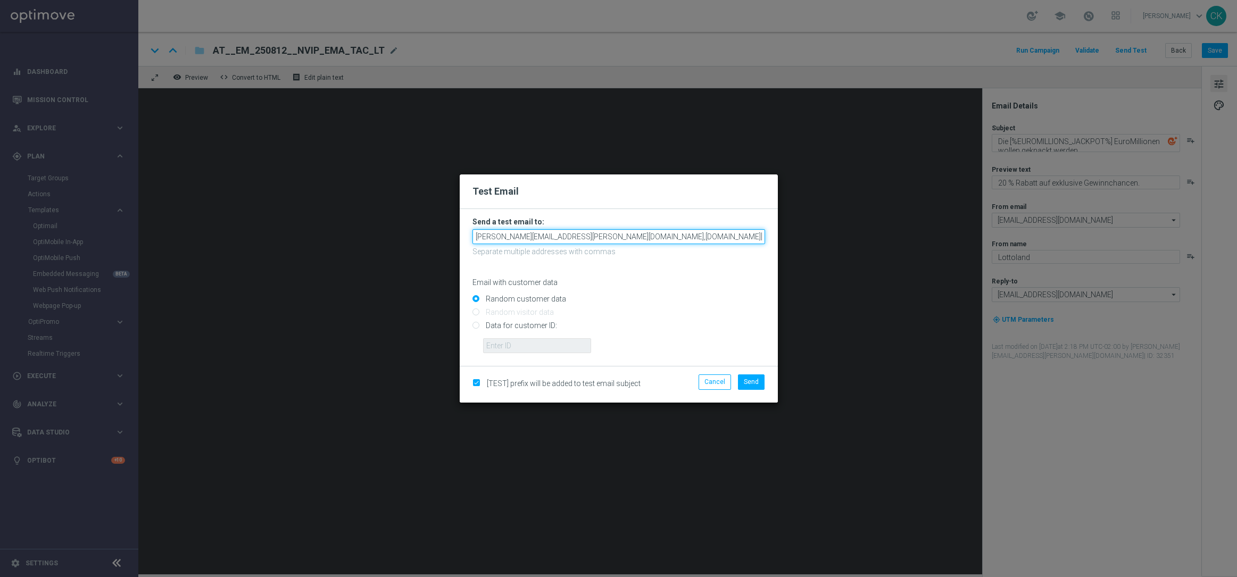
click at [721, 240] on input "charlotte.kammeyer@lottoland.com,alexander.huber@lottoland.com" at bounding box center [618, 236] width 293 height 15
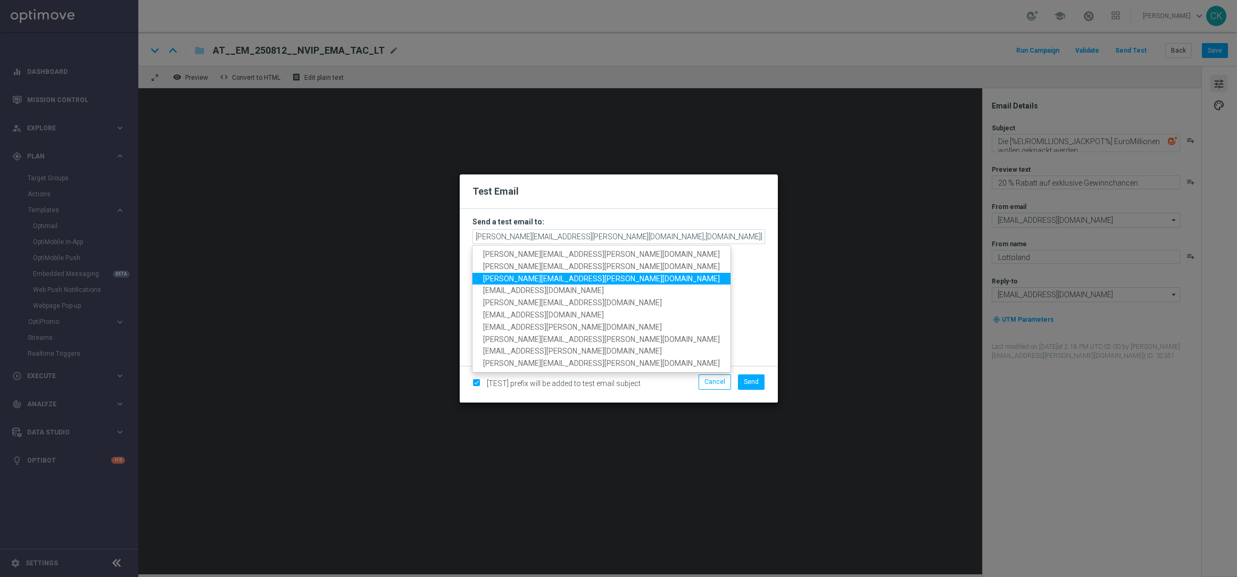
click at [557, 278] on span "michaela.weinmann@lottoland.com" at bounding box center [601, 279] width 237 height 9
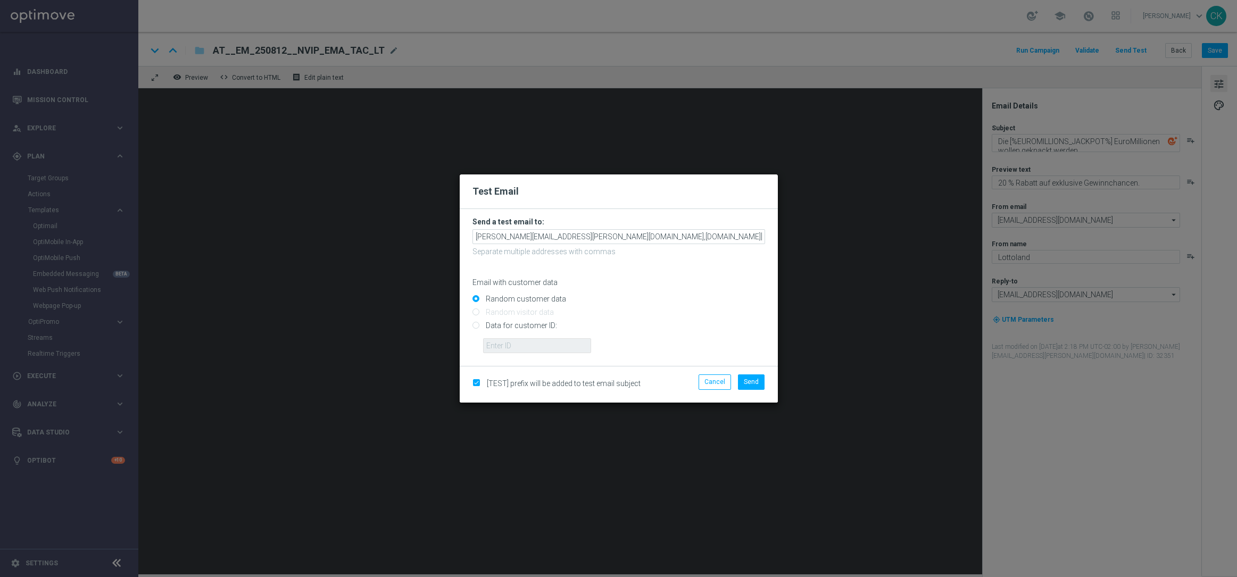
scroll to position [0, 55]
click at [761, 237] on input "charlotte.kammeyer@lottoland.com,alexander.huber@lottoland.com,michaela.weinman…" at bounding box center [618, 236] width 293 height 15
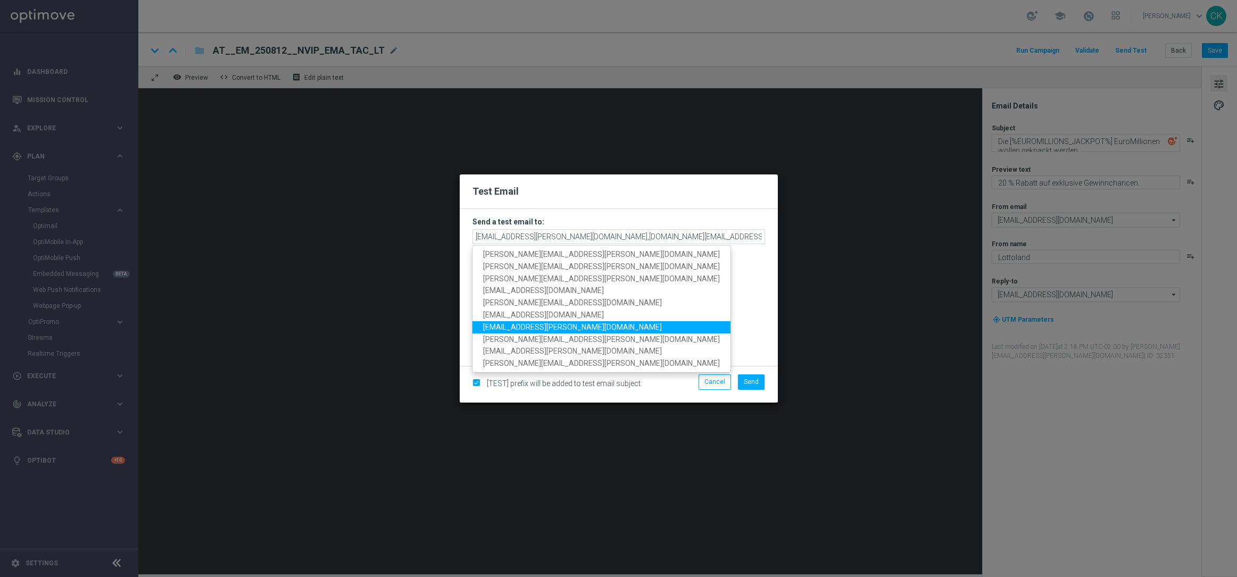
scroll to position [0, 0]
click at [528, 326] on span "palma.prieto@lottoland.com" at bounding box center [572, 327] width 179 height 9
type input "charlotte.kammeyer@lottoland.com,alexander.huber@lottoland.com,michaela.weinman…"
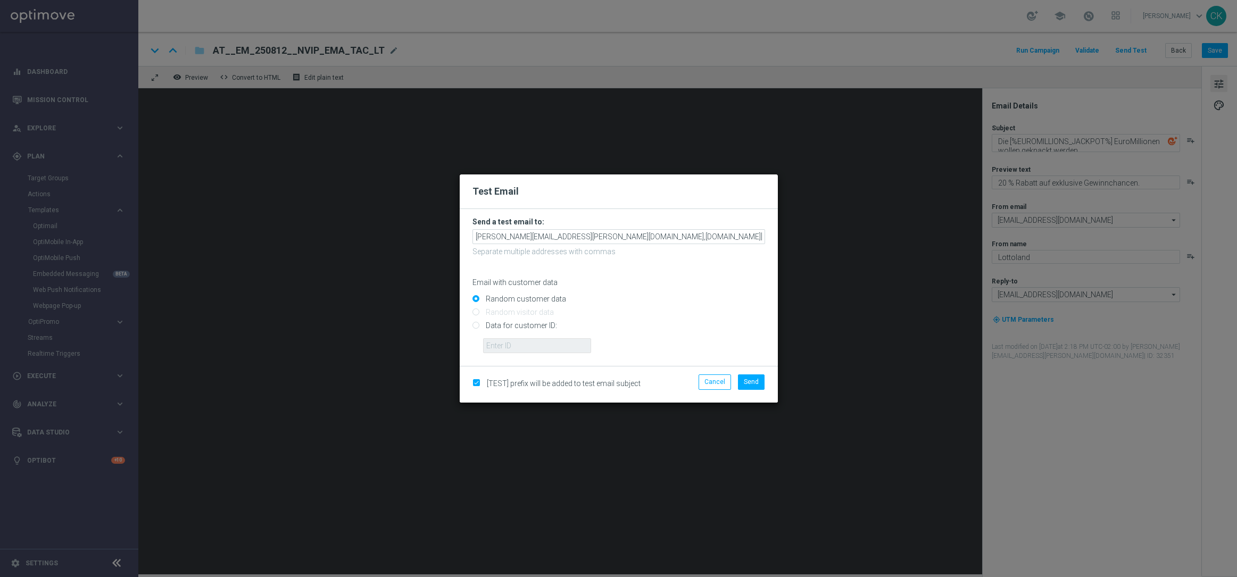
click at [516, 325] on input "Data for customer ID:" at bounding box center [618, 330] width 293 height 15
radio input "true"
click at [517, 349] on input "text" at bounding box center [537, 345] width 108 height 15
type input "14586067"
click at [750, 383] on span "Send" at bounding box center [751, 381] width 15 height 7
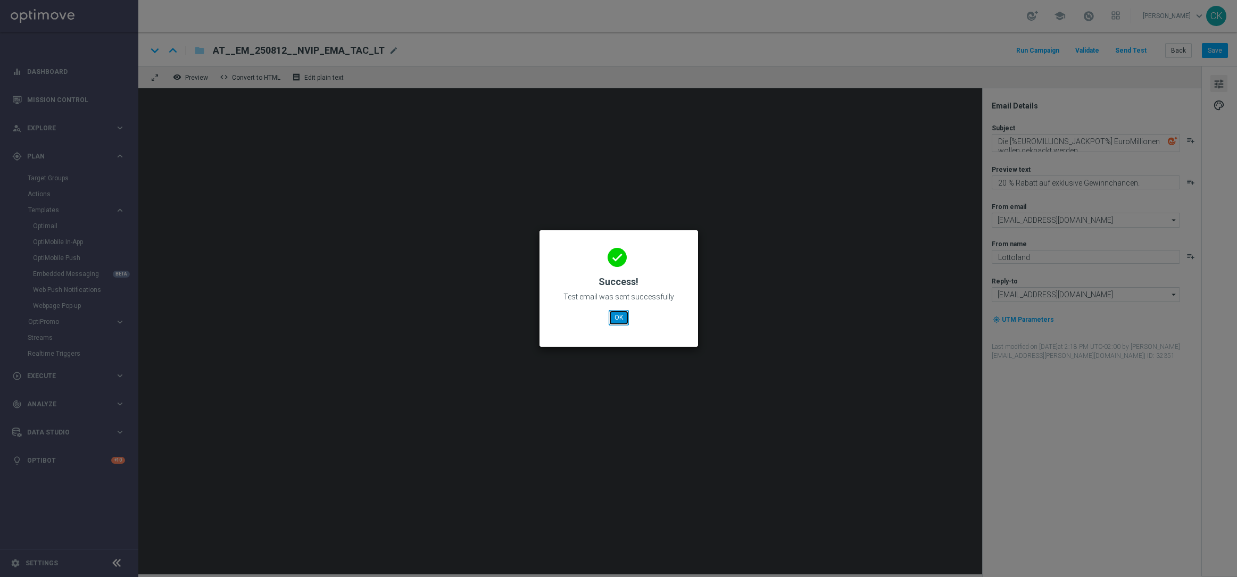
click at [619, 318] on button "OK" at bounding box center [619, 317] width 20 height 15
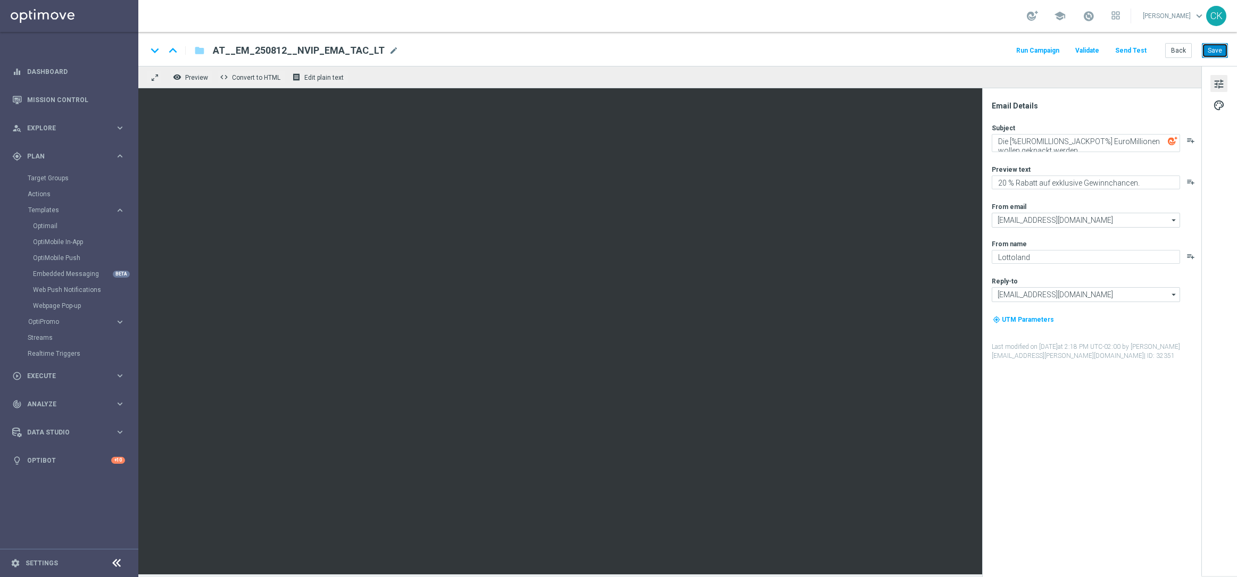
click at [957, 54] on button "Save" at bounding box center [1215, 50] width 26 height 15
click at [957, 51] on button "Back" at bounding box center [1178, 50] width 27 height 15
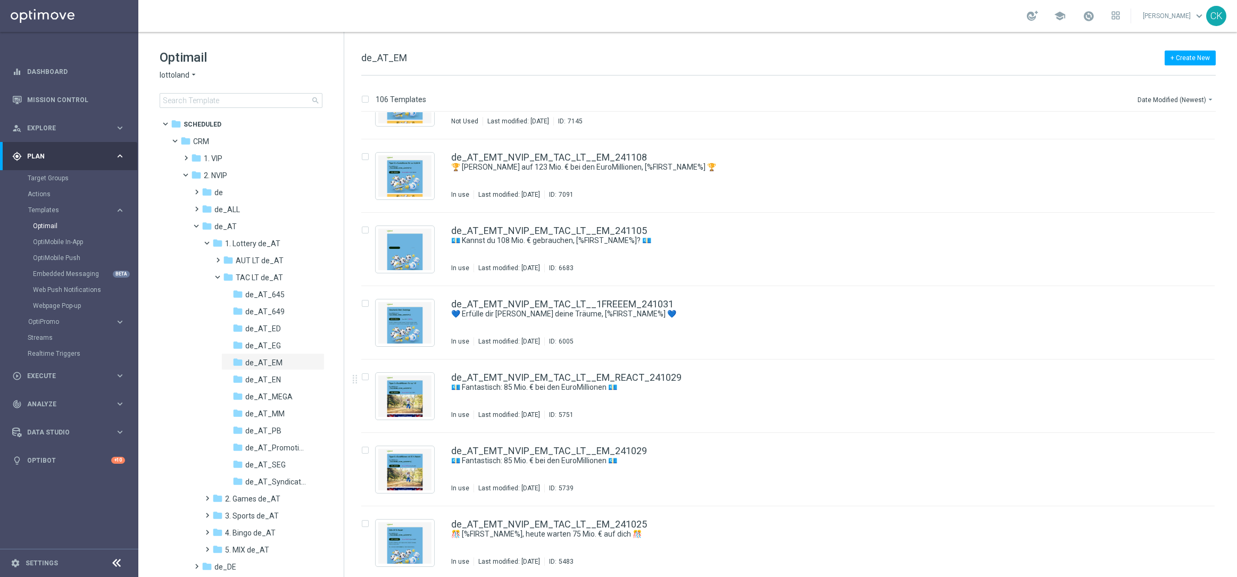
scroll to position [7146, 0]
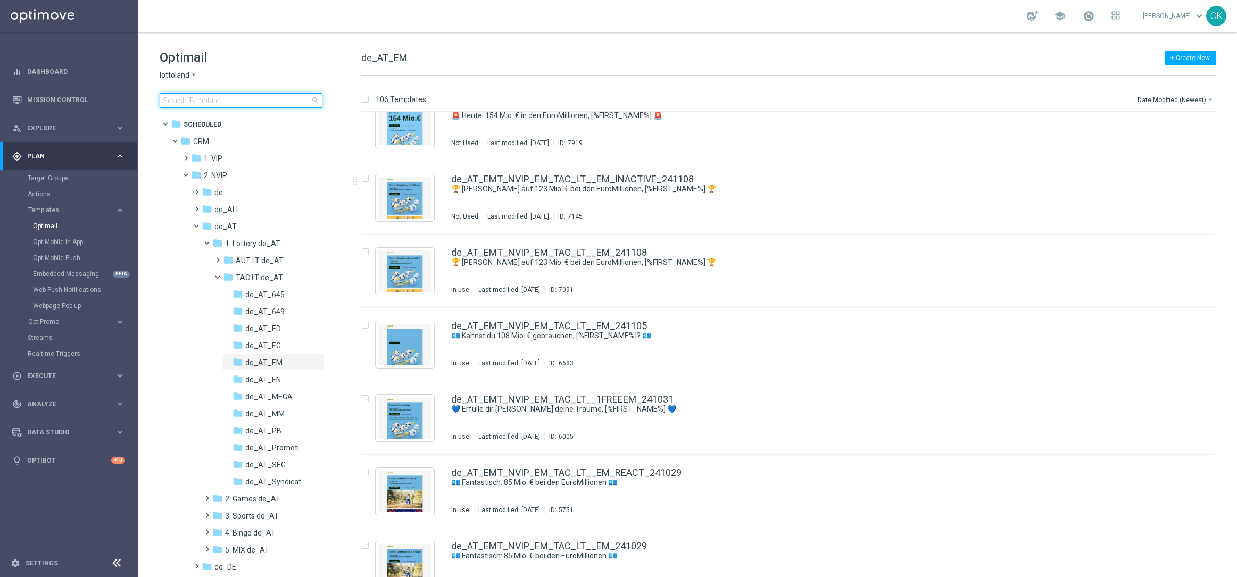
click at [222, 95] on input at bounding box center [241, 100] width 163 height 15
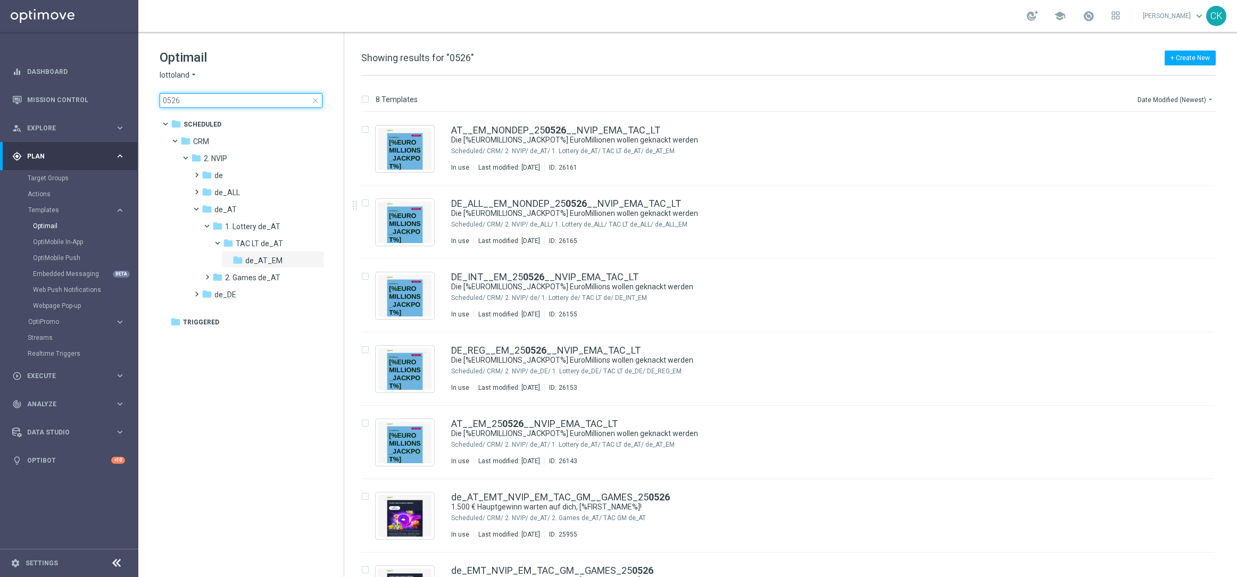
type input "0526"
click at [314, 99] on span "close" at bounding box center [315, 100] width 9 height 9
